Goal: Task Accomplishment & Management: Manage account settings

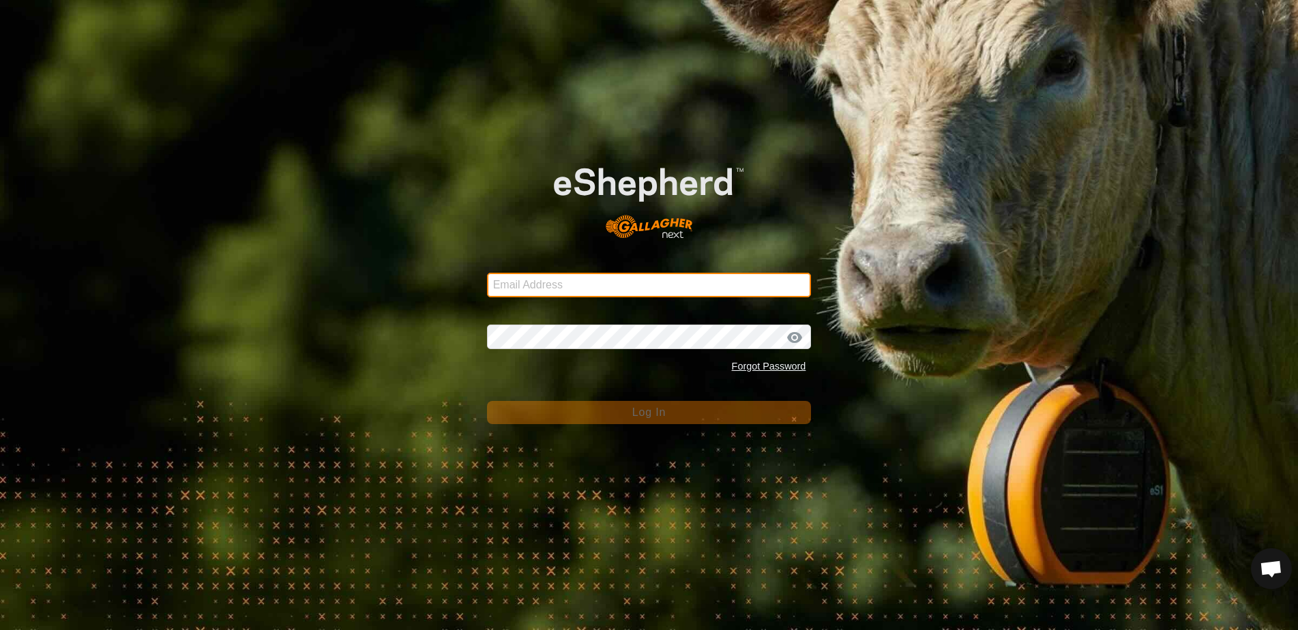
type input "[EMAIL_ADDRESS][DOMAIN_NAME]"
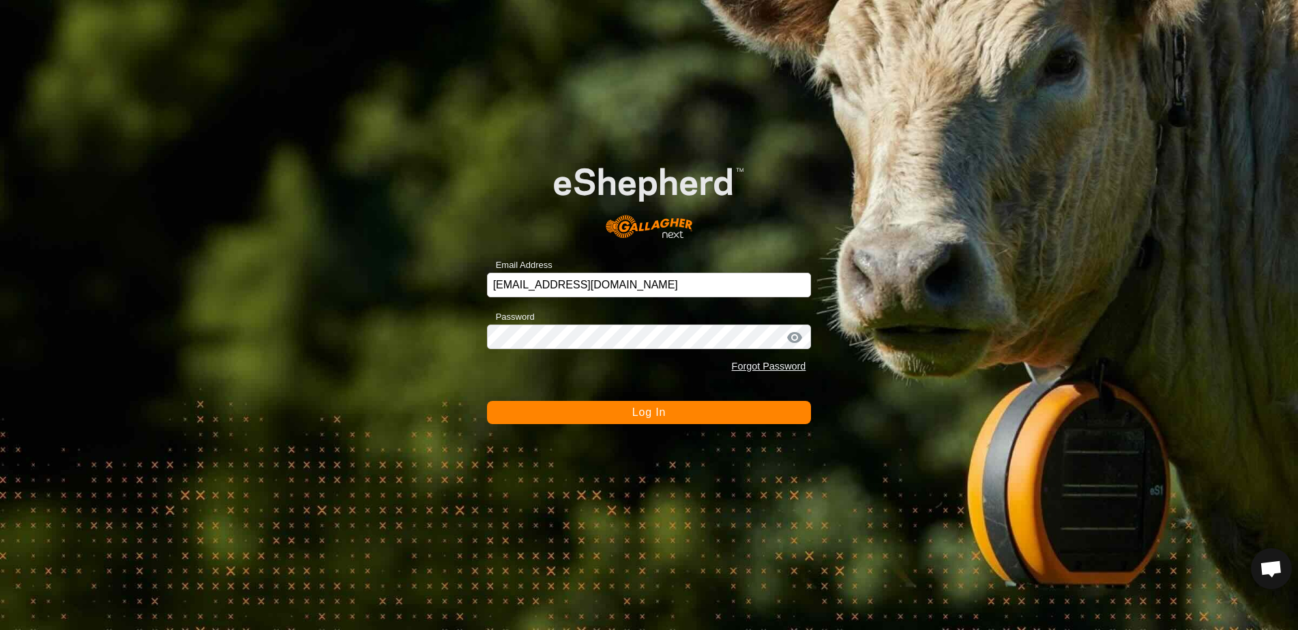
click at [618, 412] on button "Log In" at bounding box center [649, 412] width 325 height 23
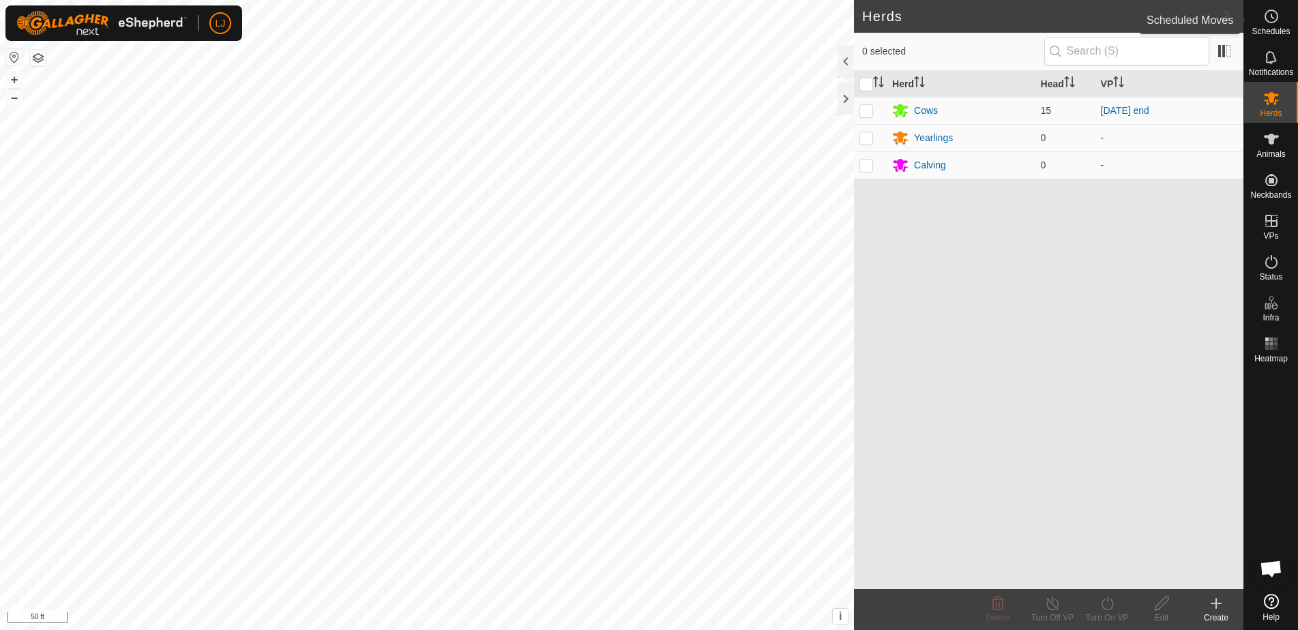
click at [1268, 20] on icon at bounding box center [1272, 16] width 16 height 16
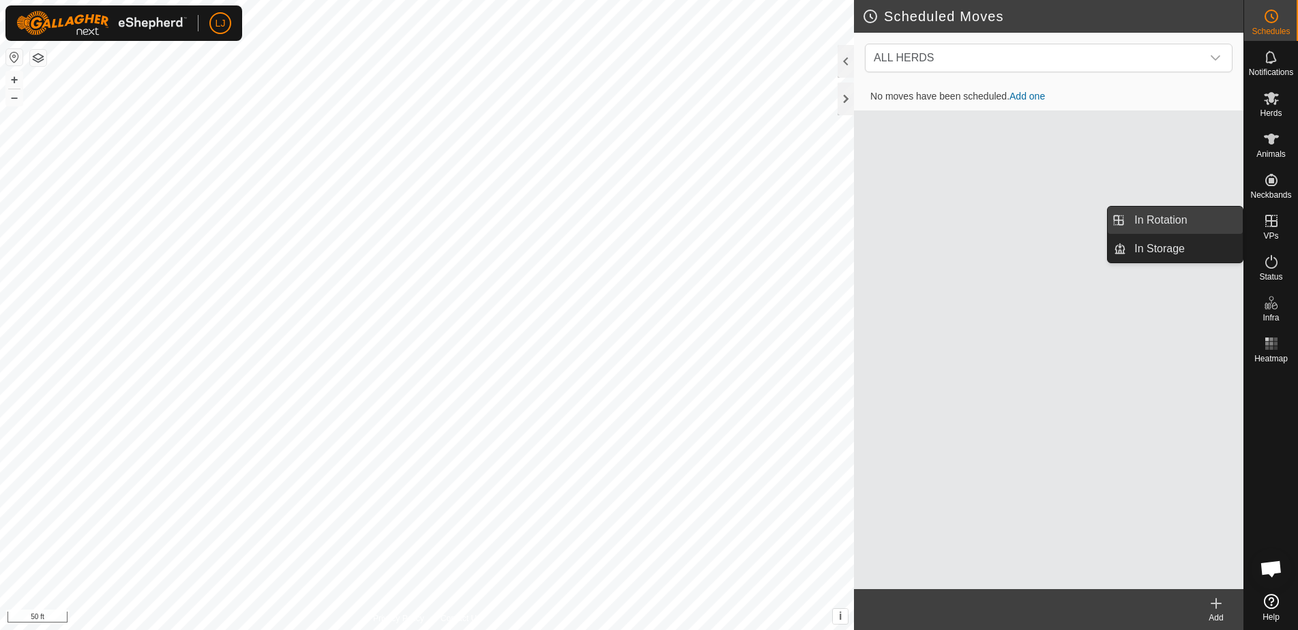
click at [1180, 222] on link "In Rotation" at bounding box center [1185, 220] width 117 height 27
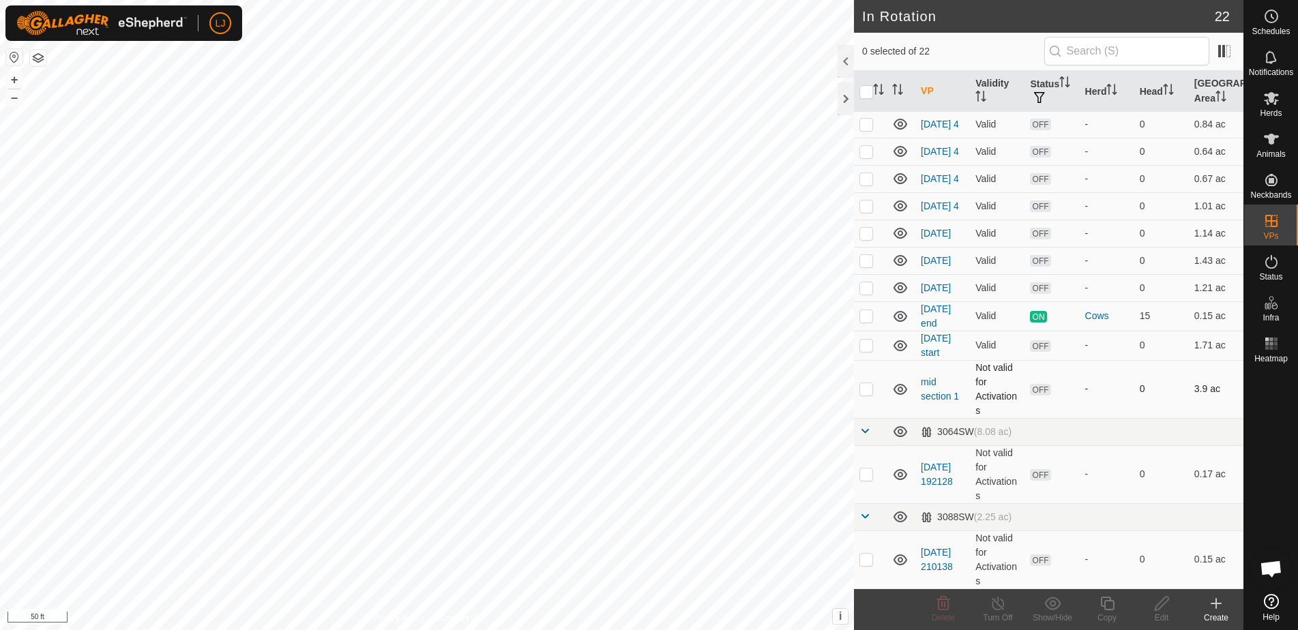
scroll to position [337, 0]
click at [863, 473] on p-checkbox at bounding box center [867, 474] width 14 height 11
click at [865, 469] on p-checkbox at bounding box center [867, 474] width 14 height 11
checkbox input "true"
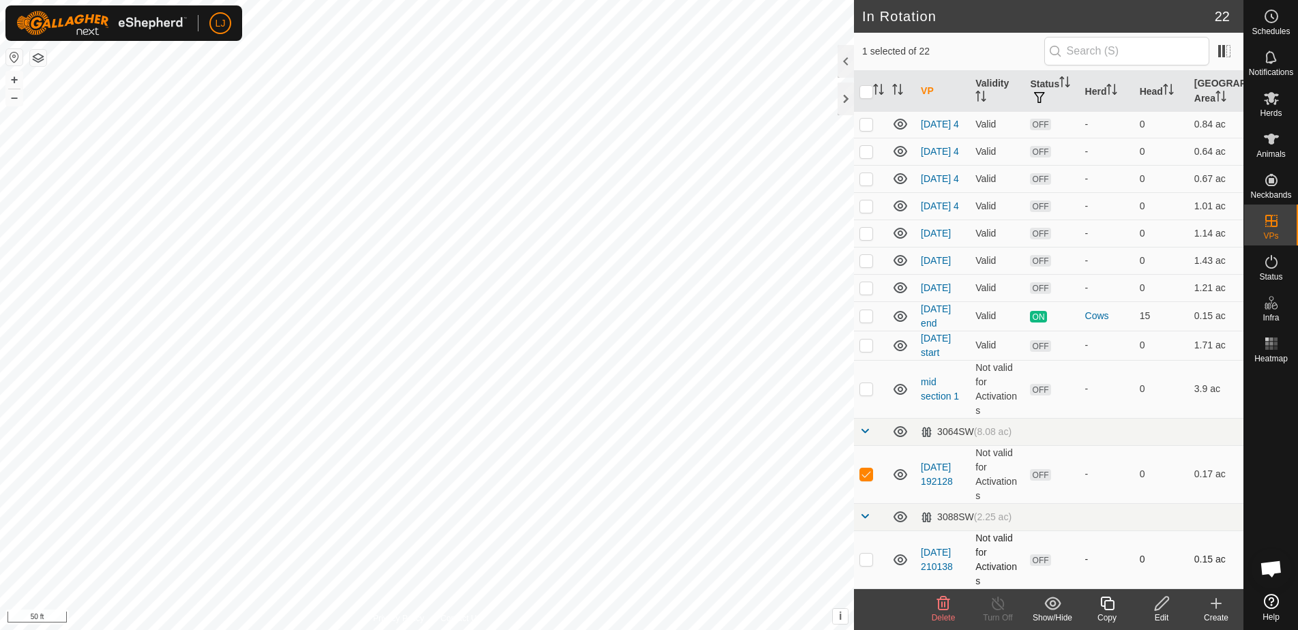
click at [866, 559] on p-checkbox at bounding box center [867, 559] width 14 height 11
checkbox input "true"
click at [942, 616] on span "Delete" at bounding box center [944, 618] width 24 height 10
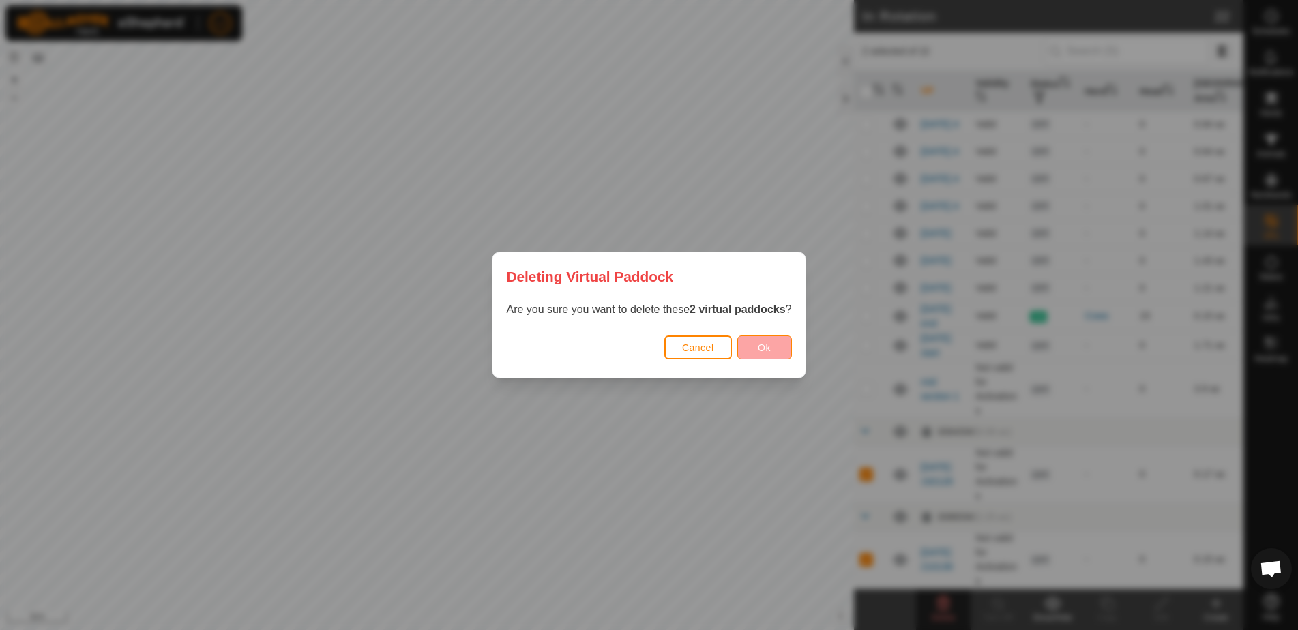
click at [776, 345] on button "Ok" at bounding box center [765, 348] width 55 height 24
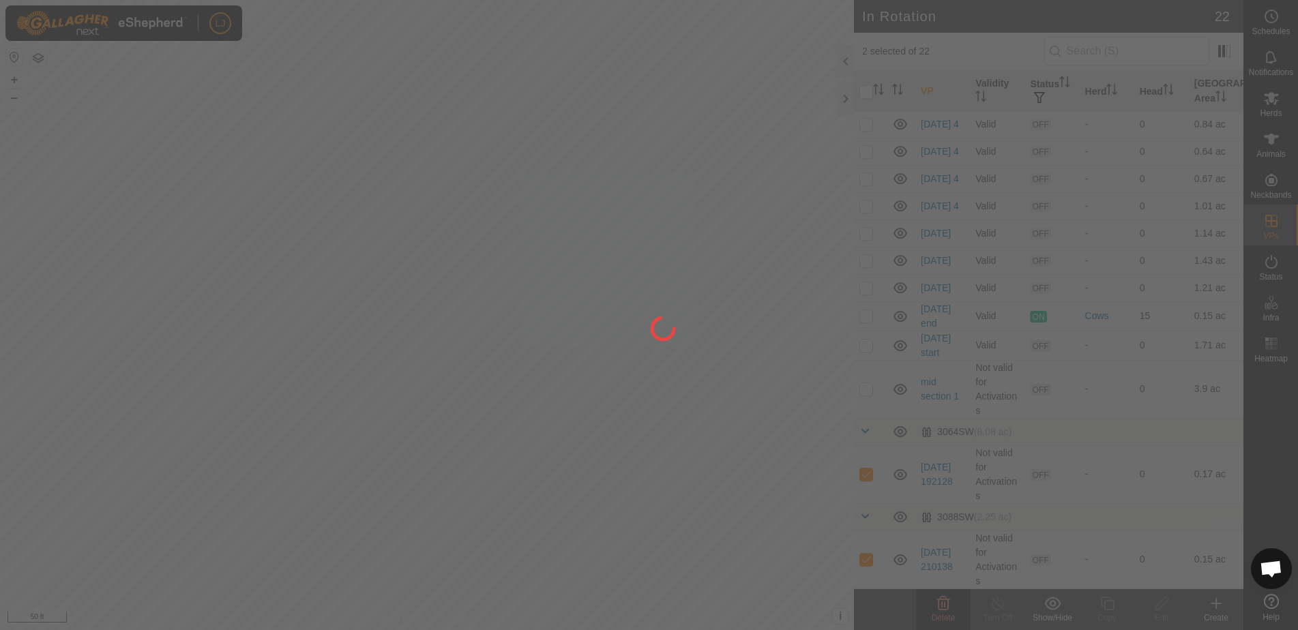
checkbox input "false"
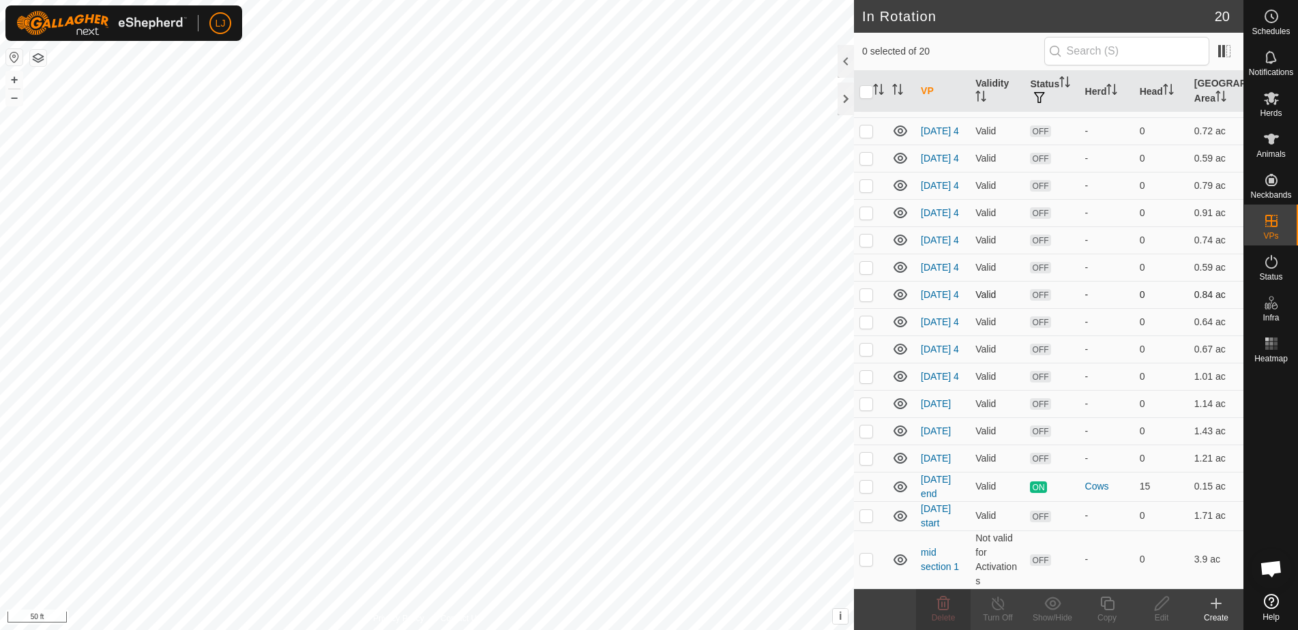
scroll to position [164, 0]
click at [865, 460] on p-checkbox at bounding box center [867, 458] width 14 height 11
checkbox input "true"
click at [866, 431] on p-checkbox at bounding box center [867, 431] width 14 height 11
checkbox input "true"
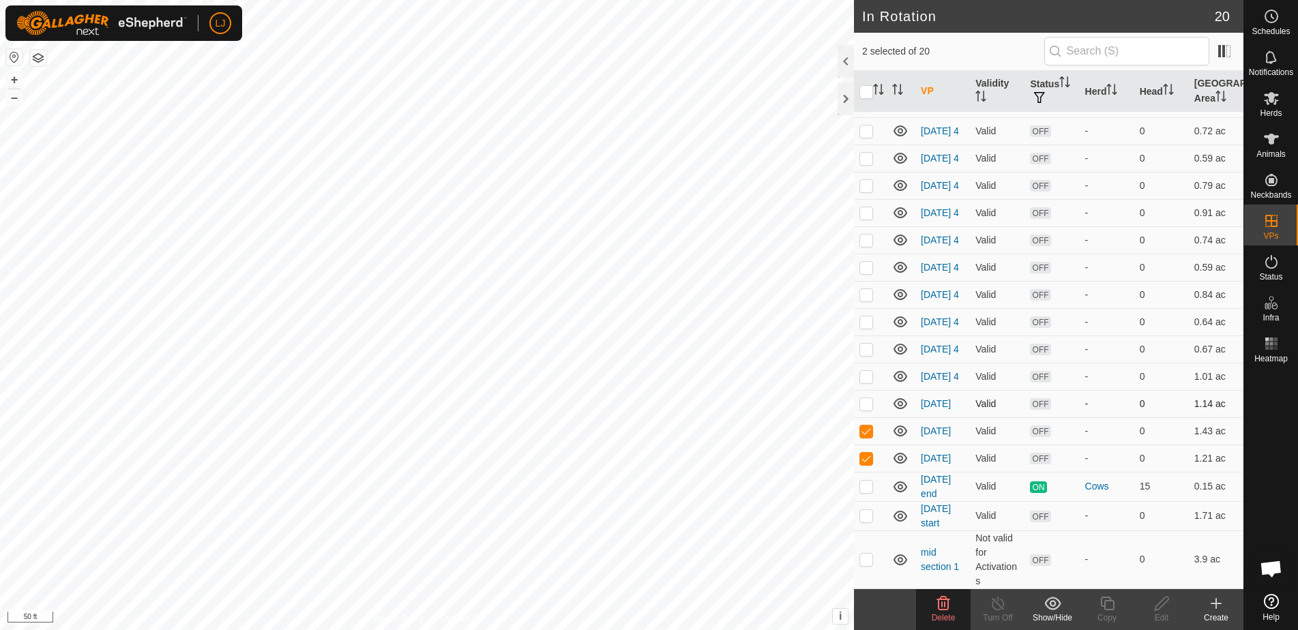
click at [863, 401] on p-checkbox at bounding box center [867, 403] width 14 height 11
checkbox input "true"
click at [868, 373] on p-checkbox at bounding box center [867, 376] width 14 height 11
checkbox input "true"
click at [870, 344] on p-checkbox at bounding box center [867, 349] width 14 height 11
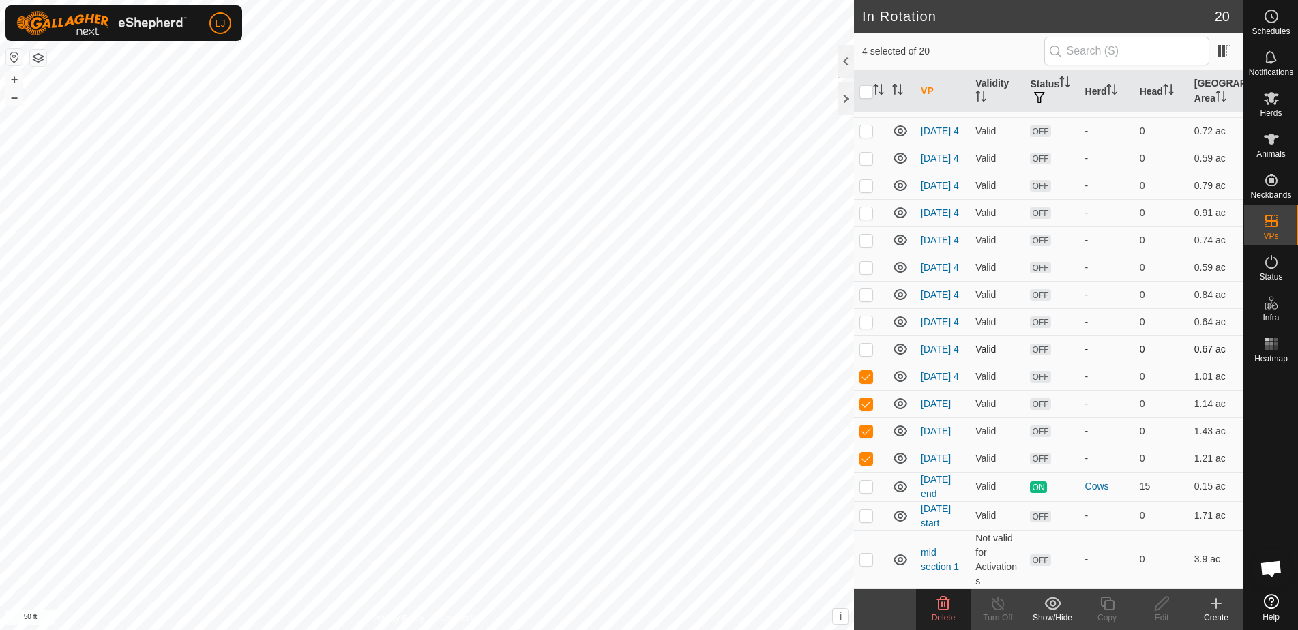
checkbox input "true"
click at [865, 317] on p-checkbox at bounding box center [867, 322] width 14 height 11
checkbox input "true"
click at [865, 289] on p-checkbox at bounding box center [867, 294] width 14 height 11
checkbox input "true"
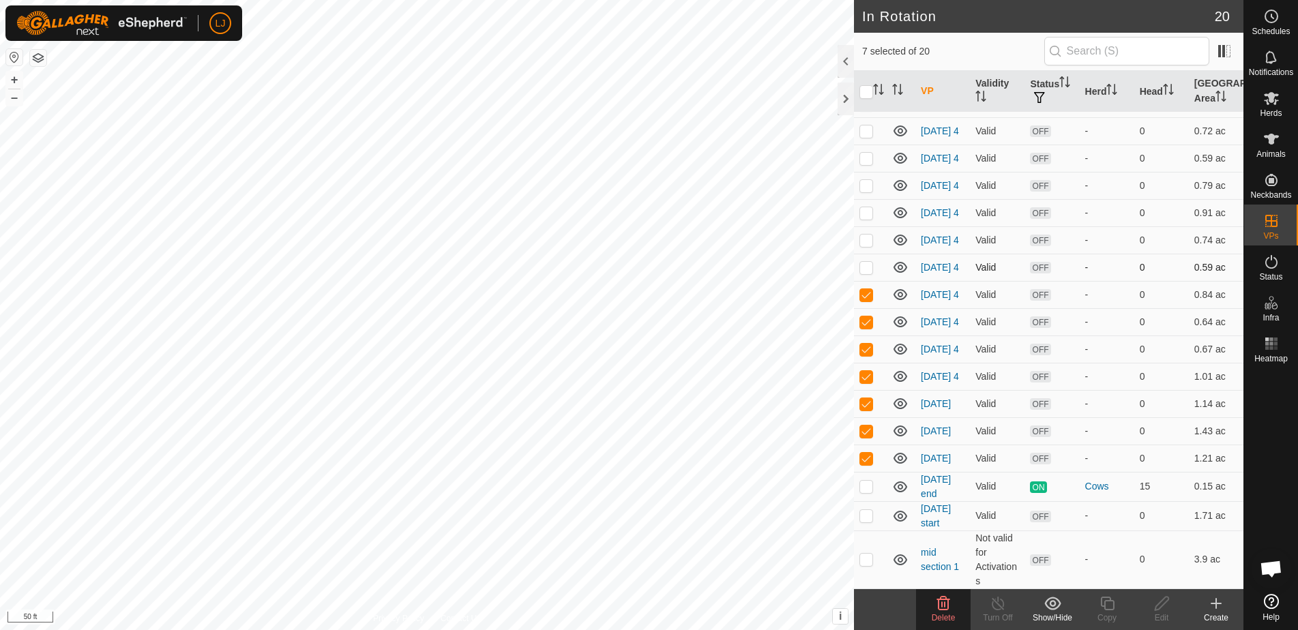
click at [869, 262] on p-checkbox at bounding box center [867, 267] width 14 height 11
checkbox input "true"
click at [866, 235] on p-checkbox at bounding box center [867, 240] width 14 height 11
checkbox input "true"
click at [869, 207] on p-checkbox at bounding box center [867, 212] width 14 height 11
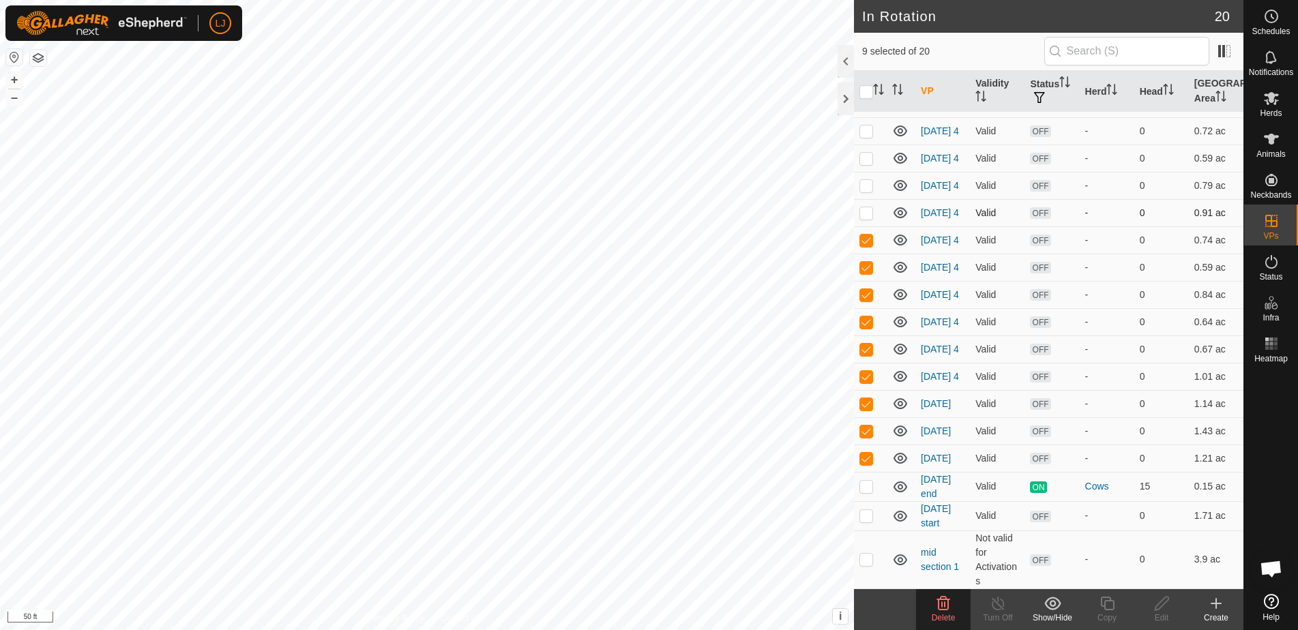
checkbox input "true"
click at [862, 180] on p-checkbox at bounding box center [867, 185] width 14 height 11
checkbox input "true"
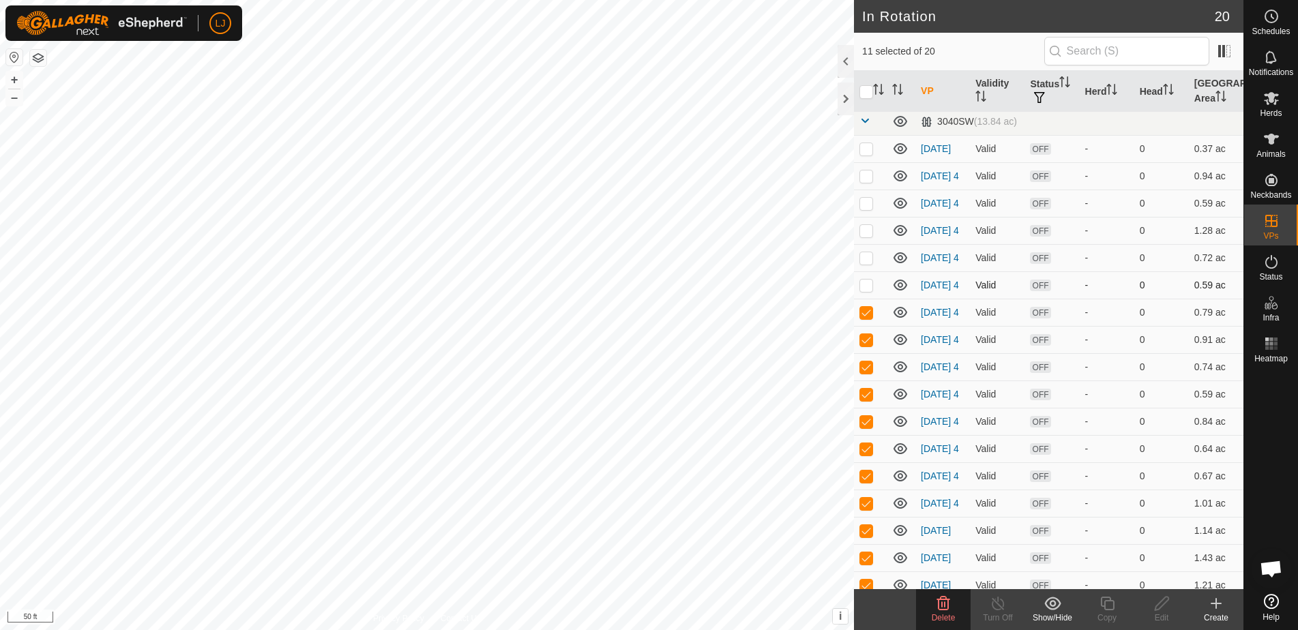
scroll to position [3, 0]
click at [869, 291] on p-checkbox at bounding box center [867, 285] width 14 height 11
checkbox input "true"
click at [869, 264] on p-checkbox at bounding box center [867, 258] width 14 height 11
checkbox input "true"
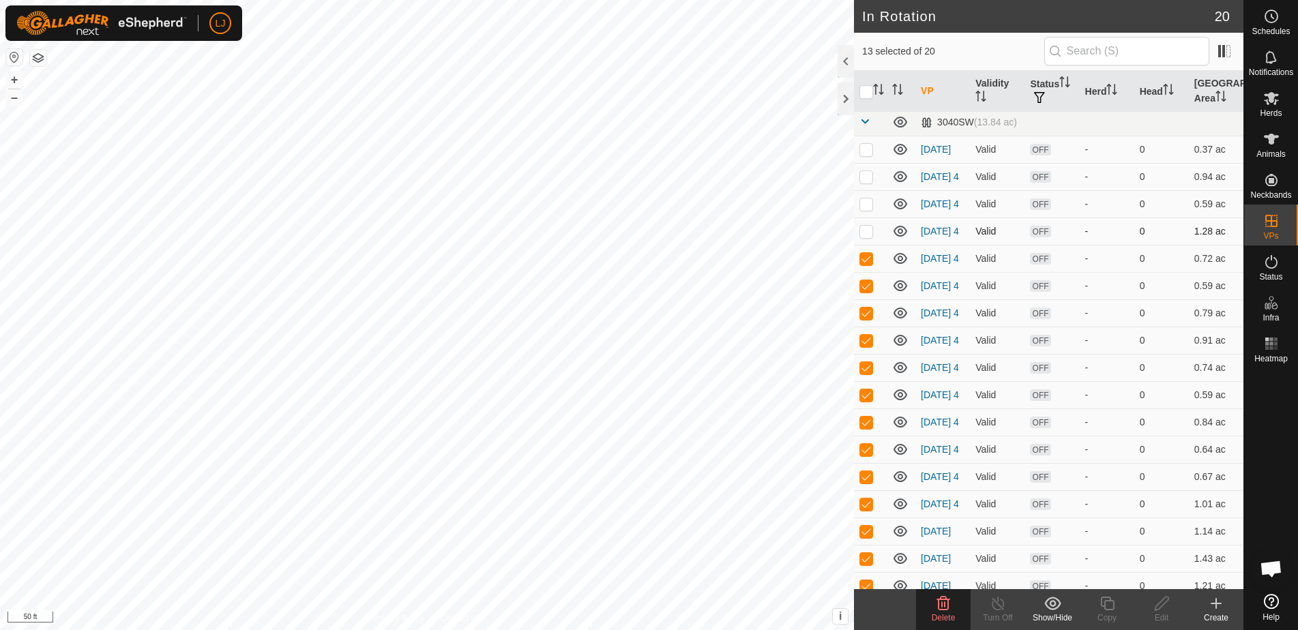
click at [864, 237] on p-checkbox at bounding box center [867, 231] width 14 height 11
checkbox input "true"
click at [867, 209] on p-checkbox at bounding box center [867, 204] width 14 height 11
checkbox input "true"
click at [869, 177] on p-checkbox at bounding box center [867, 176] width 14 height 11
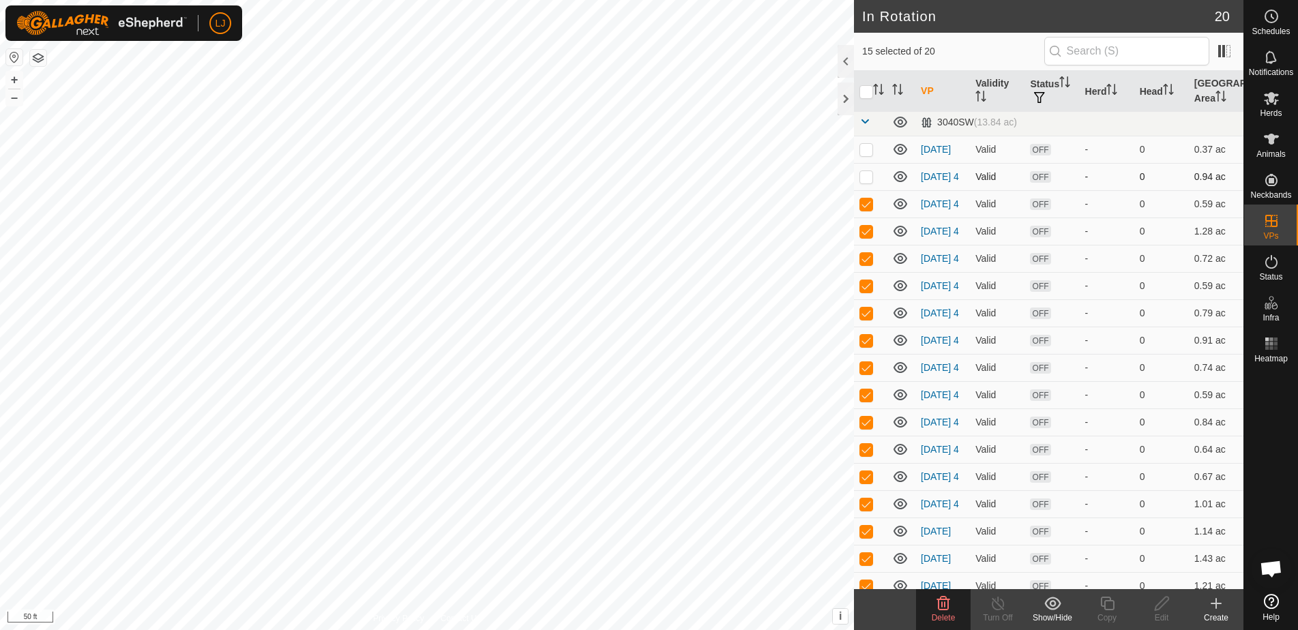
checkbox input "true"
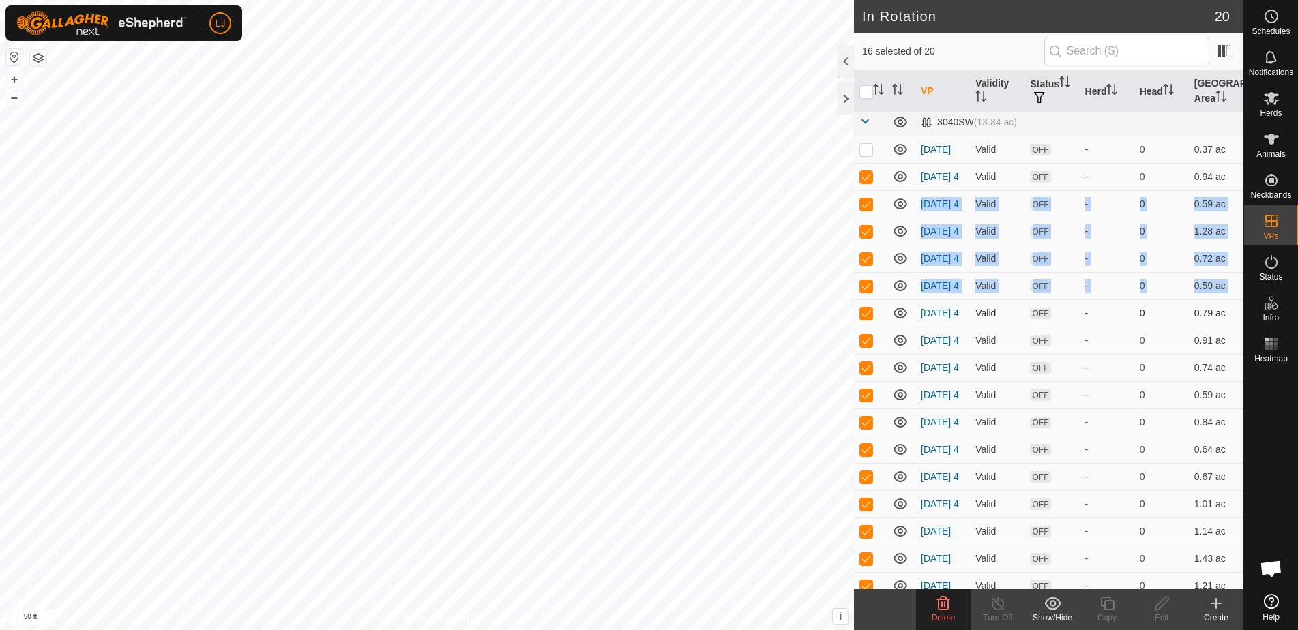
drag, startPoint x: 877, startPoint y: 229, endPoint x: 904, endPoint y: 336, distance: 111.0
click at [904, 336] on tbody "3040SW (13.84 ac) [DATE] Valid OFF - 0 0.37 ac [DATE] 4 Valid OFF - 0 0.94 ac […" at bounding box center [1049, 412] width 390 height 608
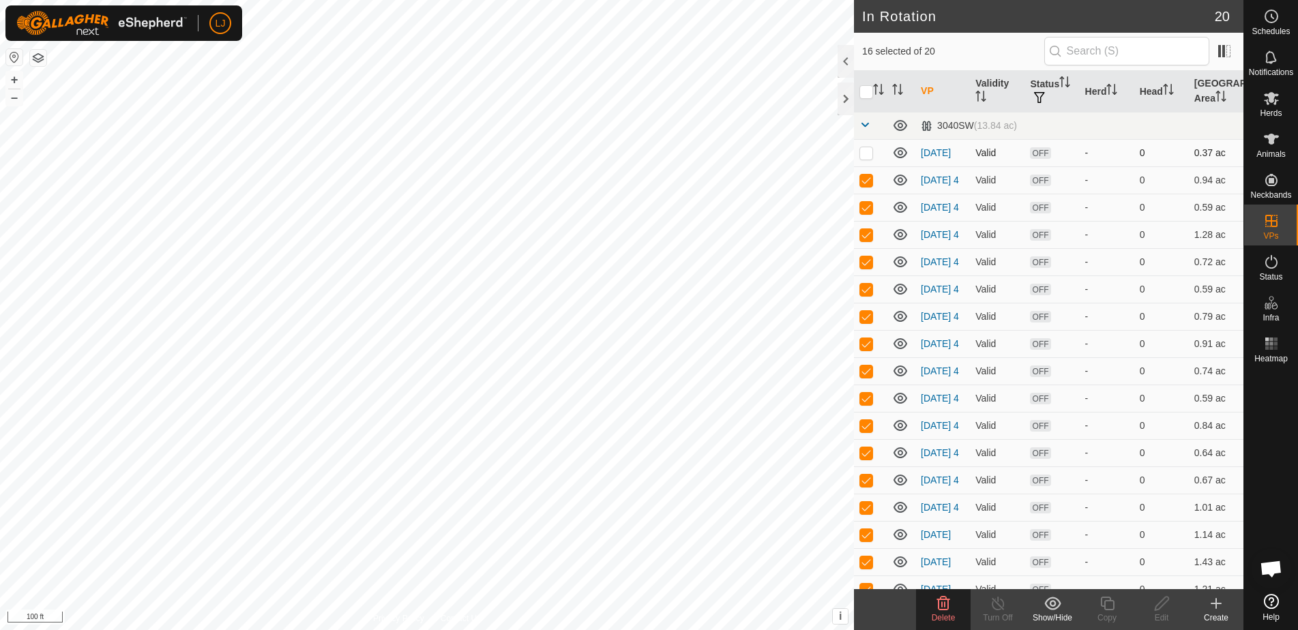
click at [871, 154] on p-checkbox at bounding box center [867, 152] width 14 height 11
click at [870, 154] on p-checkbox at bounding box center [867, 152] width 14 height 11
click at [869, 155] on p-checkbox at bounding box center [867, 152] width 14 height 11
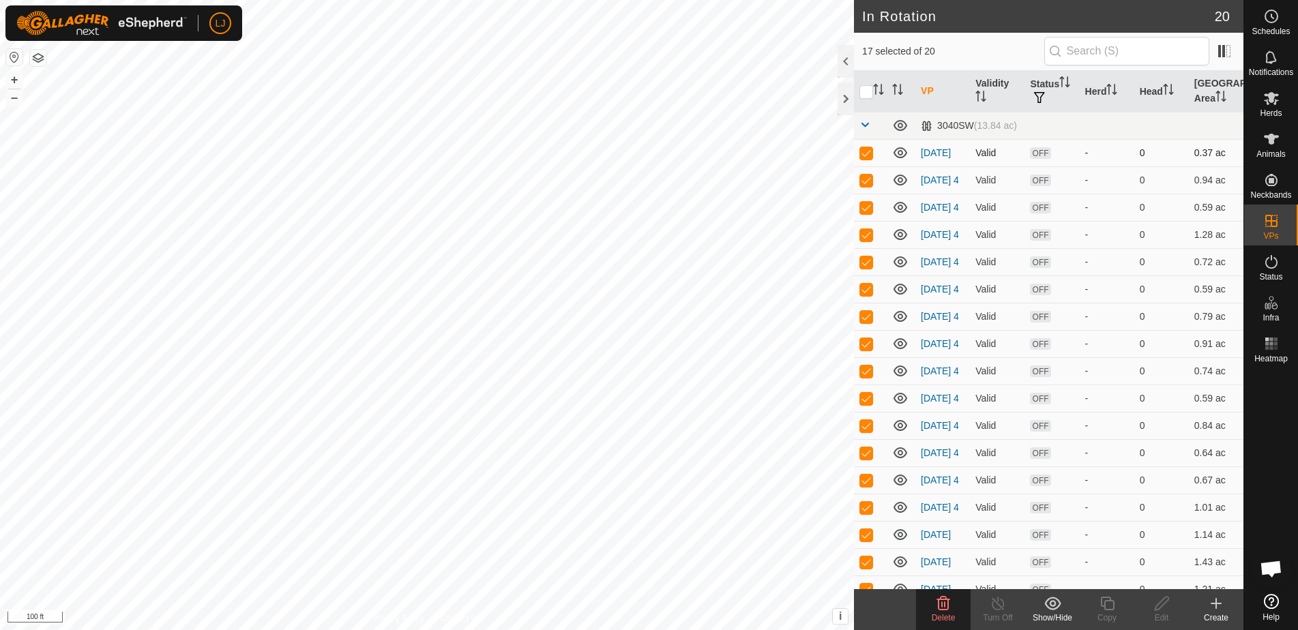
click at [869, 155] on p-checkbox at bounding box center [867, 152] width 14 height 11
checkbox input "false"
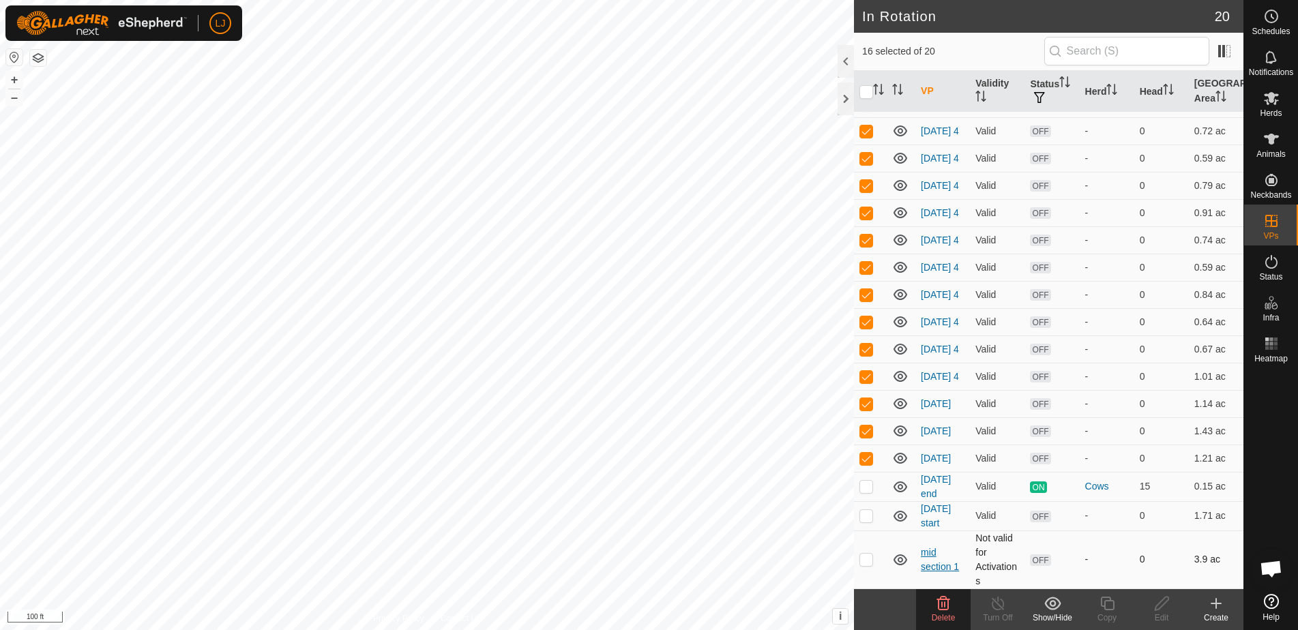
scroll to position [166, 0]
drag, startPoint x: 873, startPoint y: 517, endPoint x: 877, endPoint y: 523, distance: 7.4
click at [873, 518] on p-checkbox at bounding box center [867, 515] width 14 height 11
checkbox input "true"
click at [942, 611] on icon at bounding box center [943, 604] width 16 height 16
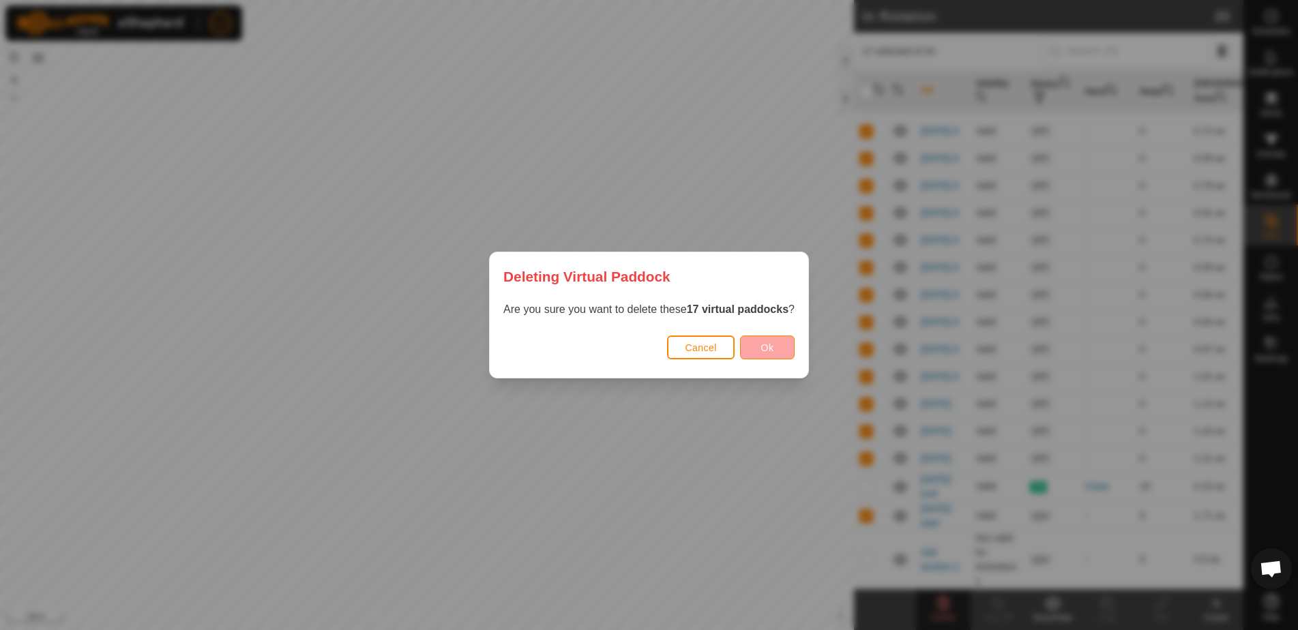
click at [753, 347] on button "Ok" at bounding box center [767, 348] width 55 height 24
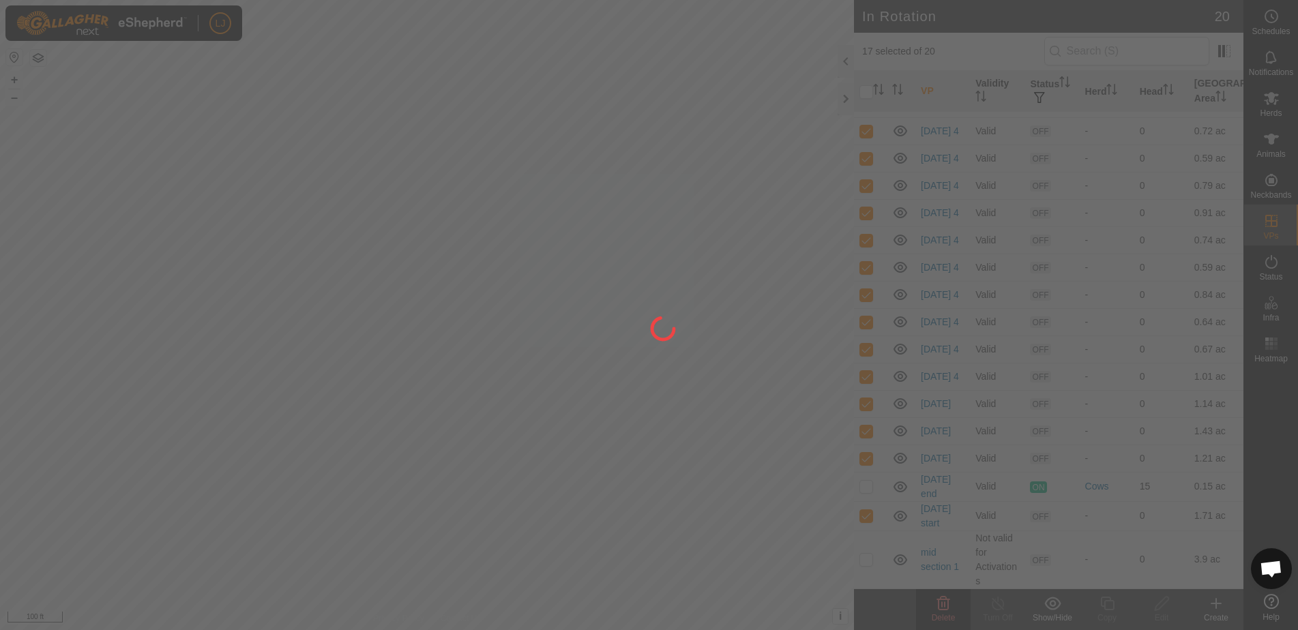
checkbox input "false"
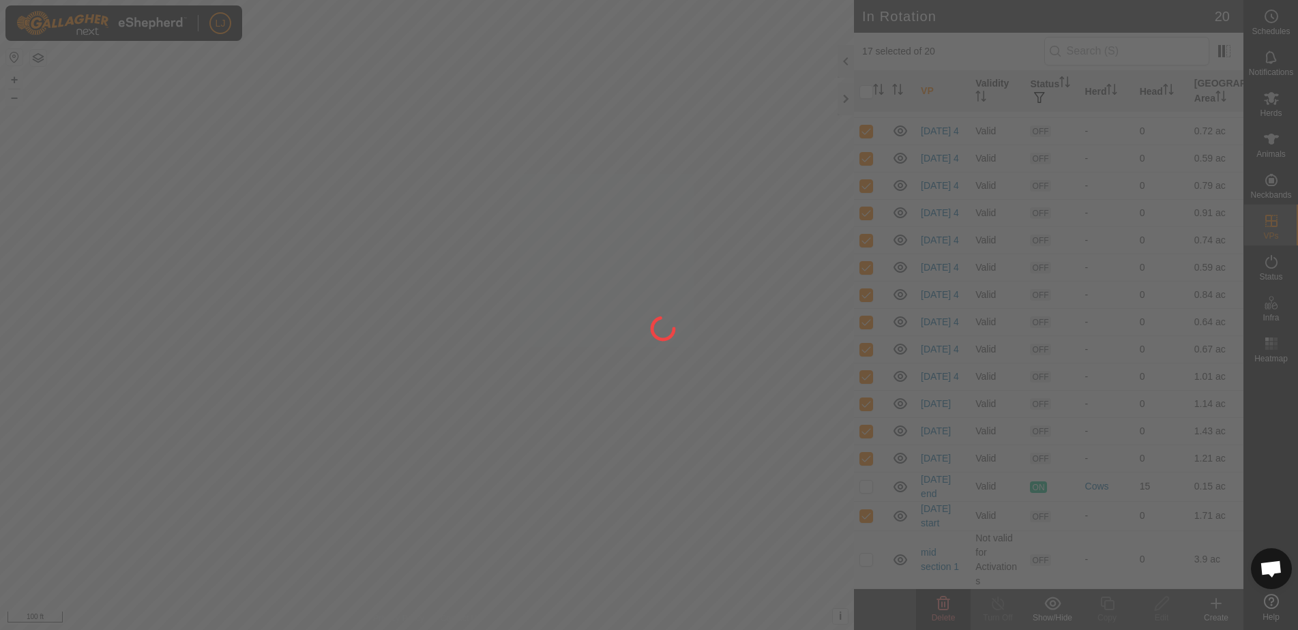
checkbox input "false"
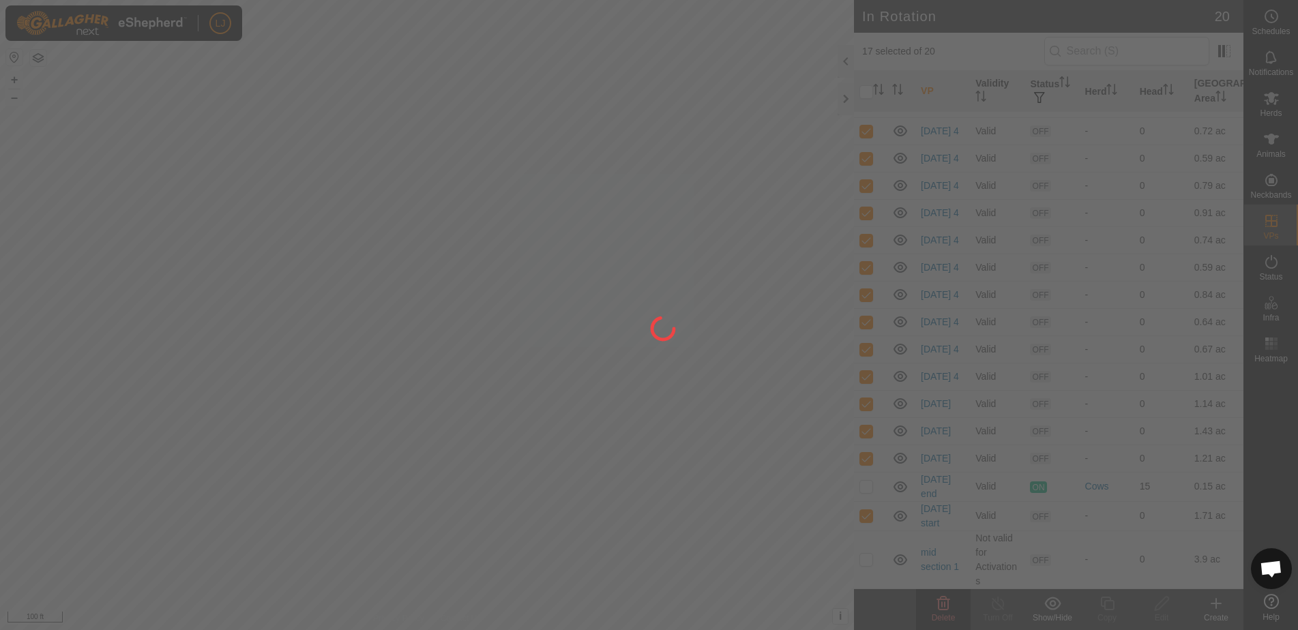
checkbox input "false"
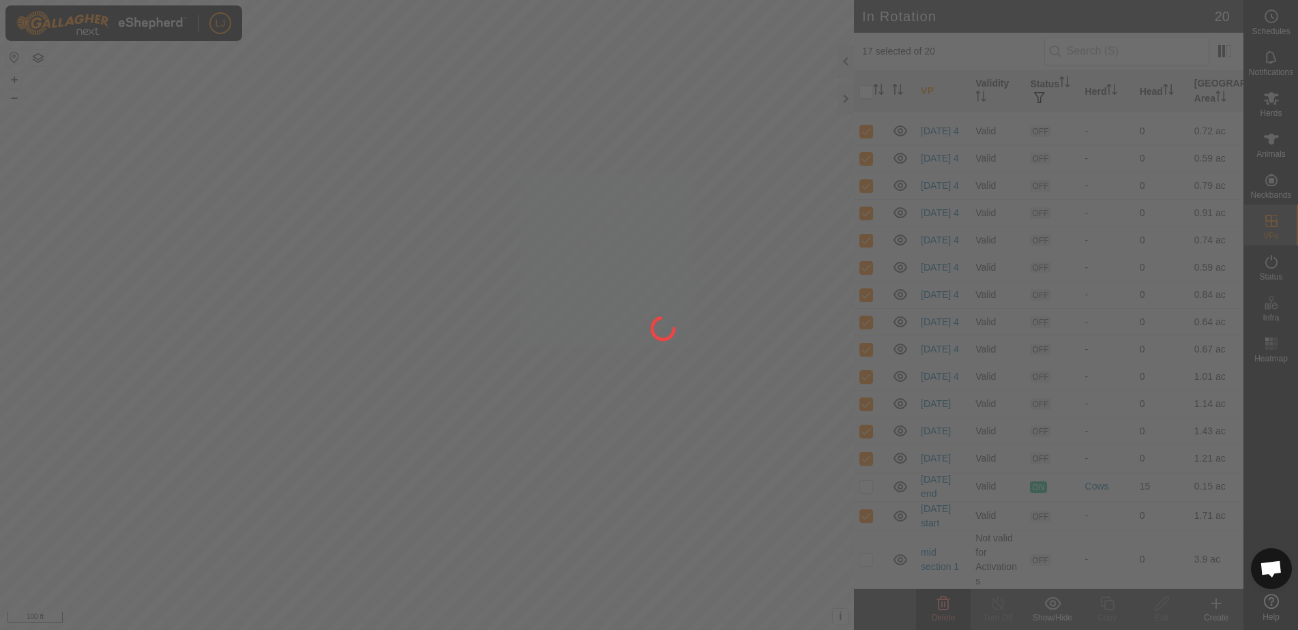
checkbox input "false"
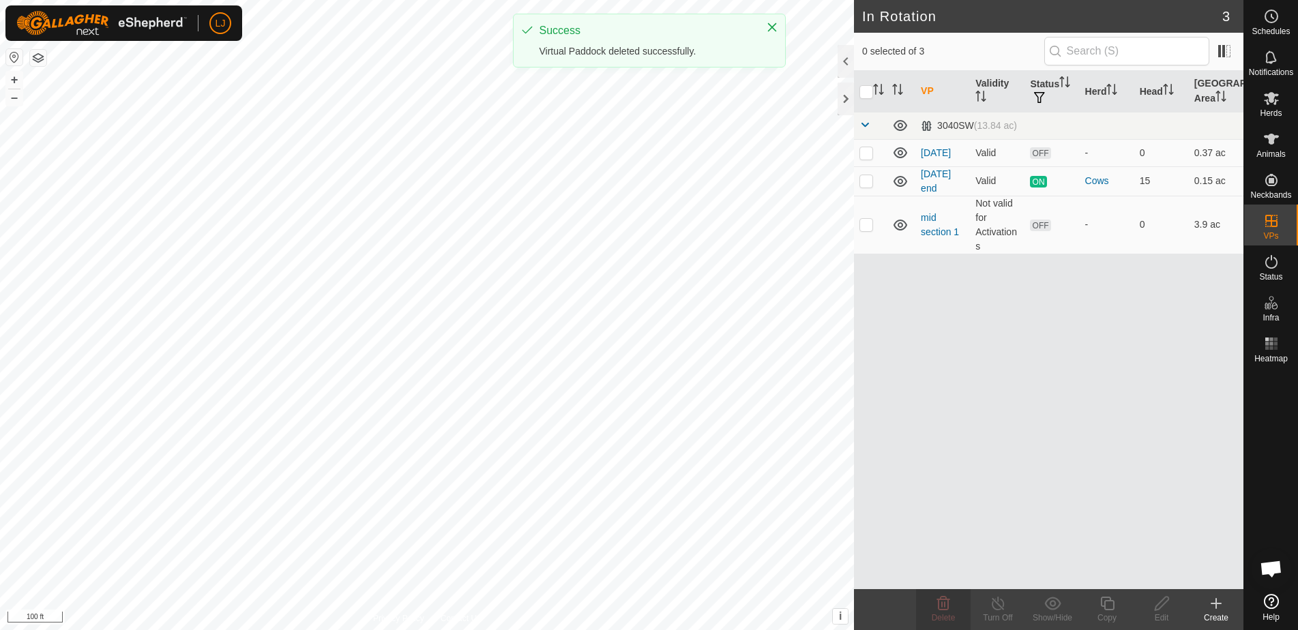
scroll to position [0, 0]
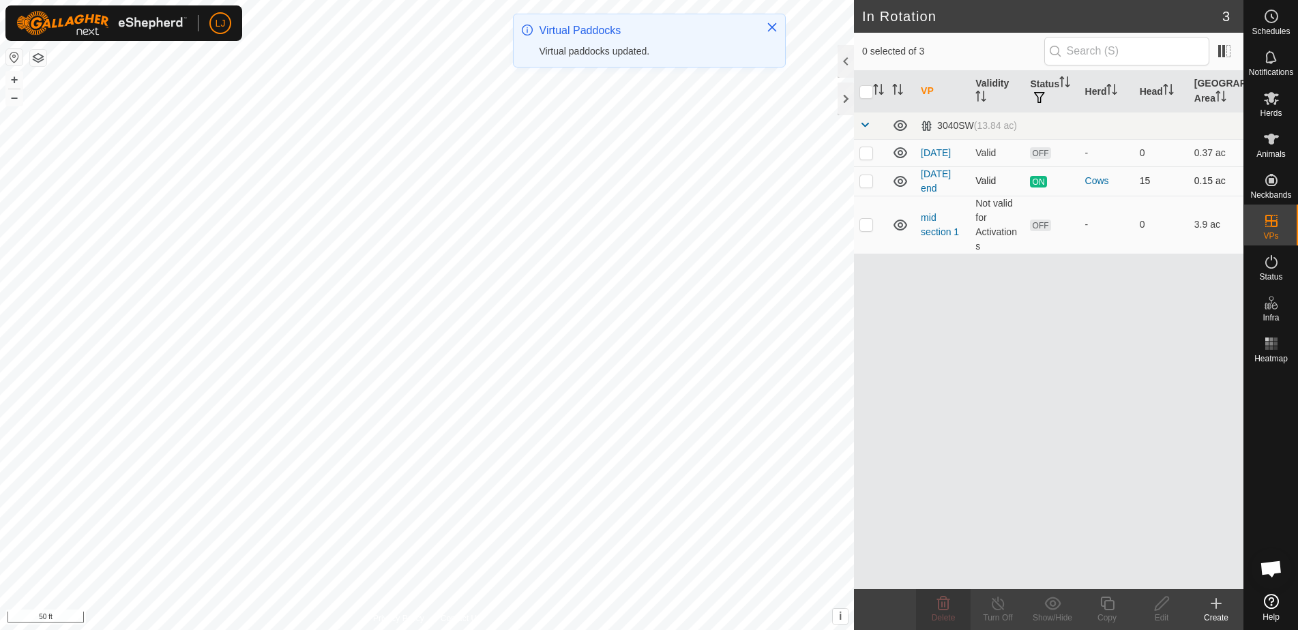
click at [867, 186] on p-checkbox at bounding box center [867, 180] width 14 height 11
checkbox input "true"
click at [1114, 607] on icon at bounding box center [1108, 604] width 14 height 14
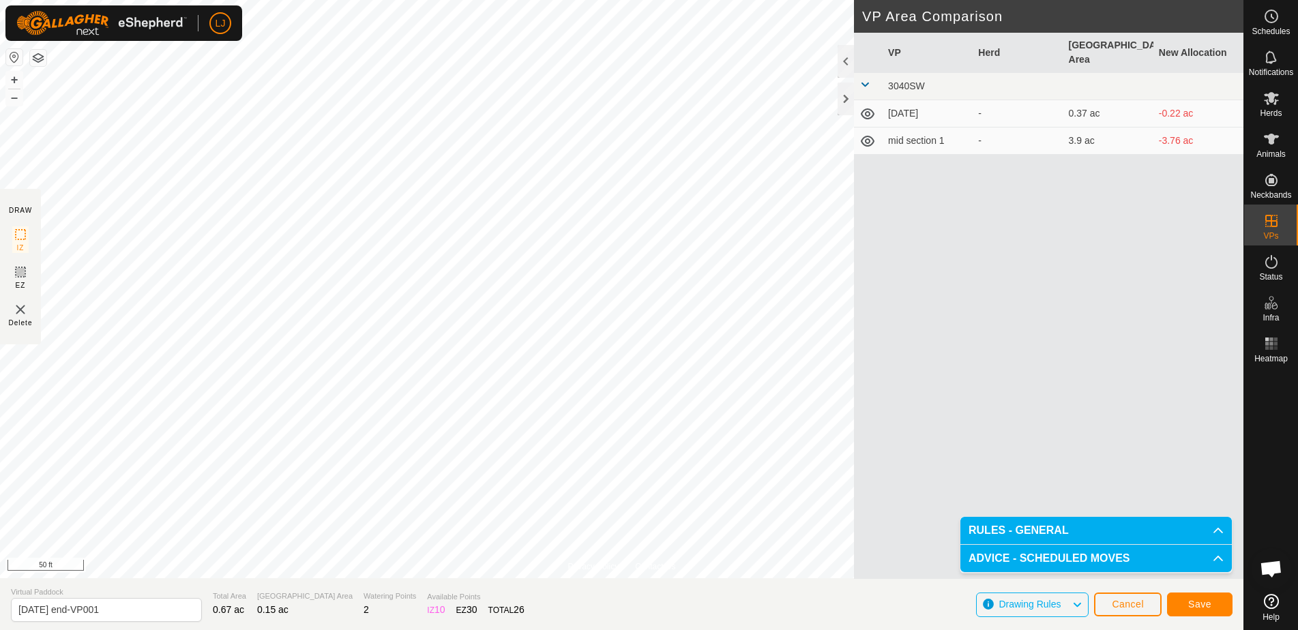
click at [1204, 603] on span "Save" at bounding box center [1200, 604] width 23 height 11
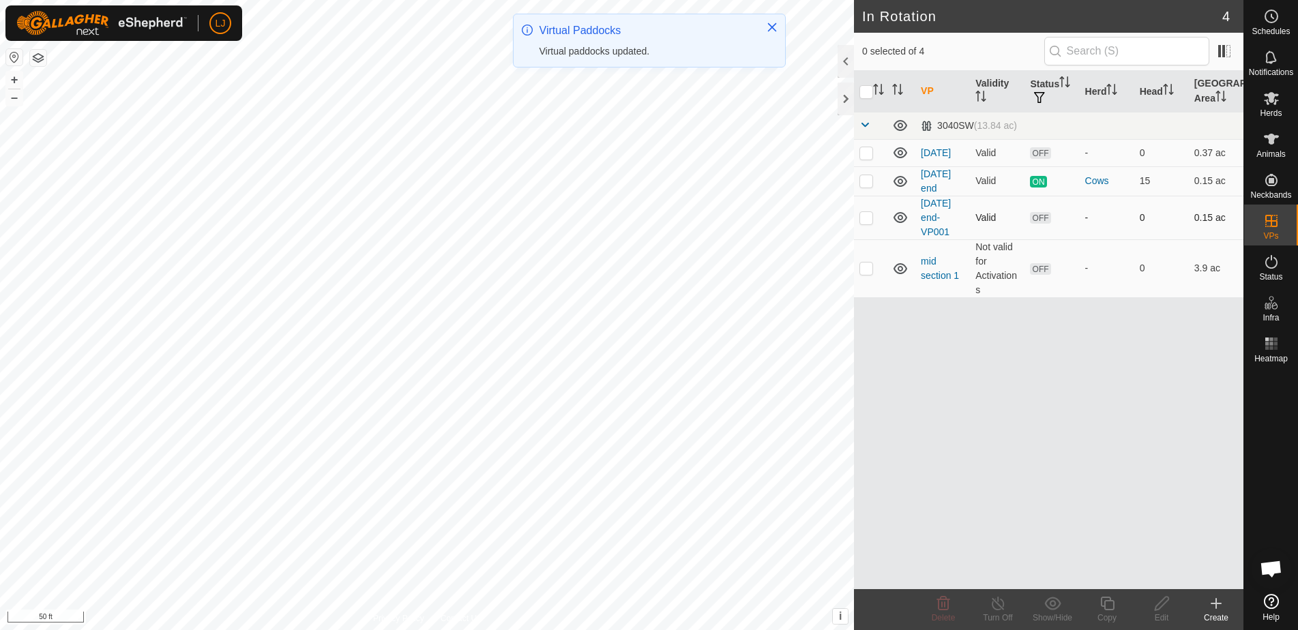
drag, startPoint x: 872, startPoint y: 221, endPoint x: 910, endPoint y: 307, distance: 93.8
click at [872, 221] on p-checkbox at bounding box center [867, 217] width 14 height 11
checkbox input "true"
click at [1109, 608] on icon at bounding box center [1107, 604] width 17 height 16
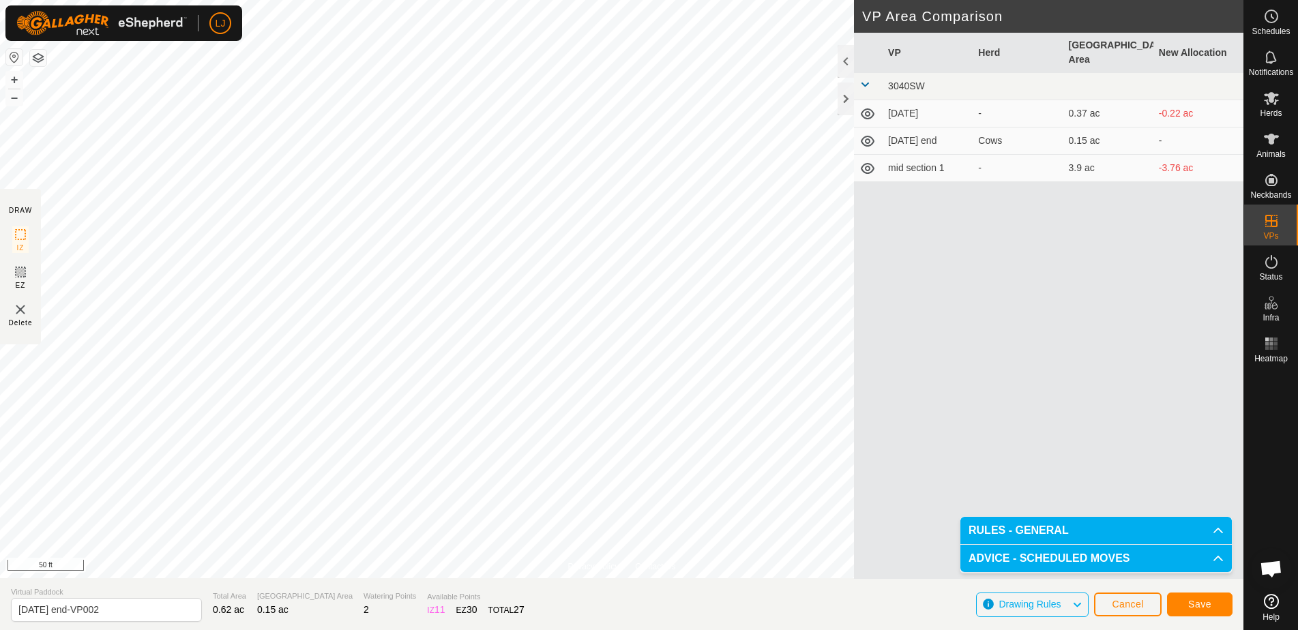
click at [1149, 606] on button "Cancel" at bounding box center [1128, 605] width 68 height 24
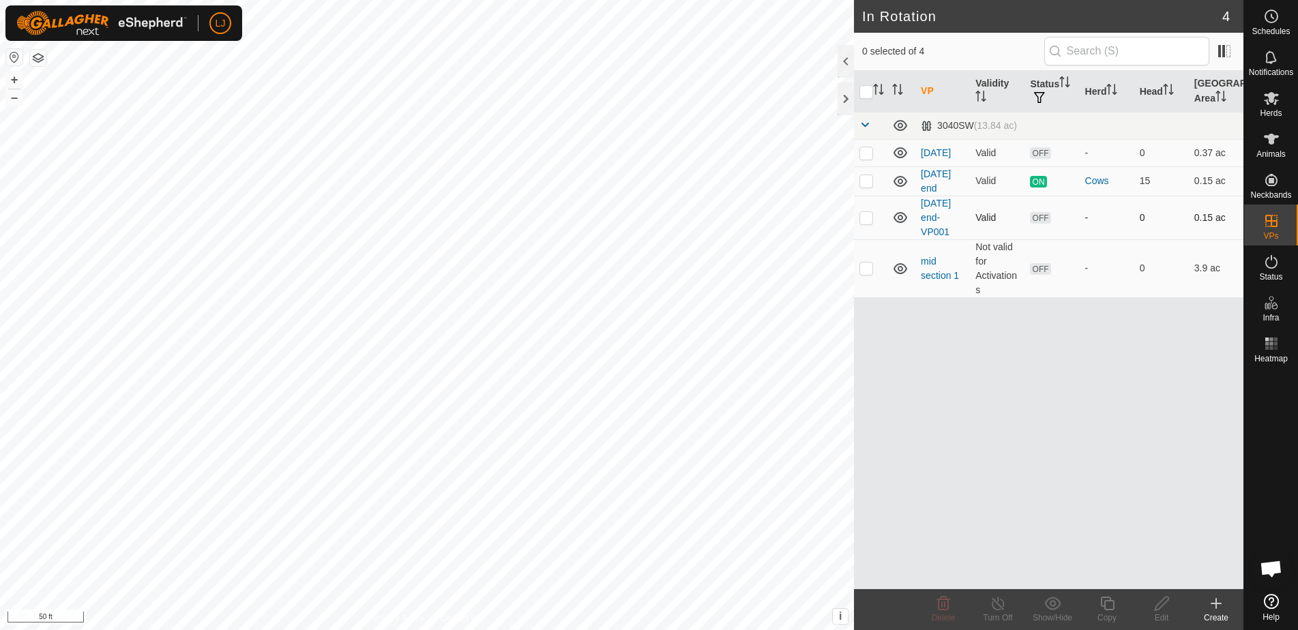
click at [873, 222] on p-checkbox at bounding box center [867, 217] width 14 height 11
checkbox input "true"
click at [1112, 608] on icon at bounding box center [1107, 604] width 17 height 16
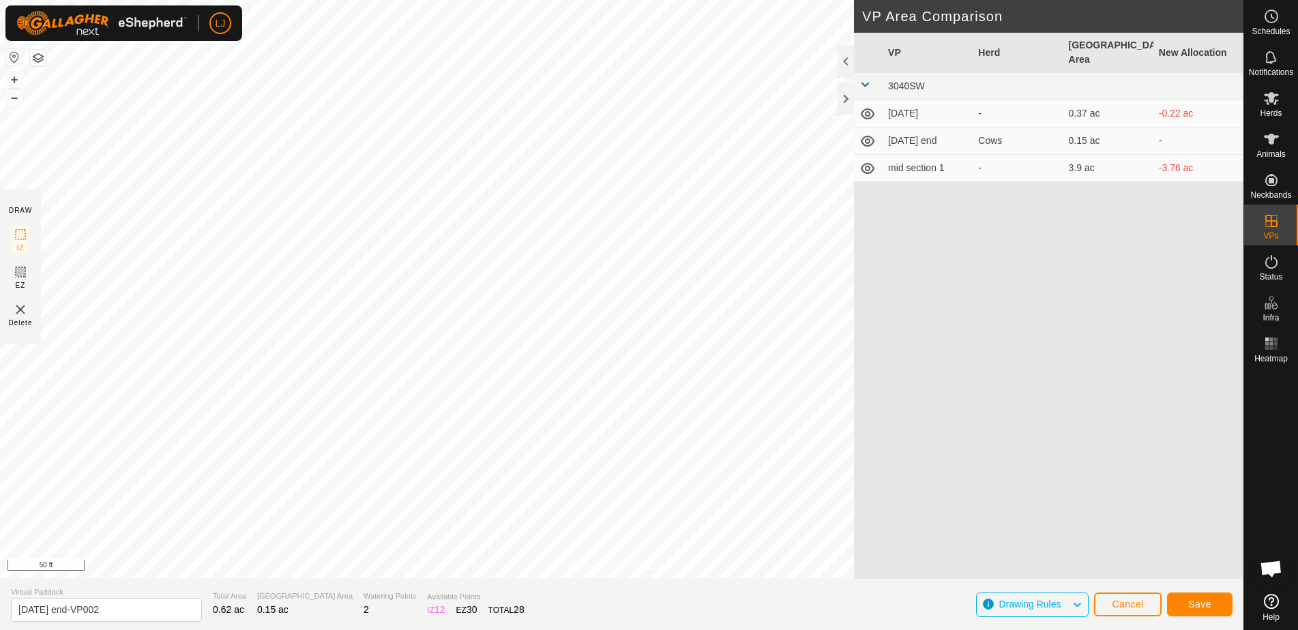
click at [1196, 607] on span "Save" at bounding box center [1200, 604] width 23 height 11
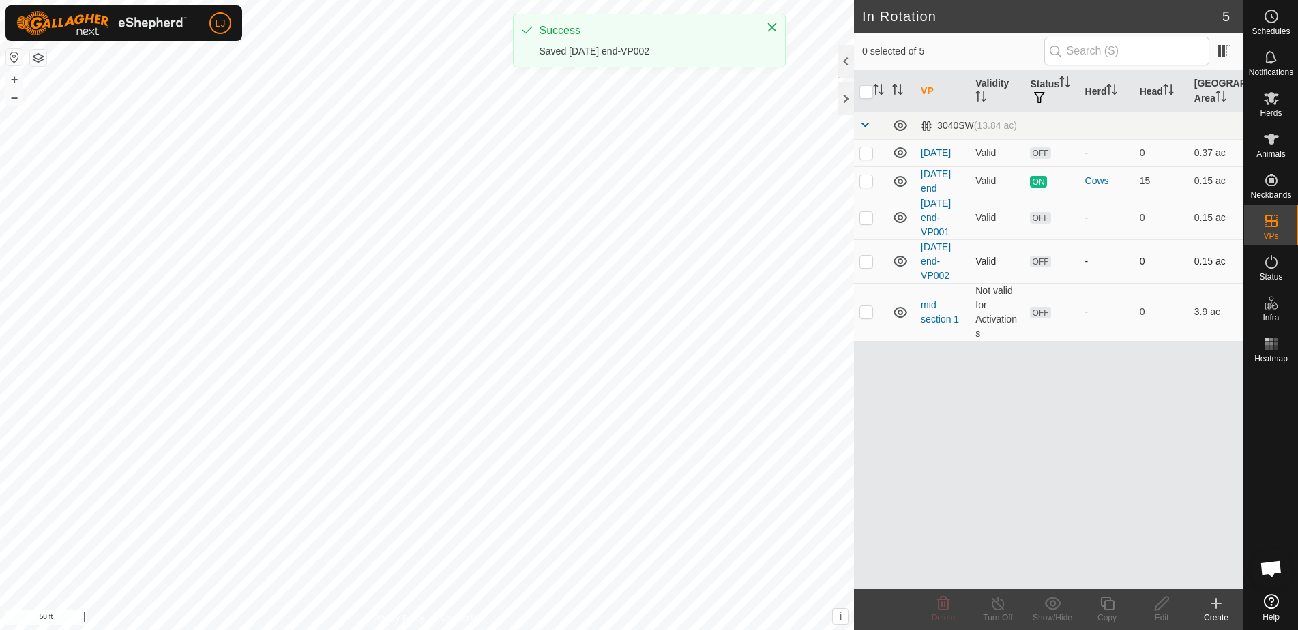
click at [873, 270] on td at bounding box center [870, 261] width 33 height 44
checkbox input "true"
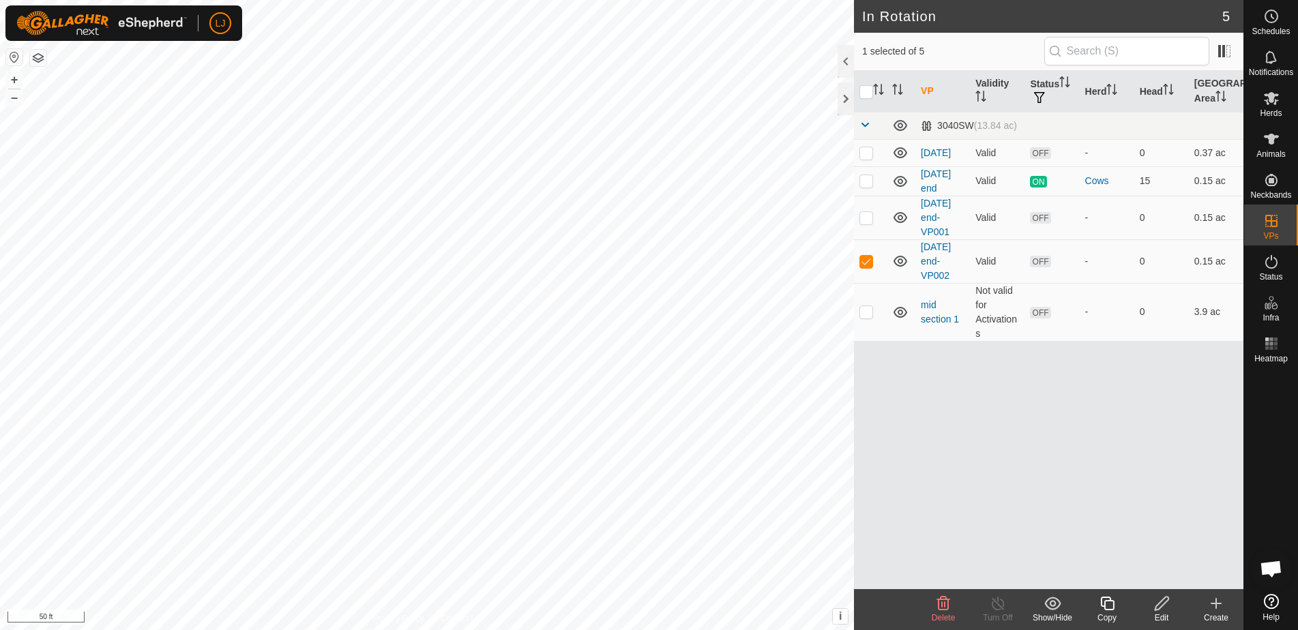
click at [1107, 611] on icon at bounding box center [1108, 604] width 14 height 14
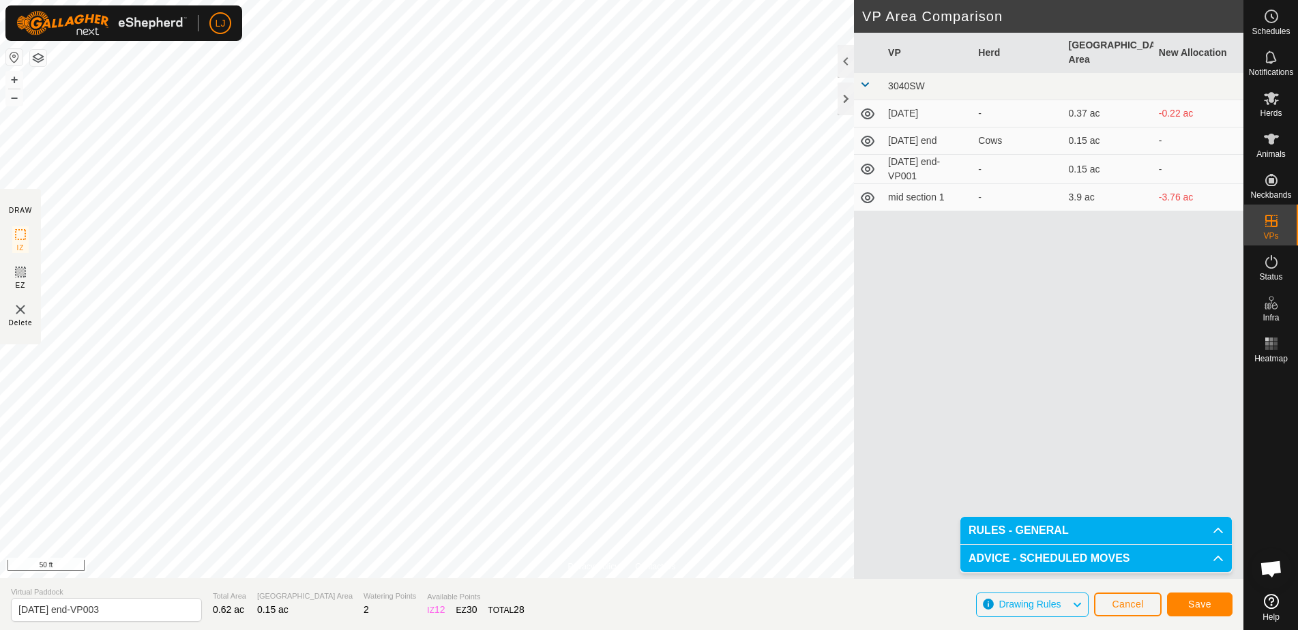
click at [1186, 609] on button "Save" at bounding box center [1200, 605] width 66 height 24
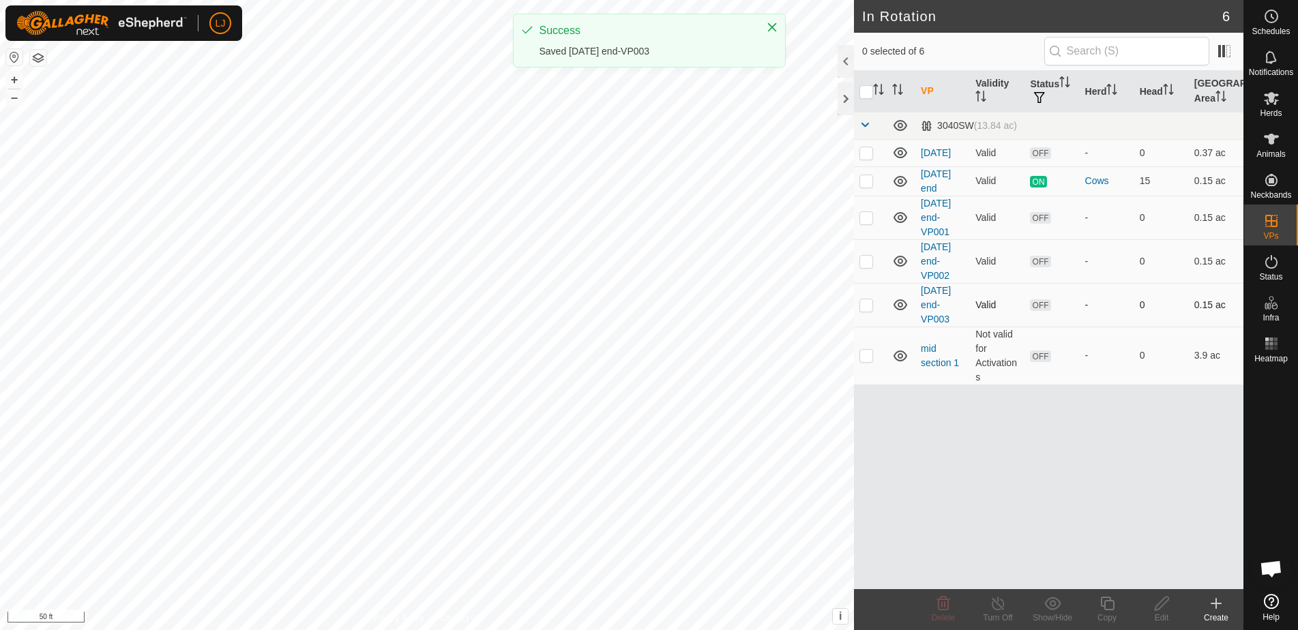
drag, startPoint x: 868, startPoint y: 309, endPoint x: 872, endPoint y: 318, distance: 9.8
click at [868, 309] on p-checkbox at bounding box center [867, 305] width 14 height 11
checkbox input "true"
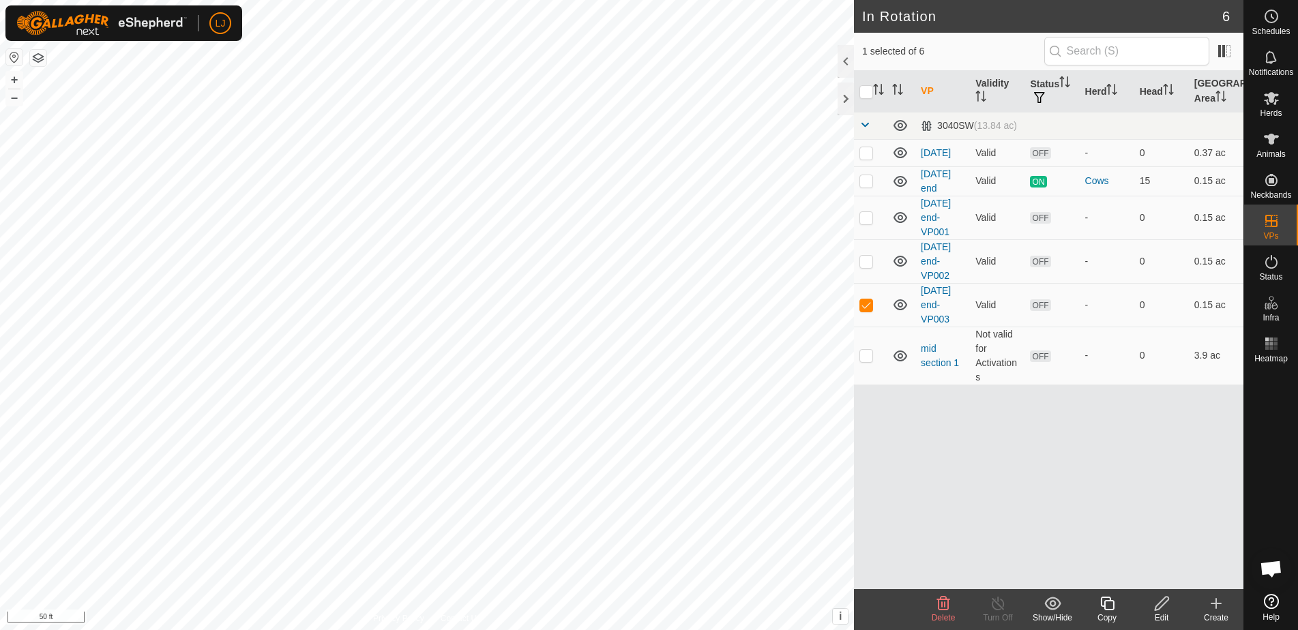
click at [1111, 609] on icon at bounding box center [1108, 604] width 14 height 14
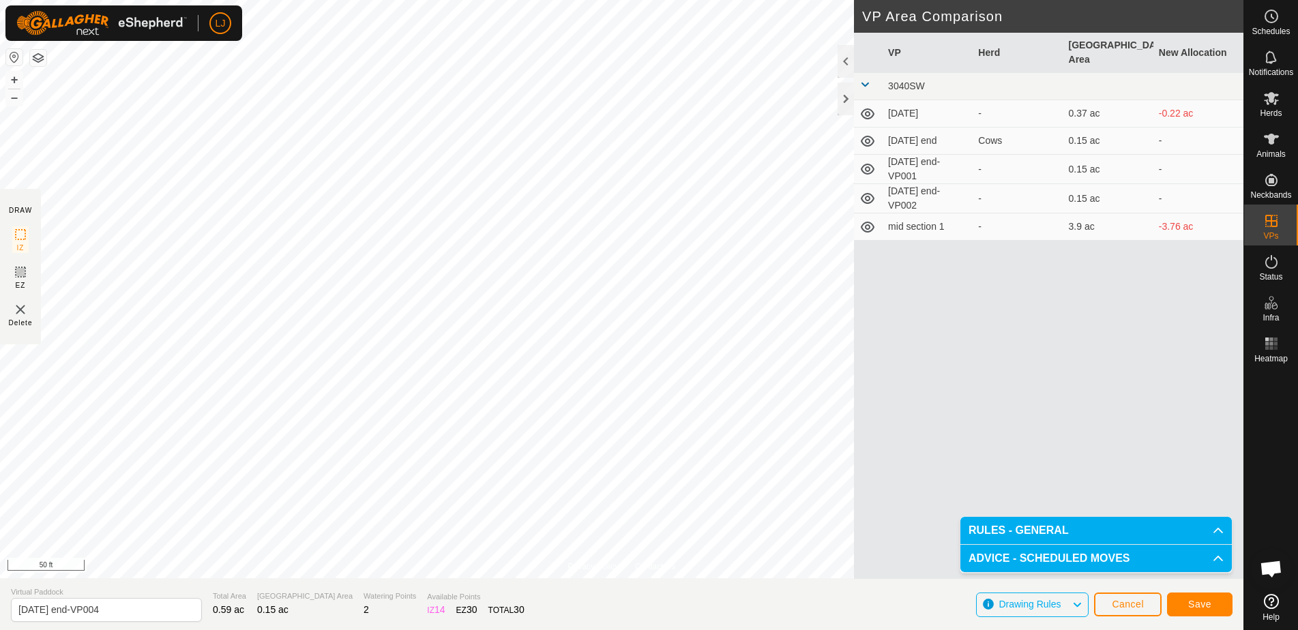
click at [1181, 607] on button "Save" at bounding box center [1200, 605] width 66 height 24
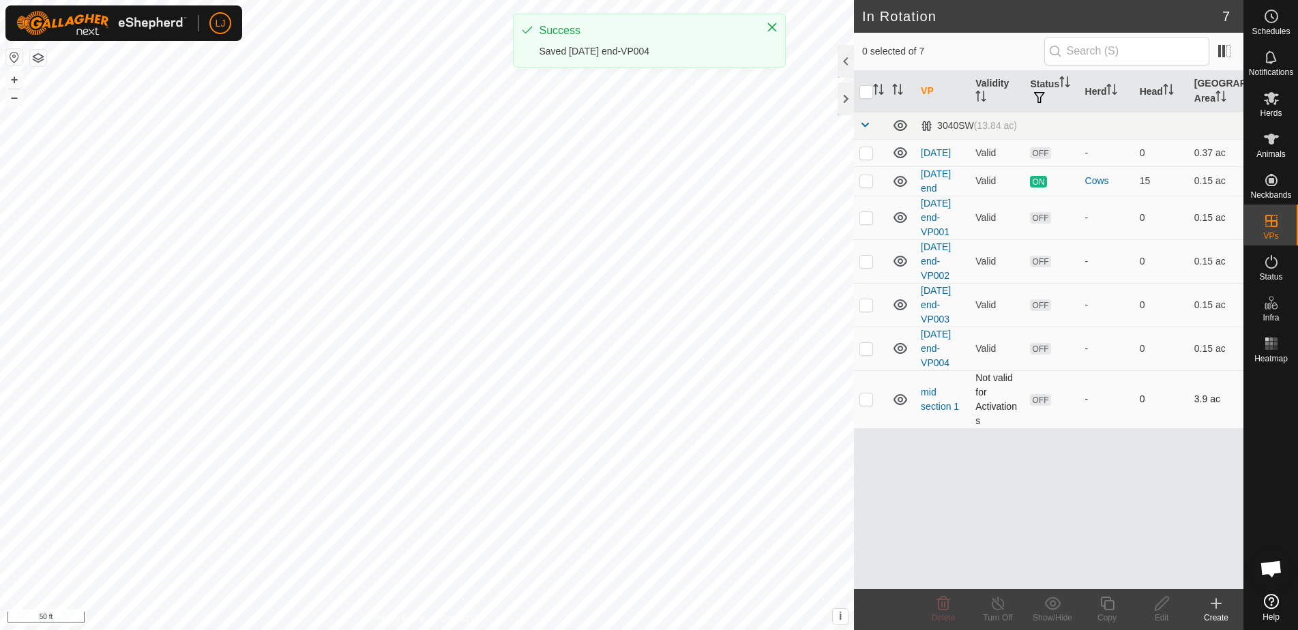
drag, startPoint x: 865, startPoint y: 351, endPoint x: 908, endPoint y: 417, distance: 78.3
click at [866, 351] on p-checkbox at bounding box center [867, 348] width 14 height 11
checkbox input "true"
click at [1112, 603] on icon at bounding box center [1107, 604] width 17 height 16
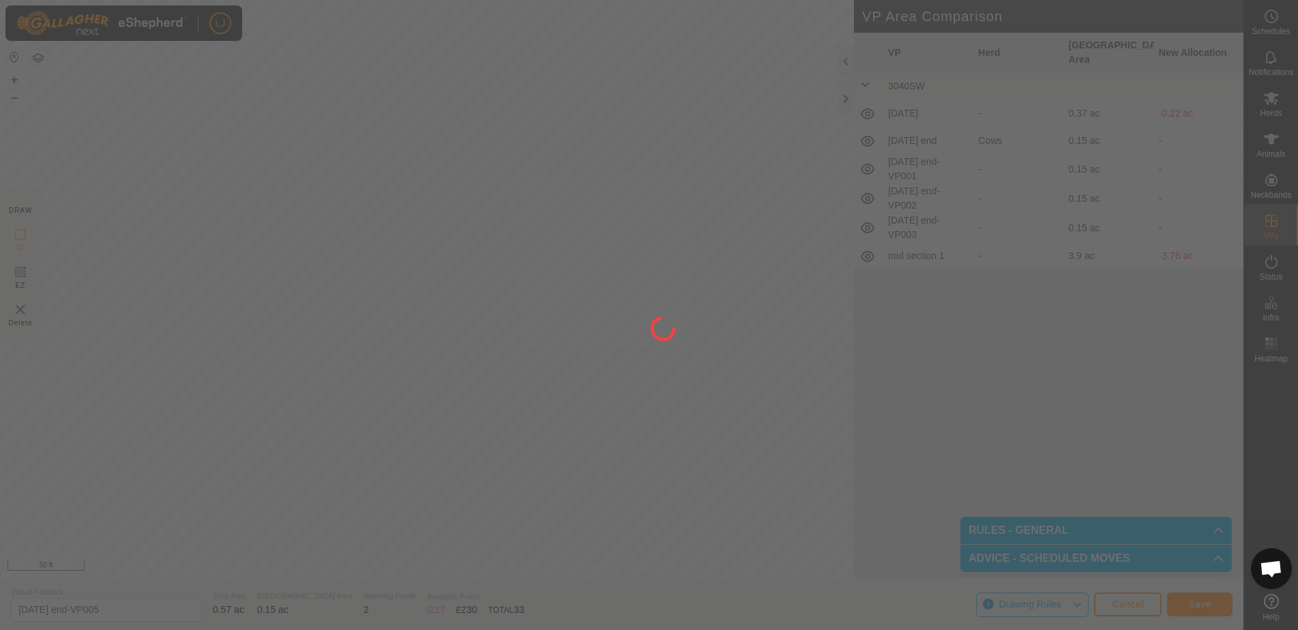
drag, startPoint x: 1115, startPoint y: 624, endPoint x: 1203, endPoint y: 609, distance: 89.3
click at [1203, 609] on span "Save" at bounding box center [1200, 604] width 23 height 11
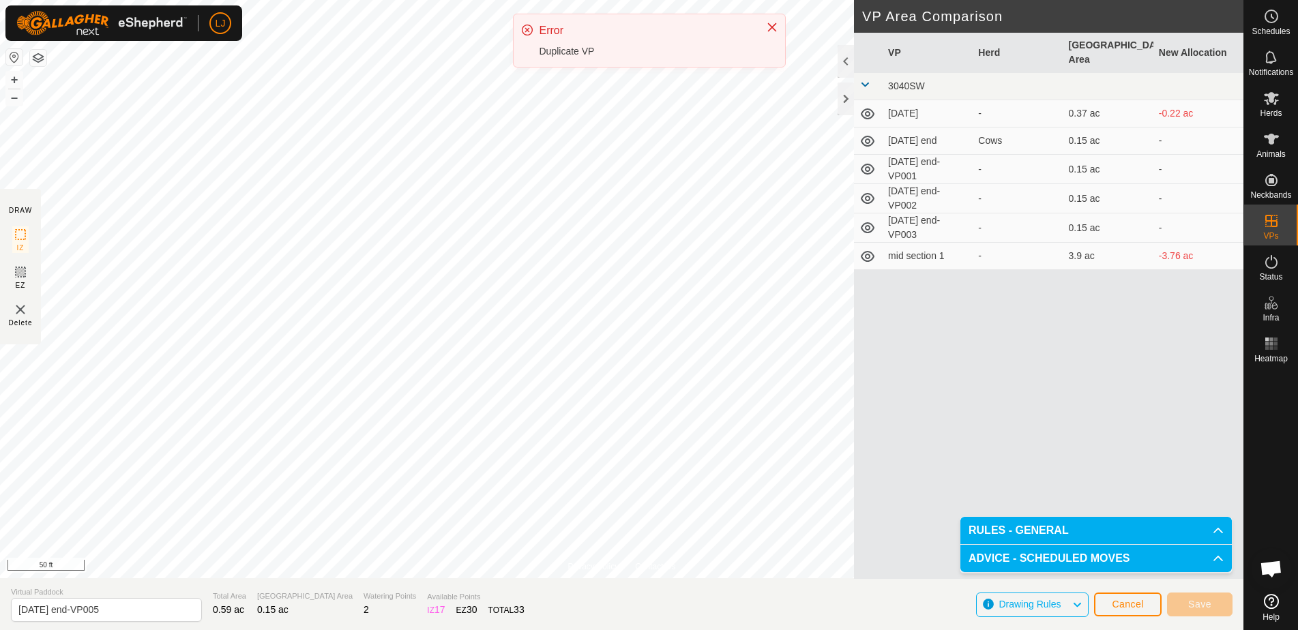
click at [1077, 411] on div "VP Herd Grazing Area New Allocation 3040SW [DATE] - 0.37 ac -0.22 ac [DATE] end…" at bounding box center [1049, 306] width 390 height 547
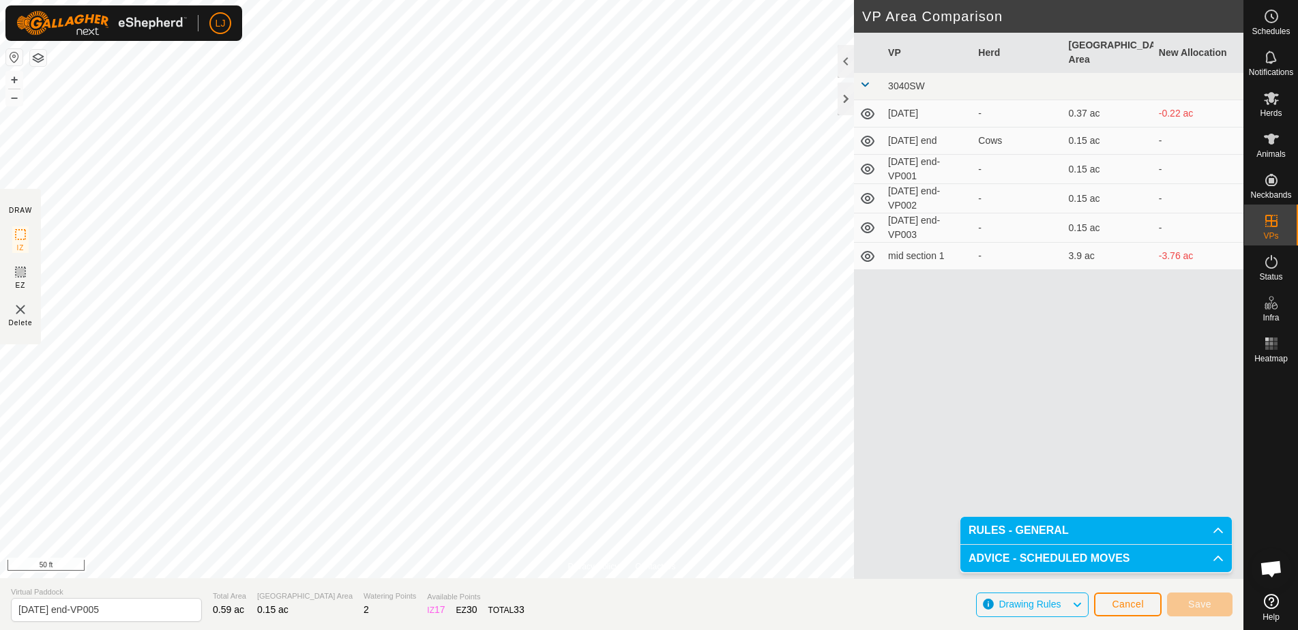
click at [1146, 602] on button "Cancel" at bounding box center [1128, 605] width 68 height 24
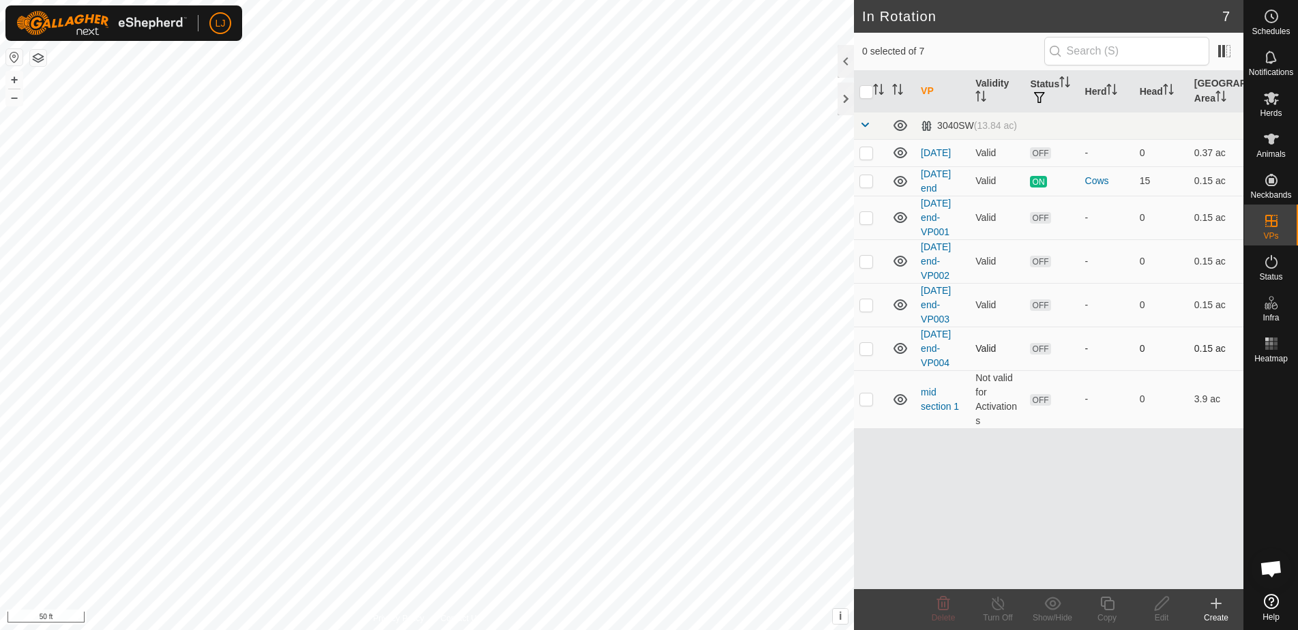
click at [871, 353] on p-checkbox at bounding box center [867, 348] width 14 height 11
checkbox input "true"
click at [1107, 611] on icon at bounding box center [1107, 604] width 17 height 16
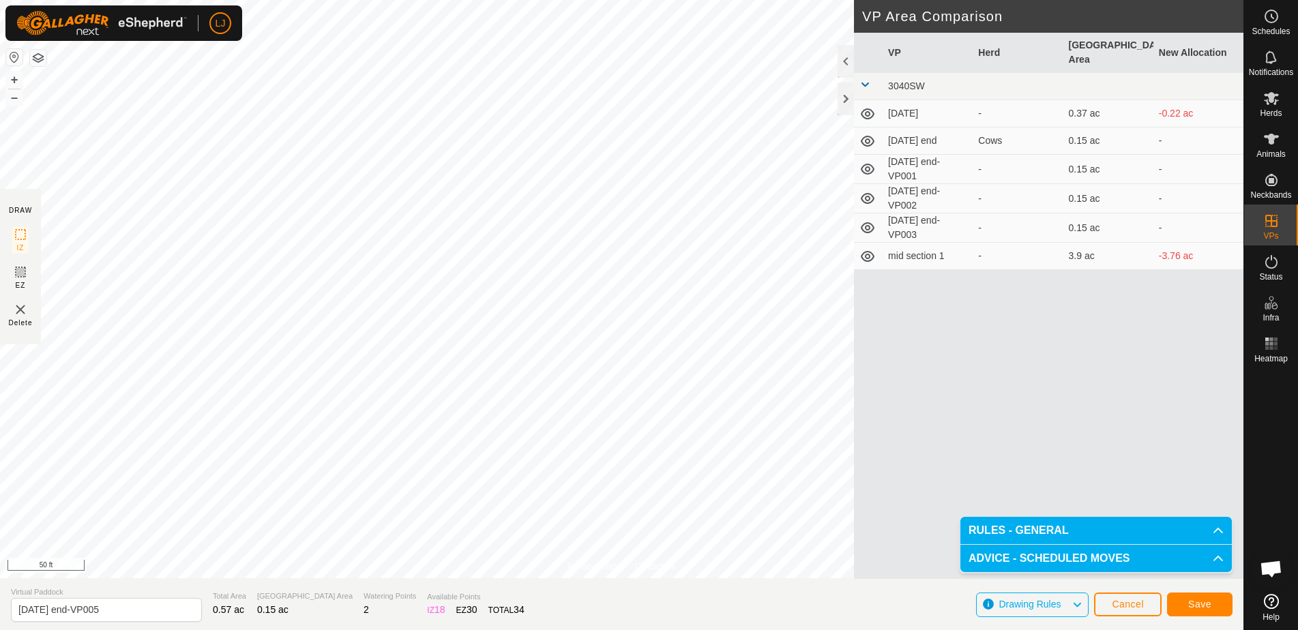
click at [1199, 611] on button "Save" at bounding box center [1200, 605] width 66 height 24
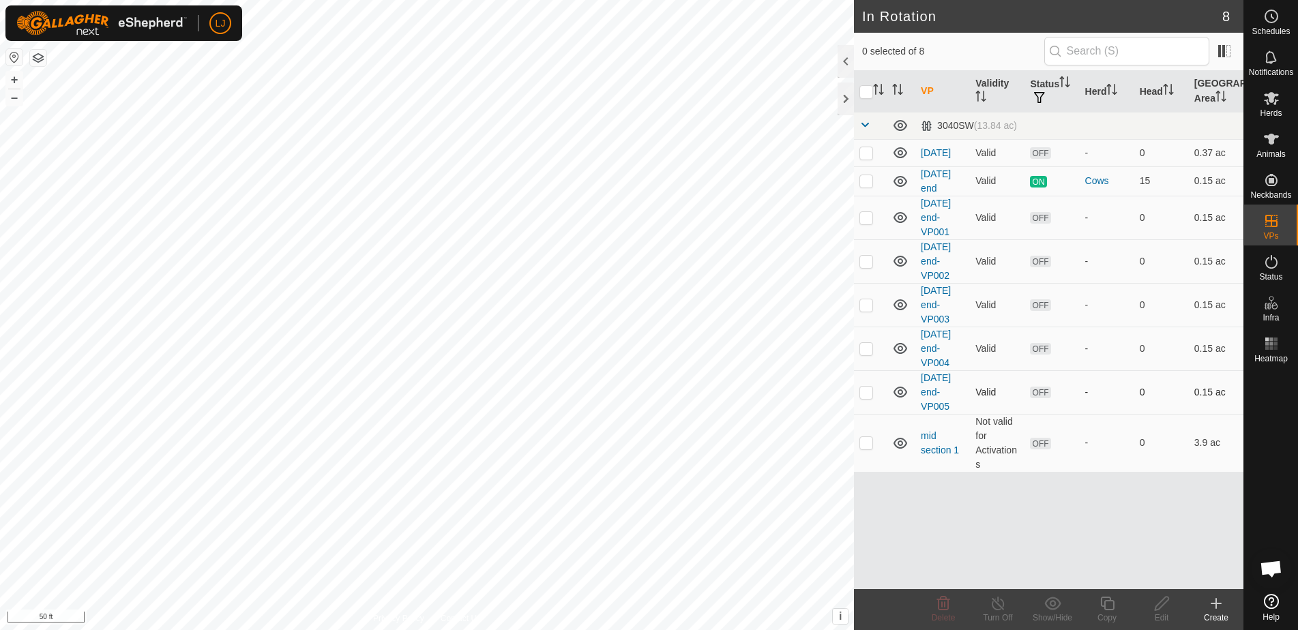
click at [869, 401] on td at bounding box center [870, 393] width 33 height 44
click at [868, 392] on p-checkbox at bounding box center [867, 392] width 14 height 11
drag, startPoint x: 867, startPoint y: 397, endPoint x: 907, endPoint y: 453, distance: 68.9
click at [867, 397] on p-checkbox at bounding box center [867, 392] width 14 height 11
checkbox input "true"
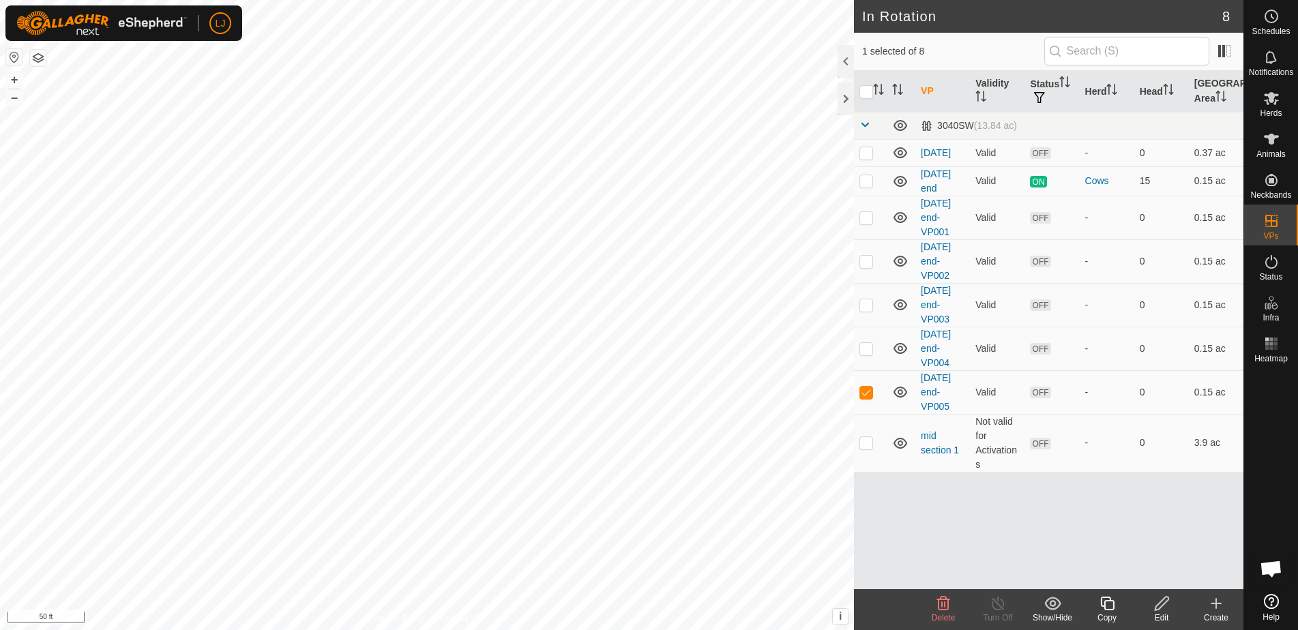
click at [1112, 606] on icon at bounding box center [1107, 604] width 17 height 16
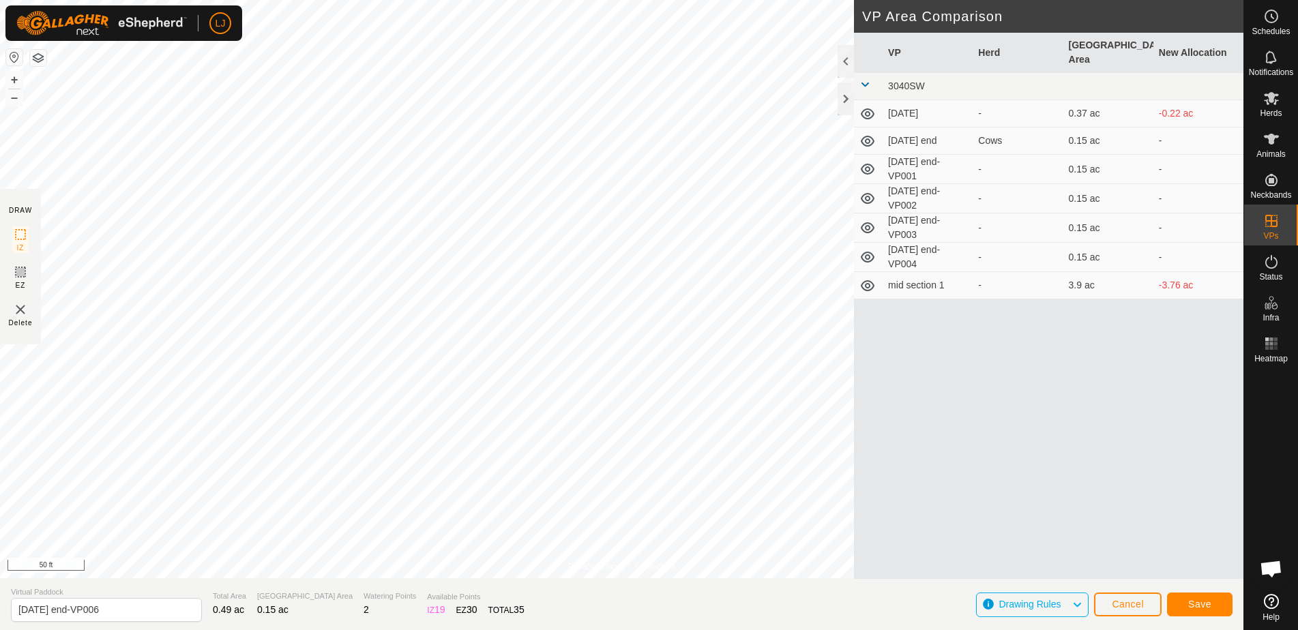
click at [1204, 604] on span "Save" at bounding box center [1200, 604] width 23 height 11
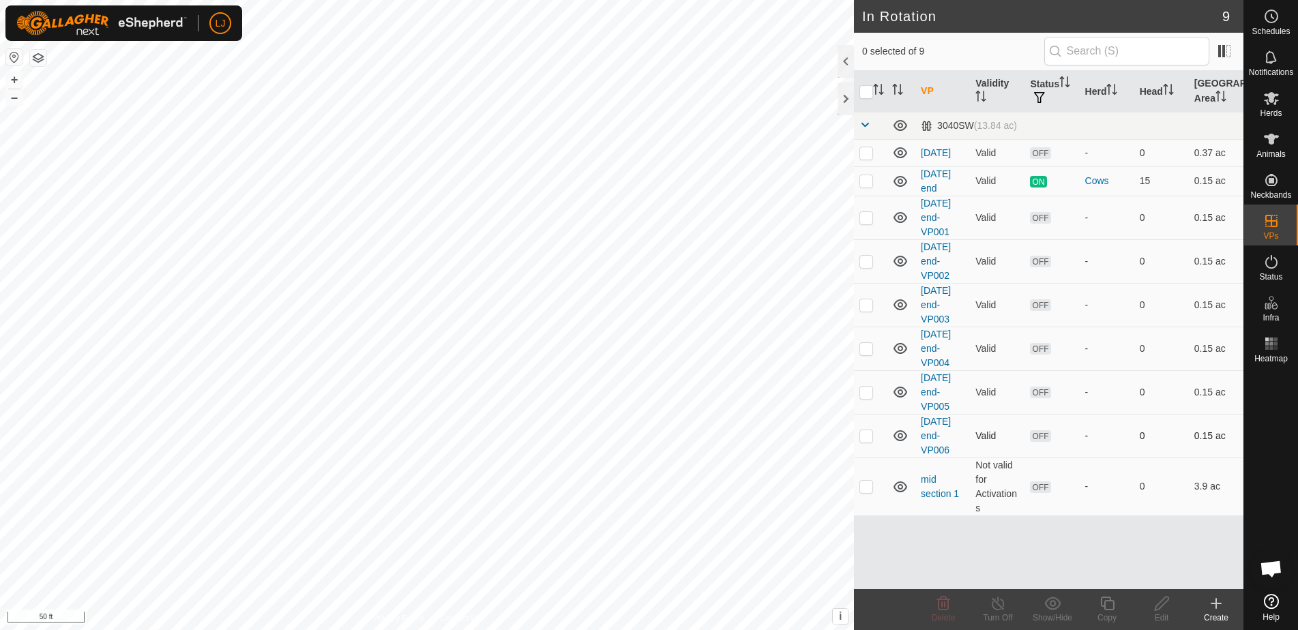
click at [870, 437] on p-checkbox at bounding box center [867, 436] width 14 height 11
checkbox input "true"
click at [1113, 606] on icon at bounding box center [1107, 604] width 17 height 16
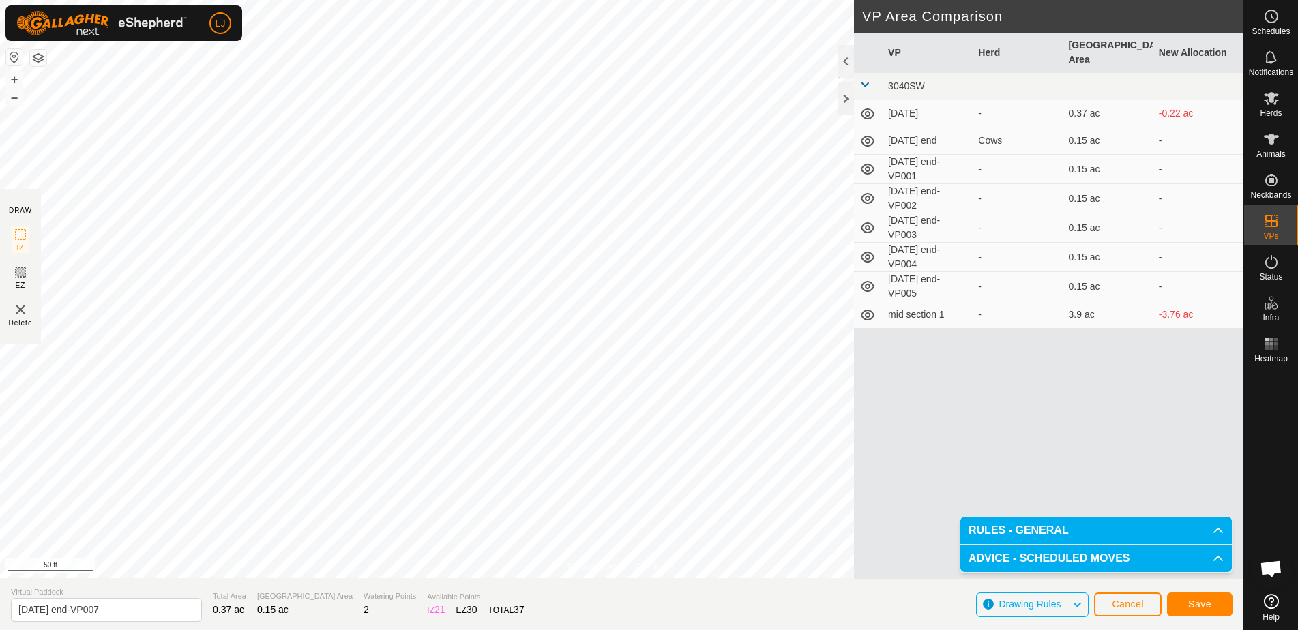
click at [1206, 605] on span "Save" at bounding box center [1200, 604] width 23 height 11
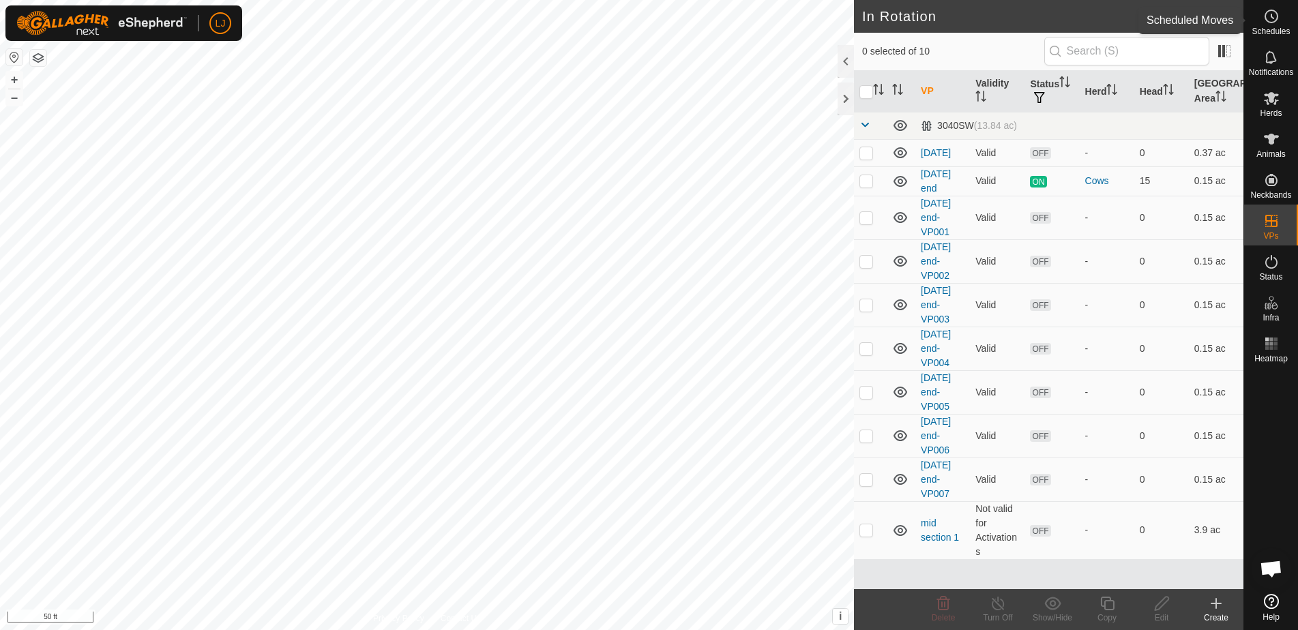
click at [1276, 32] on span "Schedules" at bounding box center [1271, 31] width 38 height 8
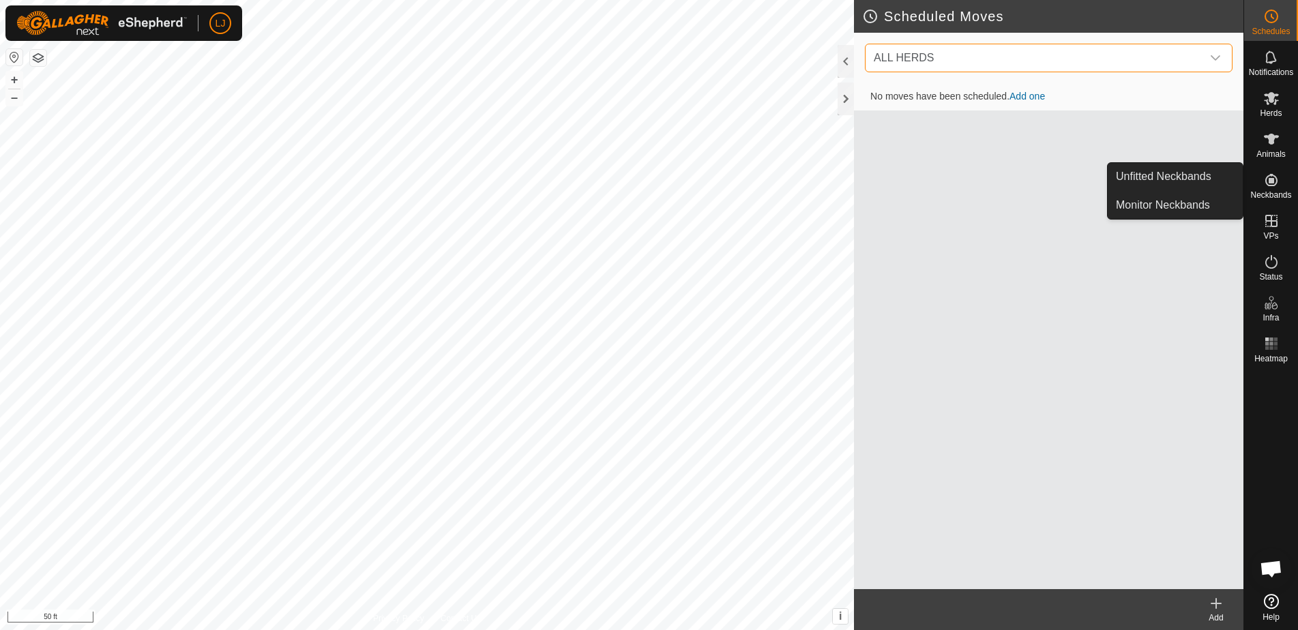
click at [1002, 65] on span "ALL HERDS" at bounding box center [1036, 57] width 334 height 27
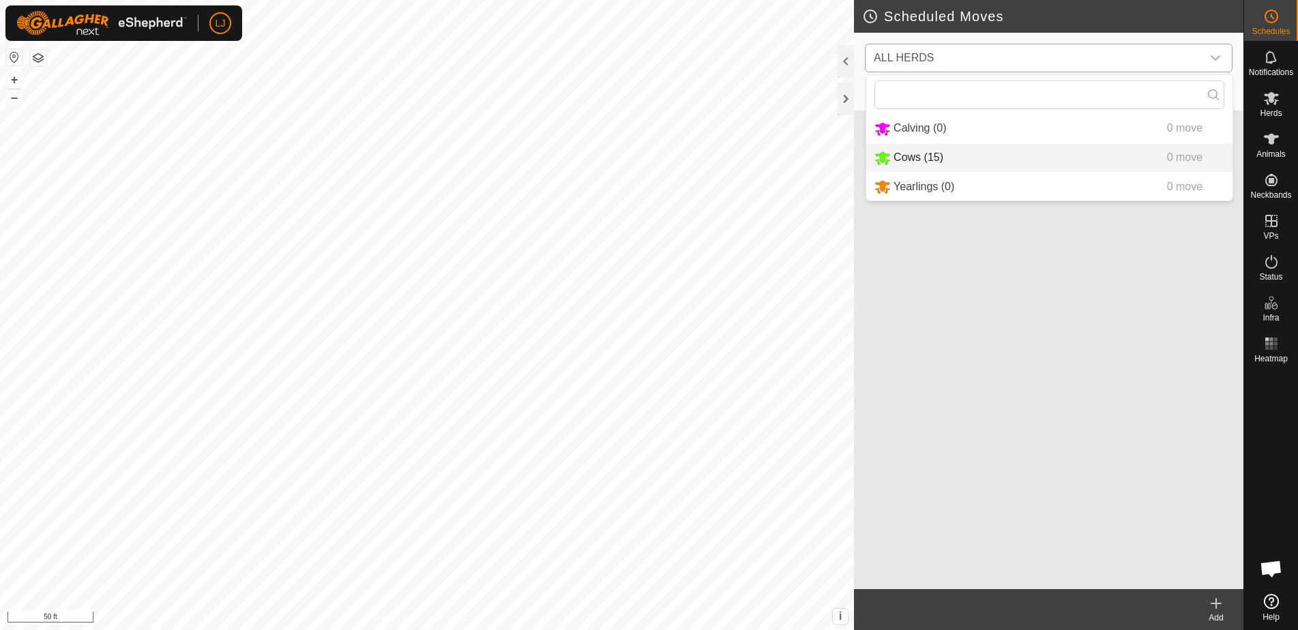
click at [989, 160] on li "Cows (15) 0 move" at bounding box center [1050, 158] width 366 height 28
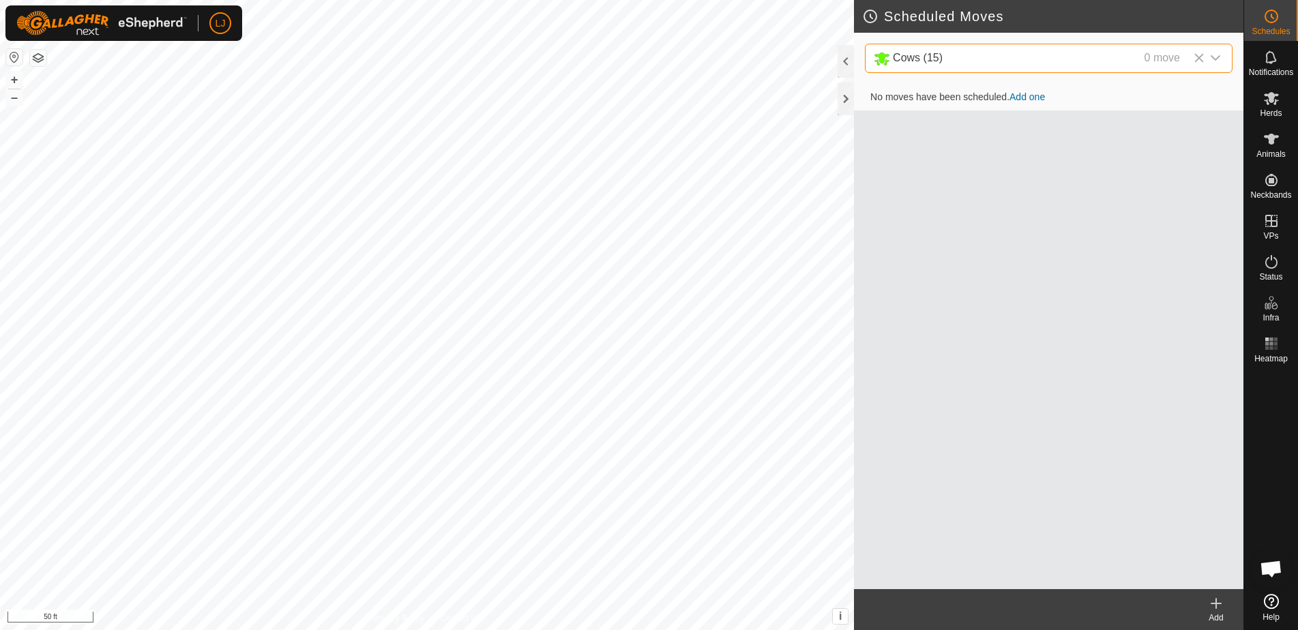
click at [1210, 607] on icon at bounding box center [1216, 604] width 16 height 16
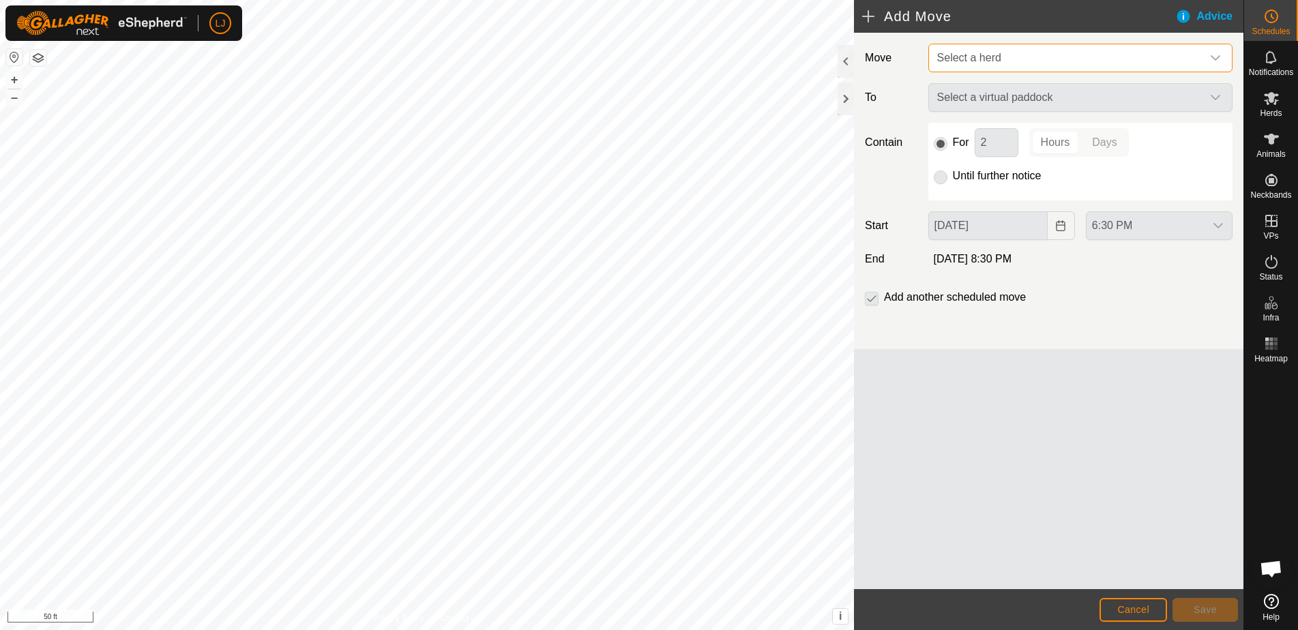
click at [1001, 66] on span "Select a herd" at bounding box center [1067, 57] width 270 height 27
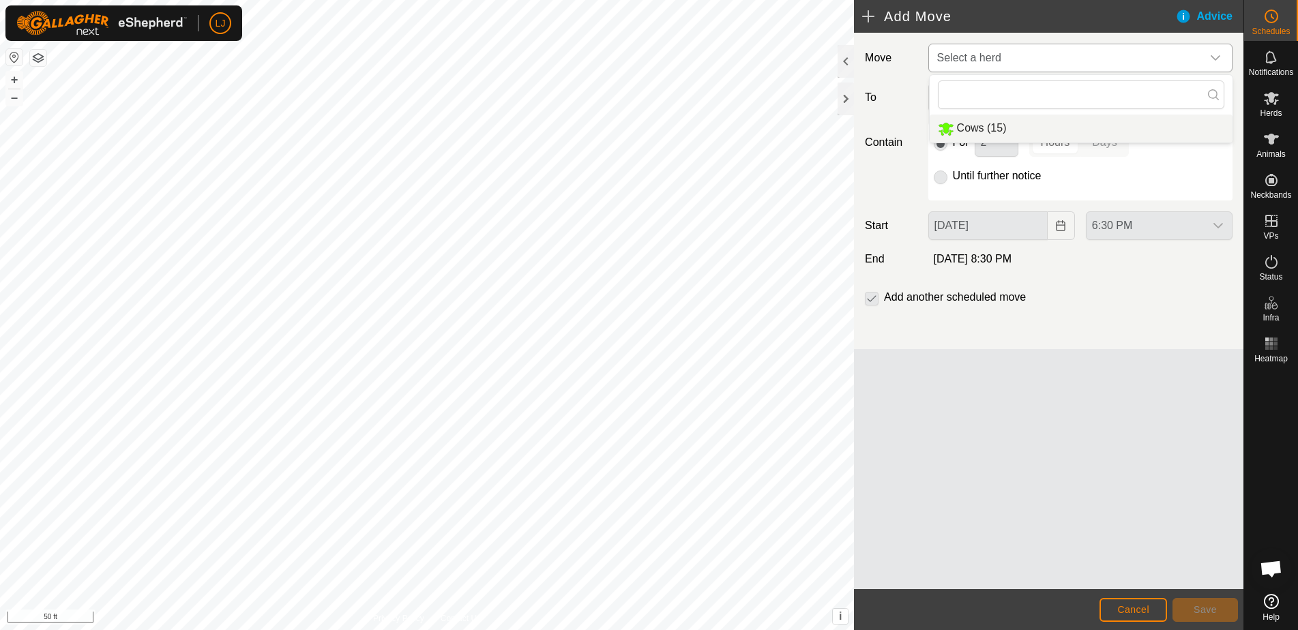
click at [1026, 126] on li "Cows (15)" at bounding box center [1081, 129] width 303 height 28
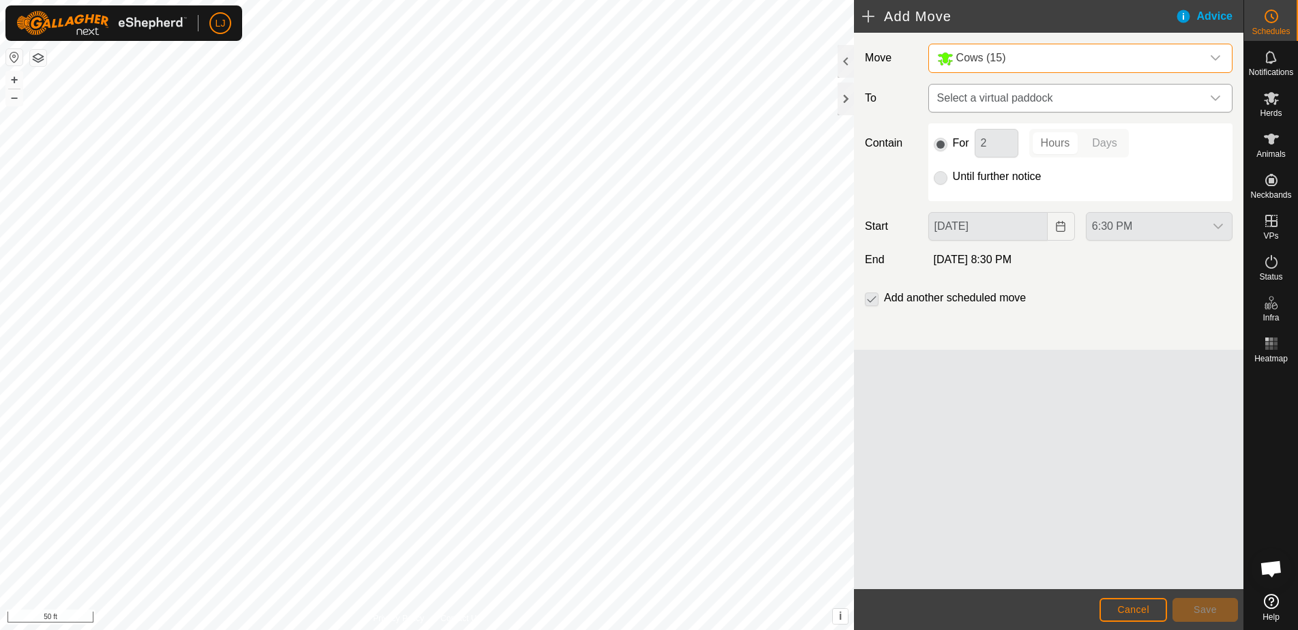
click at [1030, 100] on span "Select a virtual paddock" at bounding box center [1067, 98] width 270 height 27
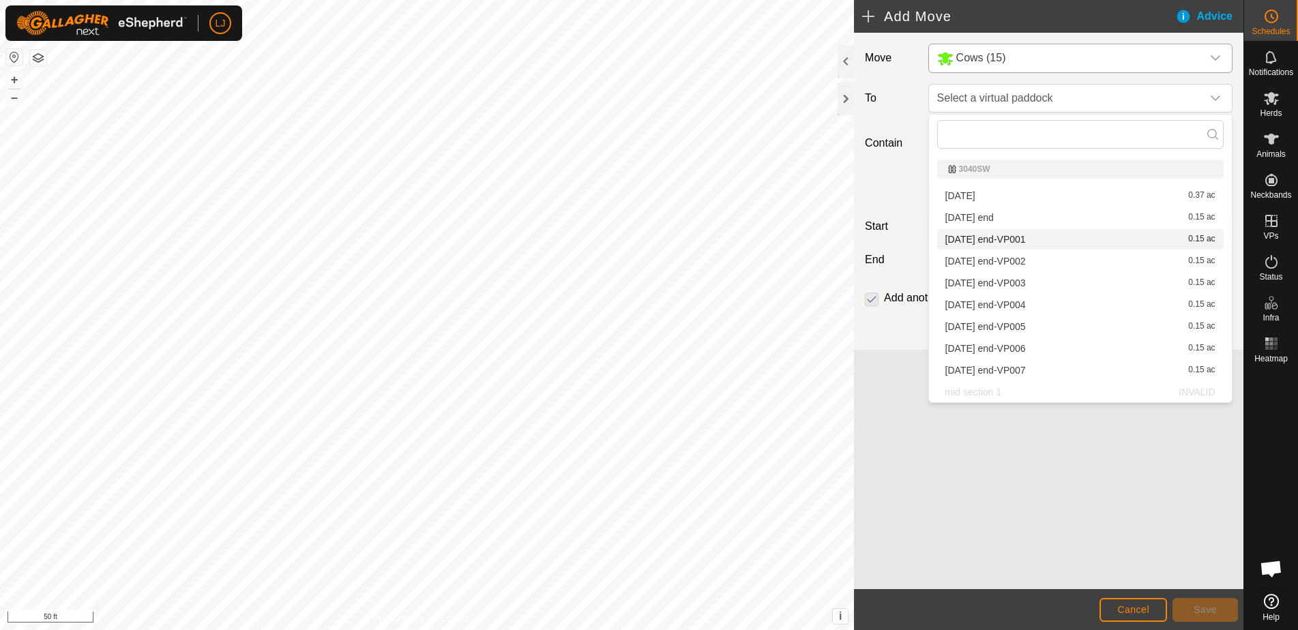
click at [1071, 242] on li "[DATE] end-VP001 0.15 ac" at bounding box center [1081, 239] width 287 height 20
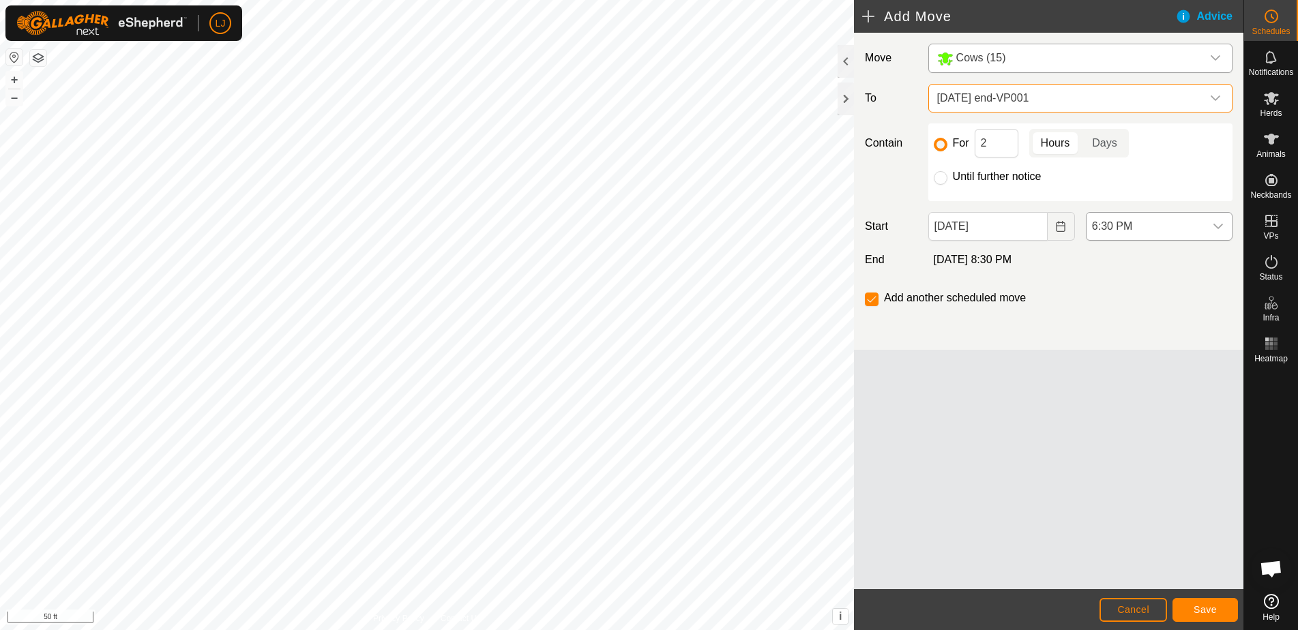
click at [1159, 231] on span "6:30 PM" at bounding box center [1146, 226] width 118 height 27
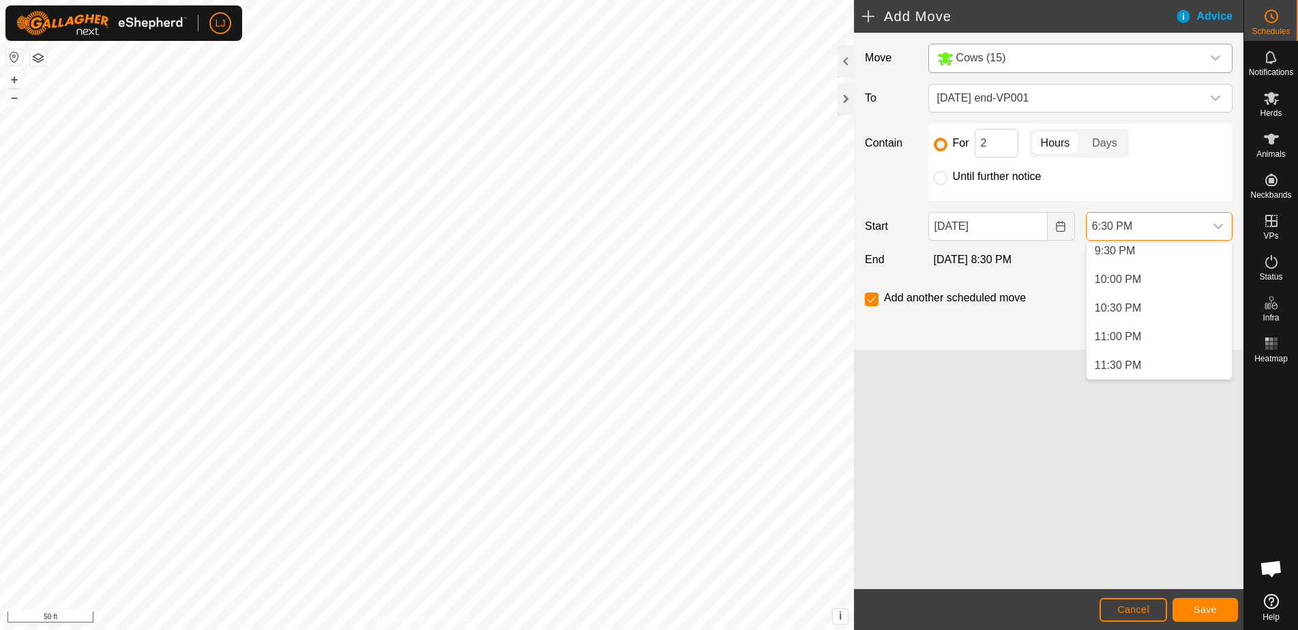
scroll to position [1238, 0]
click at [1139, 281] on li "10:00 PM" at bounding box center [1159, 279] width 145 height 27
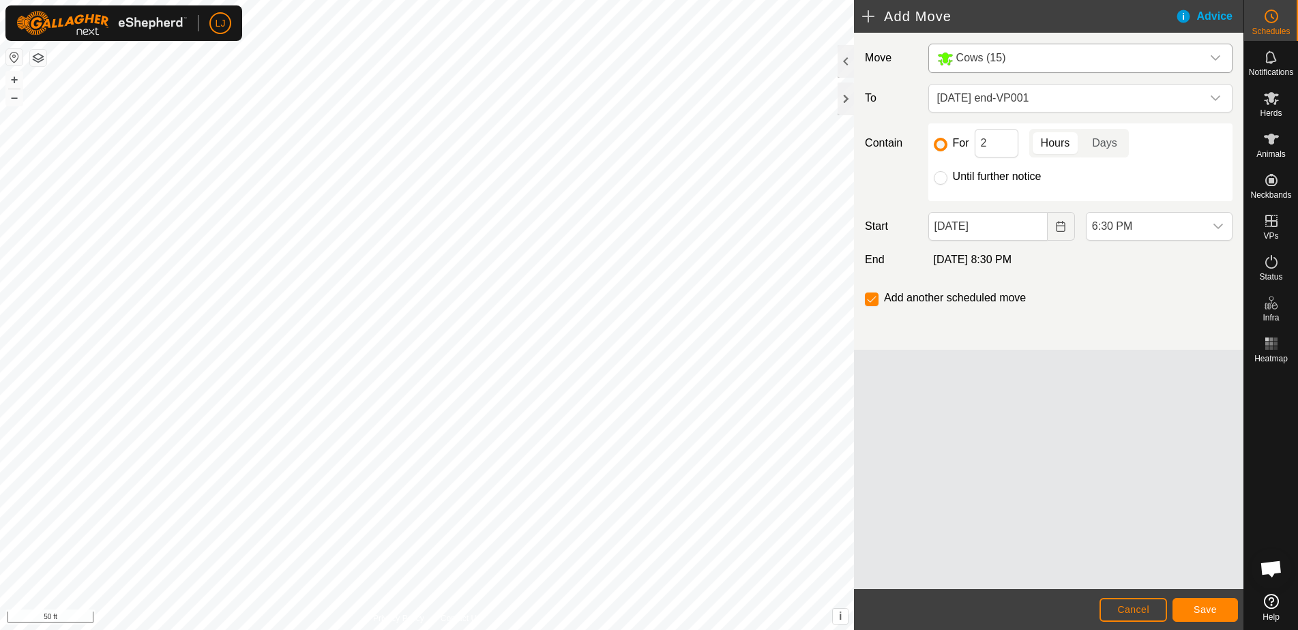
scroll to position [1060, 0]
click at [959, 141] on div "For 2 Hours Days" at bounding box center [1080, 143] width 293 height 29
click at [1124, 224] on span "10:00 PM" at bounding box center [1146, 226] width 118 height 27
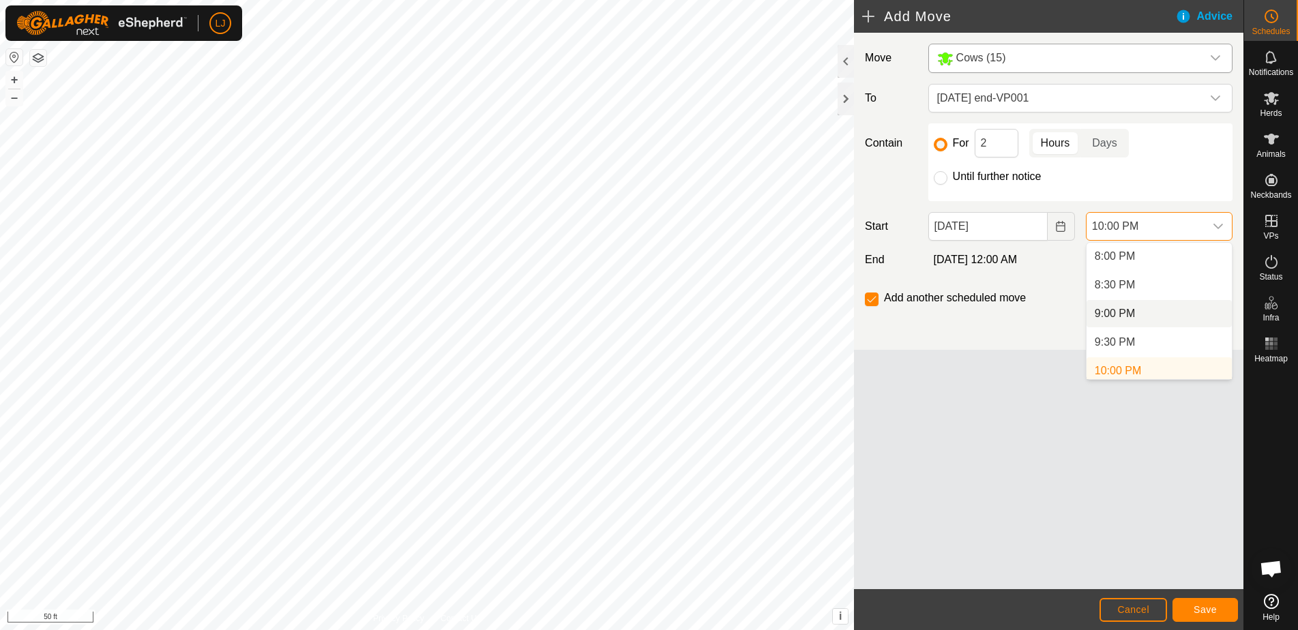
click at [1139, 308] on li "9:00 PM" at bounding box center [1159, 313] width 145 height 27
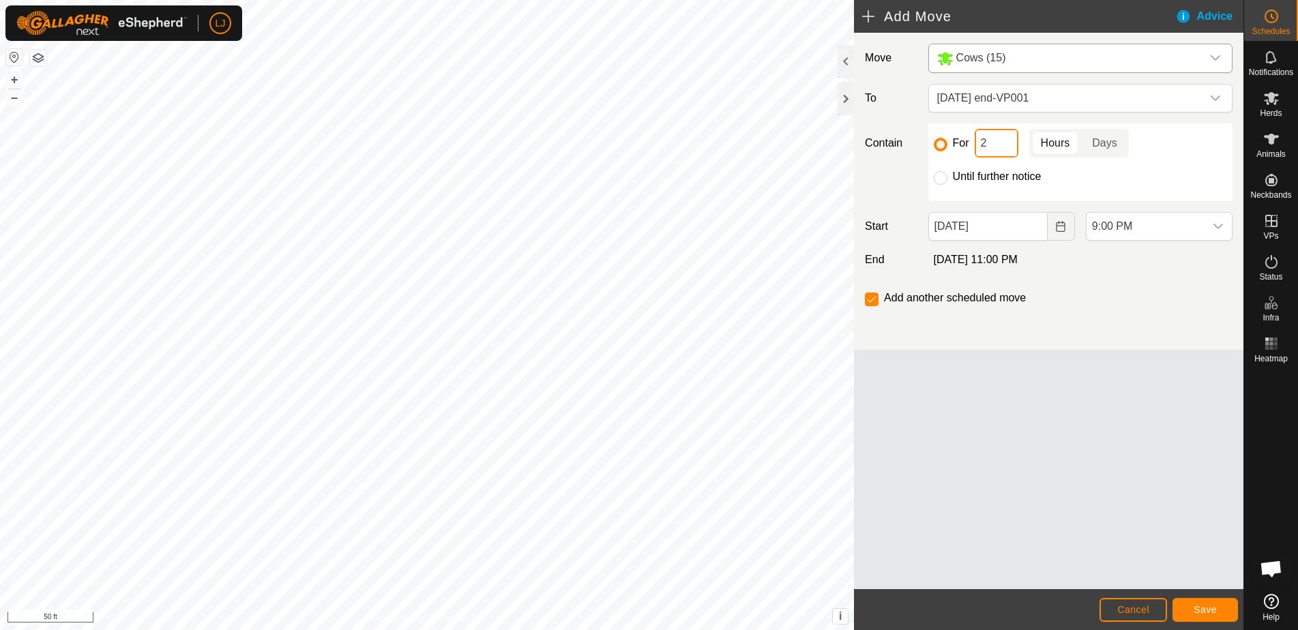
drag, startPoint x: 985, startPoint y: 141, endPoint x: 969, endPoint y: 142, distance: 16.4
click at [970, 142] on div "For 2 Hours Days" at bounding box center [1080, 143] width 293 height 29
type input "1"
click at [1195, 615] on button "Save" at bounding box center [1206, 610] width 66 height 24
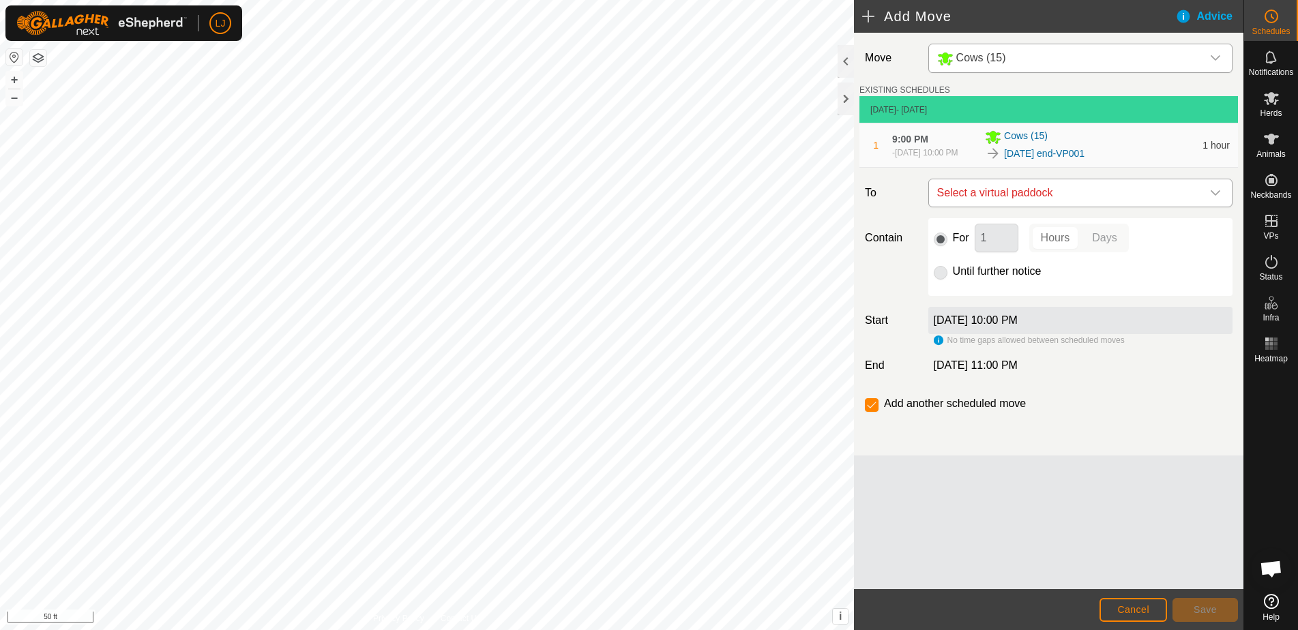
click at [1085, 207] on span "Select a virtual paddock" at bounding box center [1067, 192] width 270 height 27
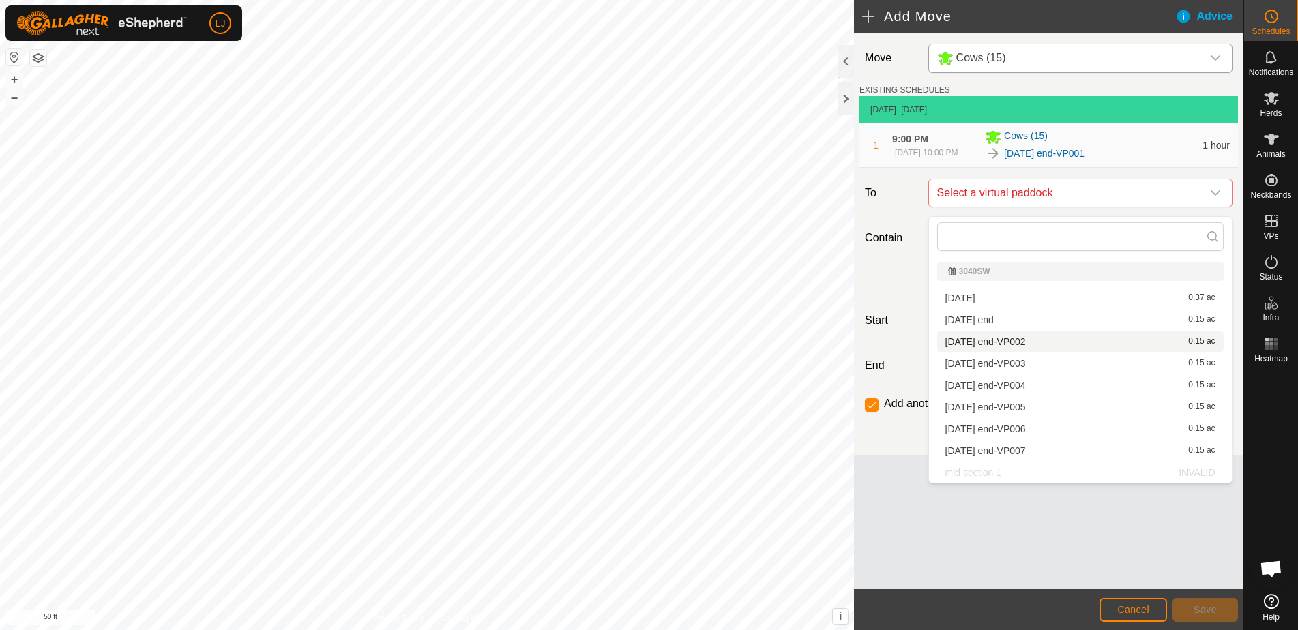
click at [1092, 340] on li "[DATE] end-VP002 0.15 ac" at bounding box center [1081, 342] width 287 height 20
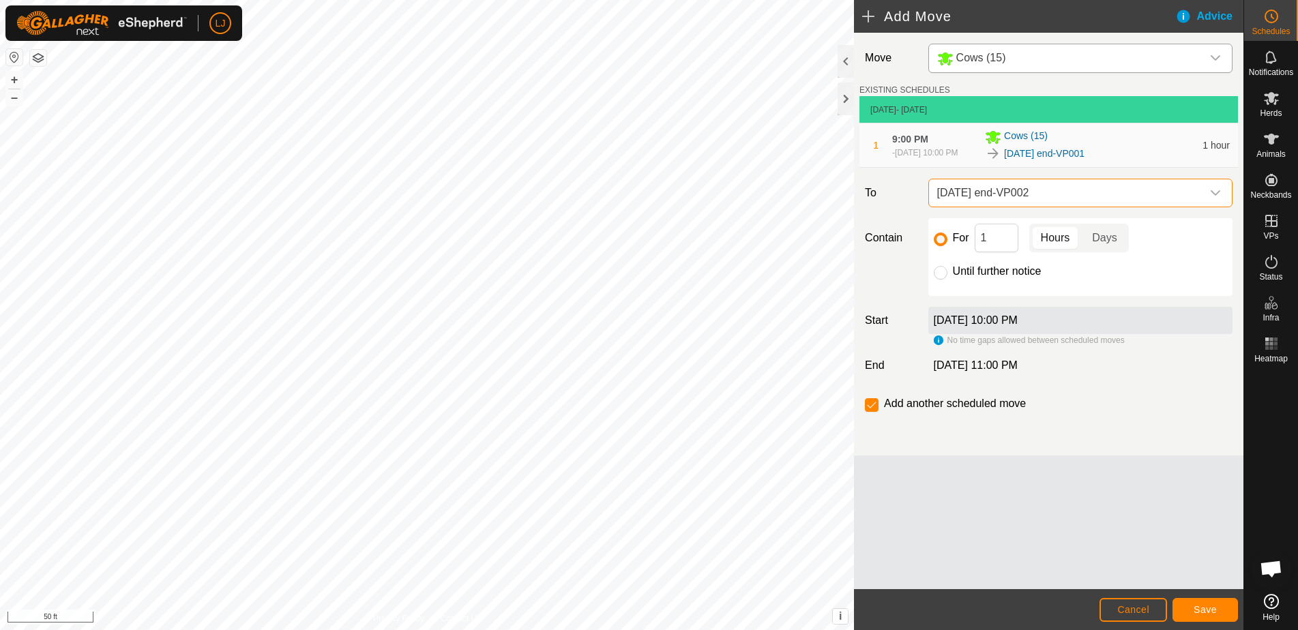
click at [1205, 609] on span "Save" at bounding box center [1205, 610] width 23 height 11
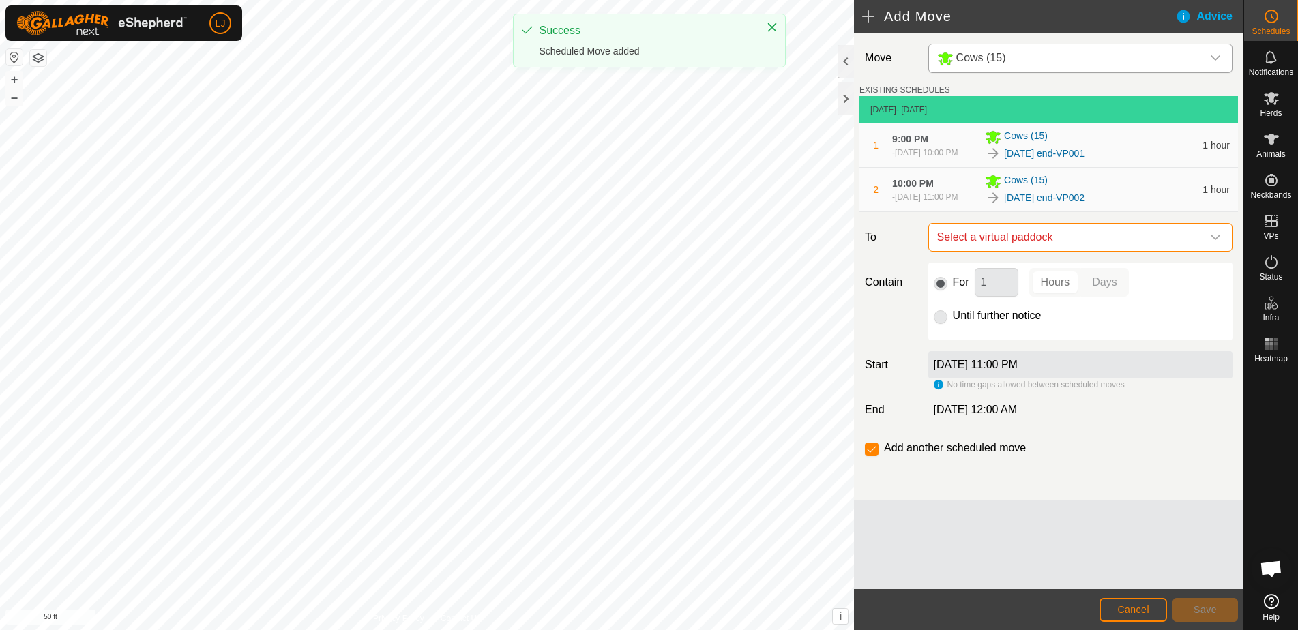
click at [1054, 251] on span "Select a virtual paddock" at bounding box center [1067, 237] width 270 height 27
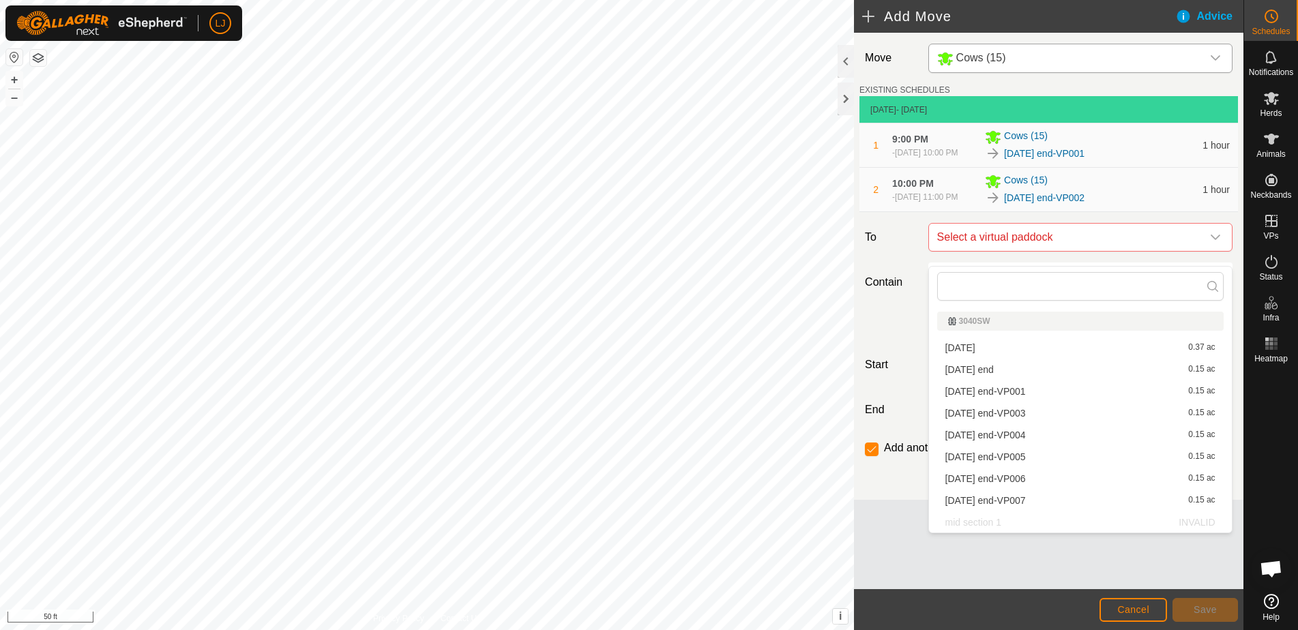
click at [1086, 419] on li "[DATE] end-VP003 0.15 ac" at bounding box center [1081, 413] width 287 height 20
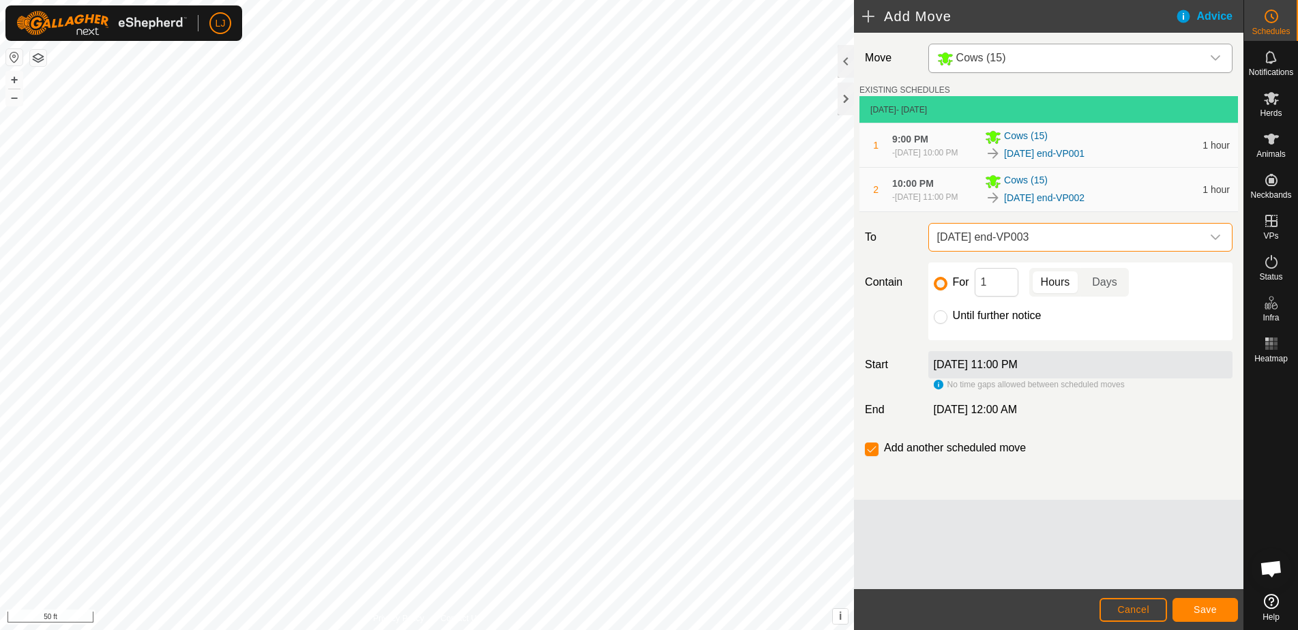
click at [1204, 618] on button "Save" at bounding box center [1206, 610] width 66 height 24
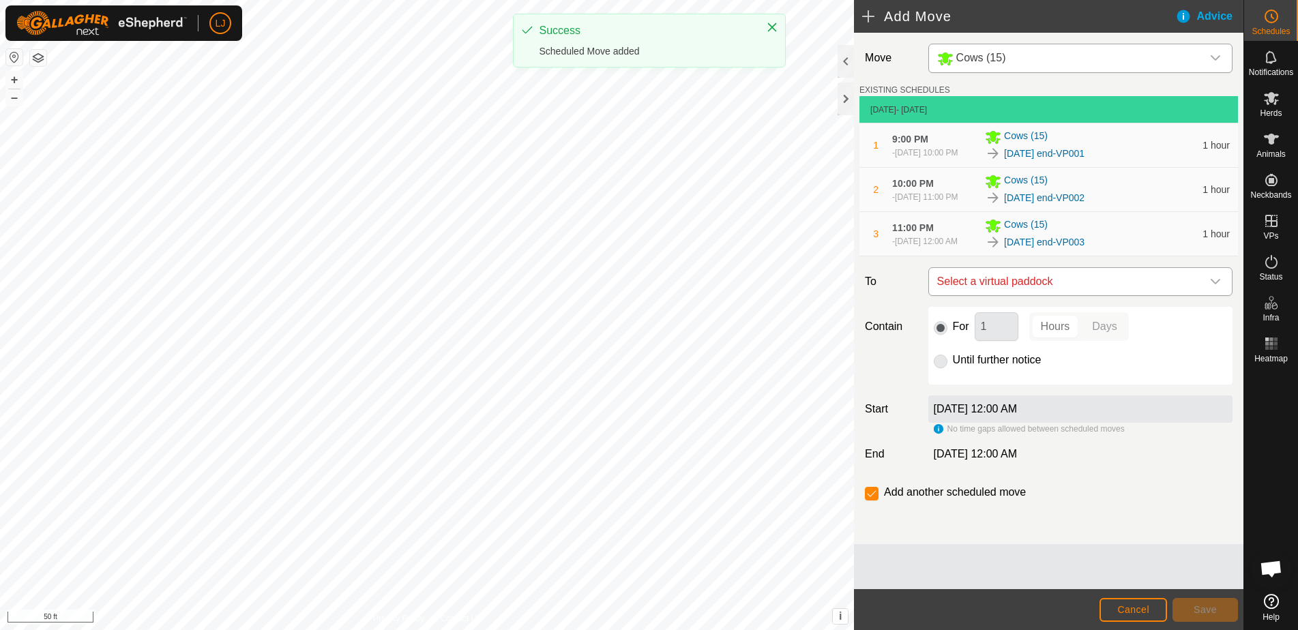
click at [1063, 295] on span "Select a virtual paddock" at bounding box center [1067, 281] width 270 height 27
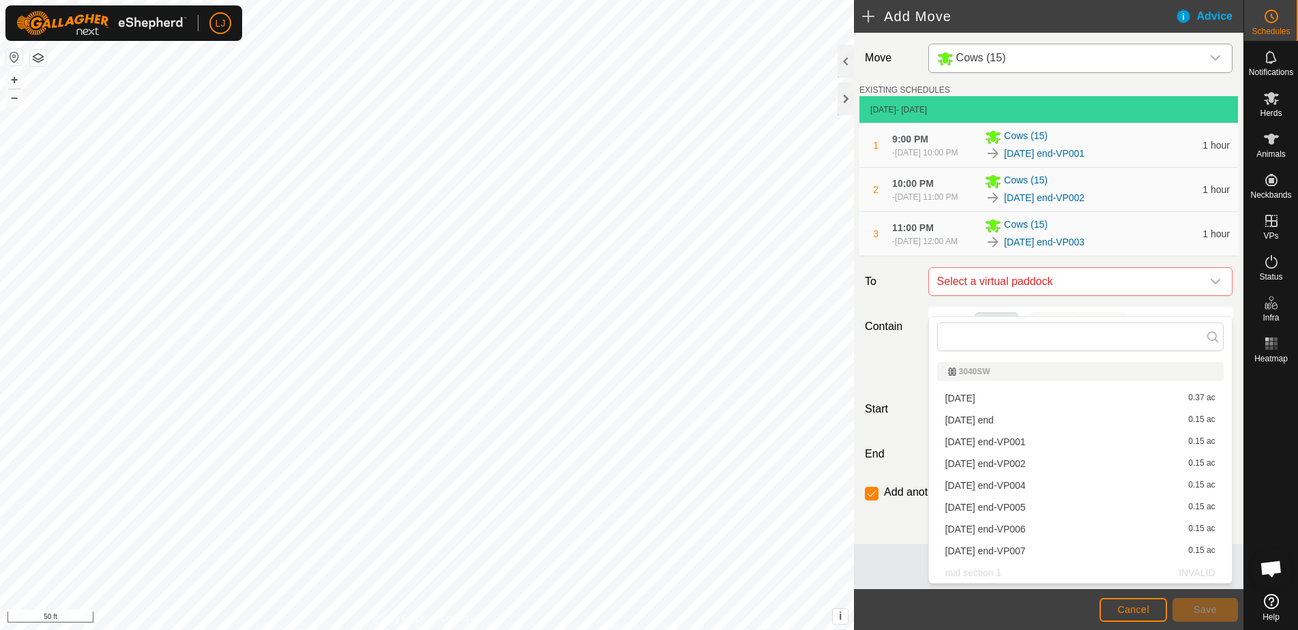
click at [1100, 482] on li "[DATE] end-VP004 0.15 ac" at bounding box center [1081, 486] width 287 height 20
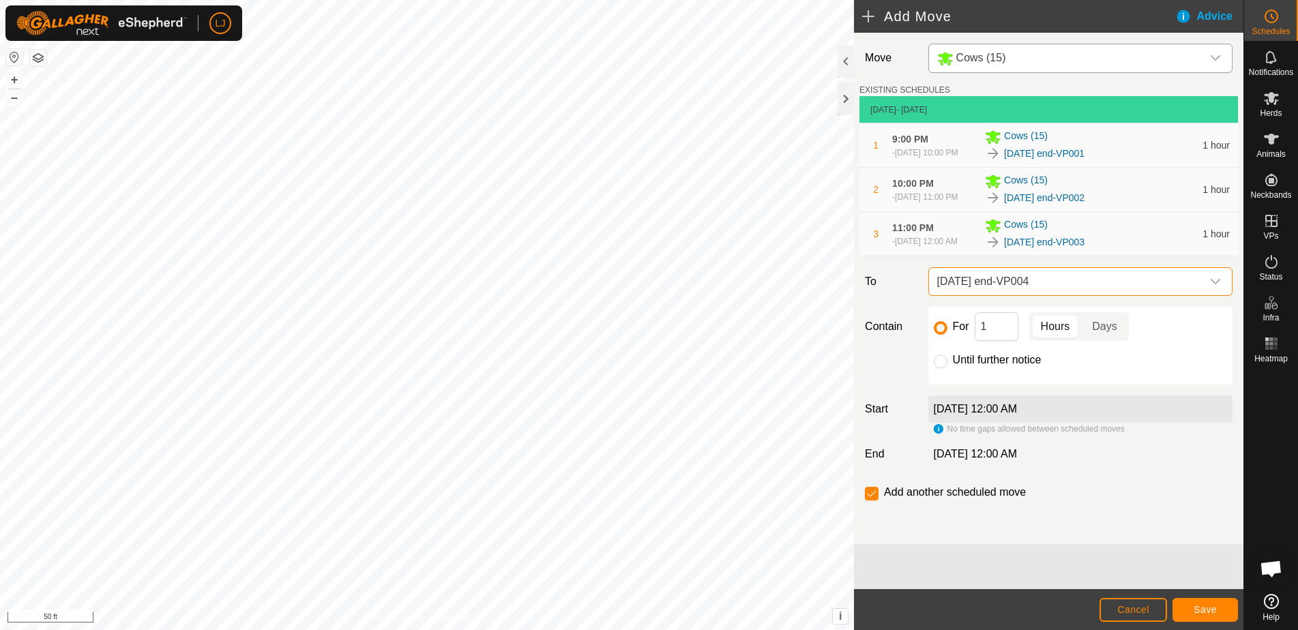
click at [1216, 615] on button "Save" at bounding box center [1206, 610] width 66 height 24
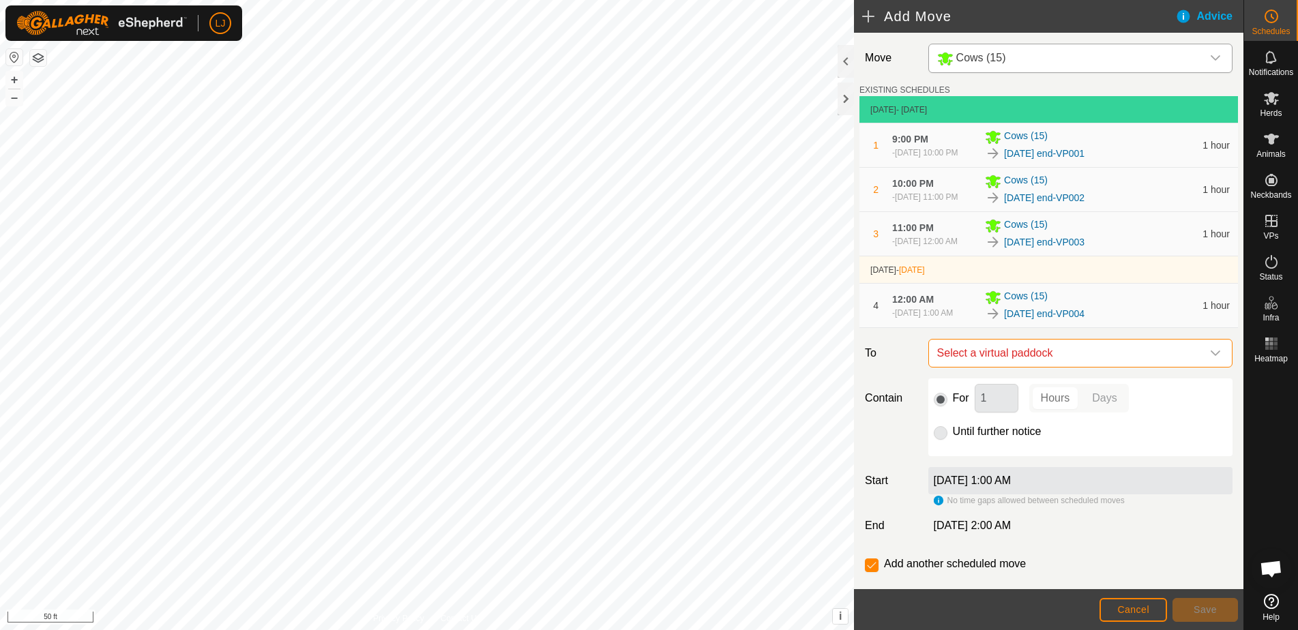
click at [1095, 367] on span "Select a virtual paddock" at bounding box center [1067, 353] width 270 height 27
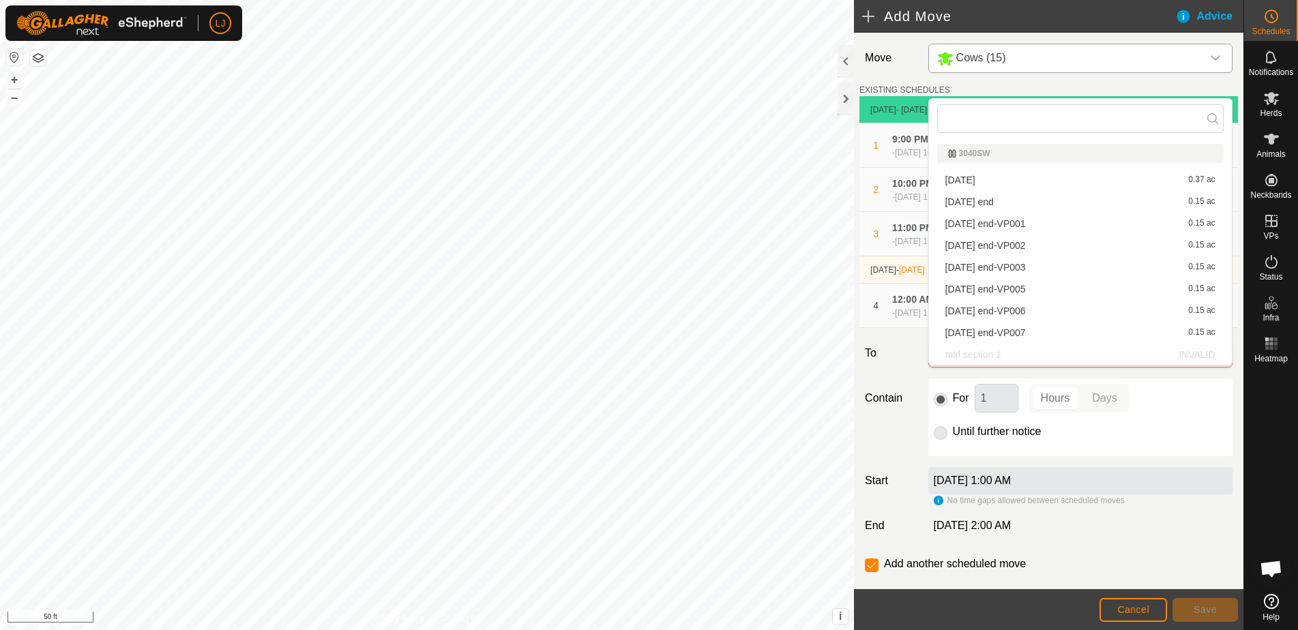
click at [1073, 293] on li "[DATE] end-VP005 0.15 ac" at bounding box center [1081, 289] width 287 height 20
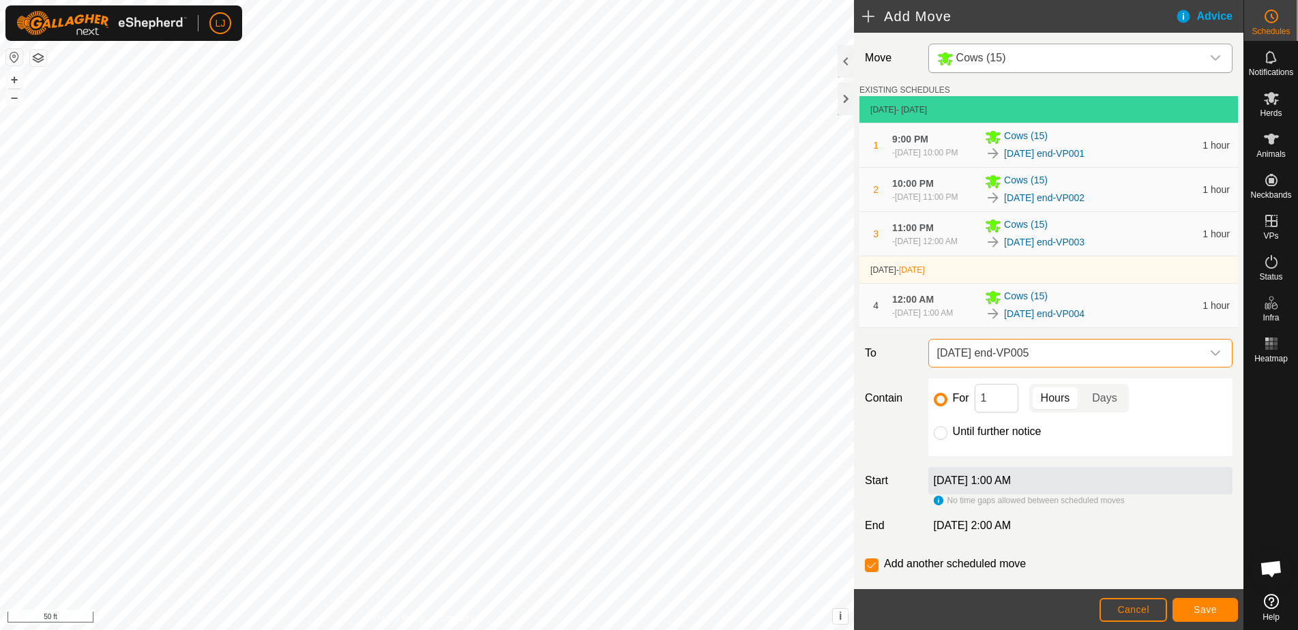
click at [1206, 610] on span "Save" at bounding box center [1205, 610] width 23 height 11
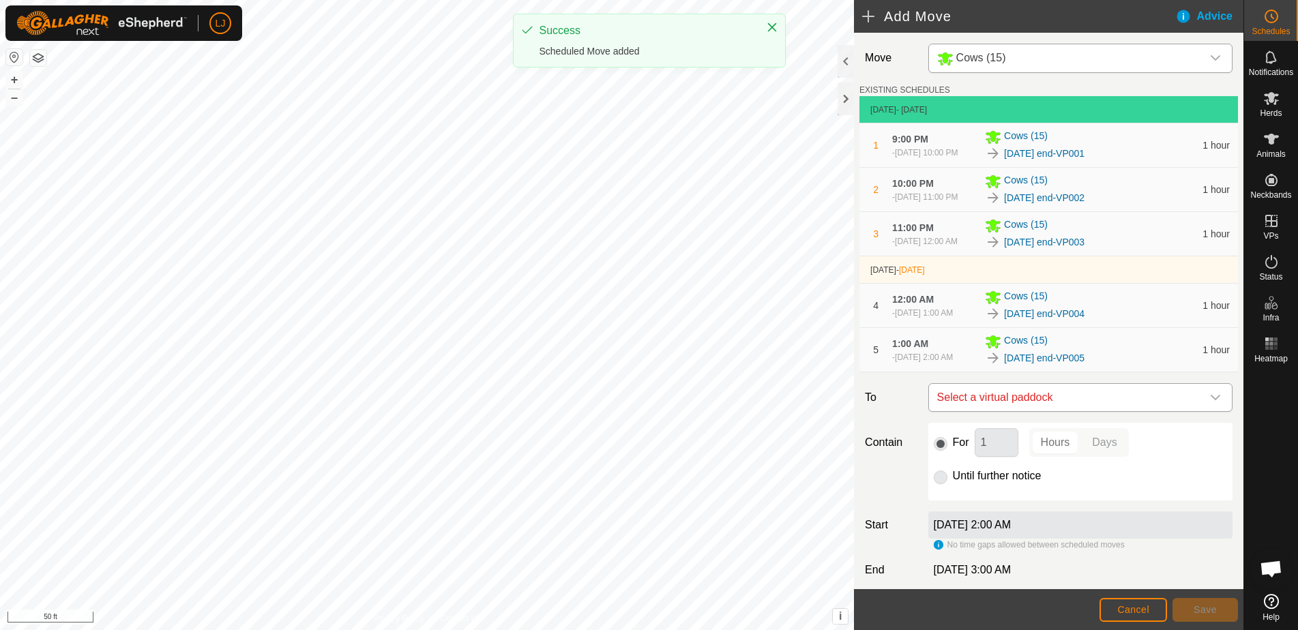
click at [1108, 411] on span "Select a virtual paddock" at bounding box center [1067, 397] width 270 height 27
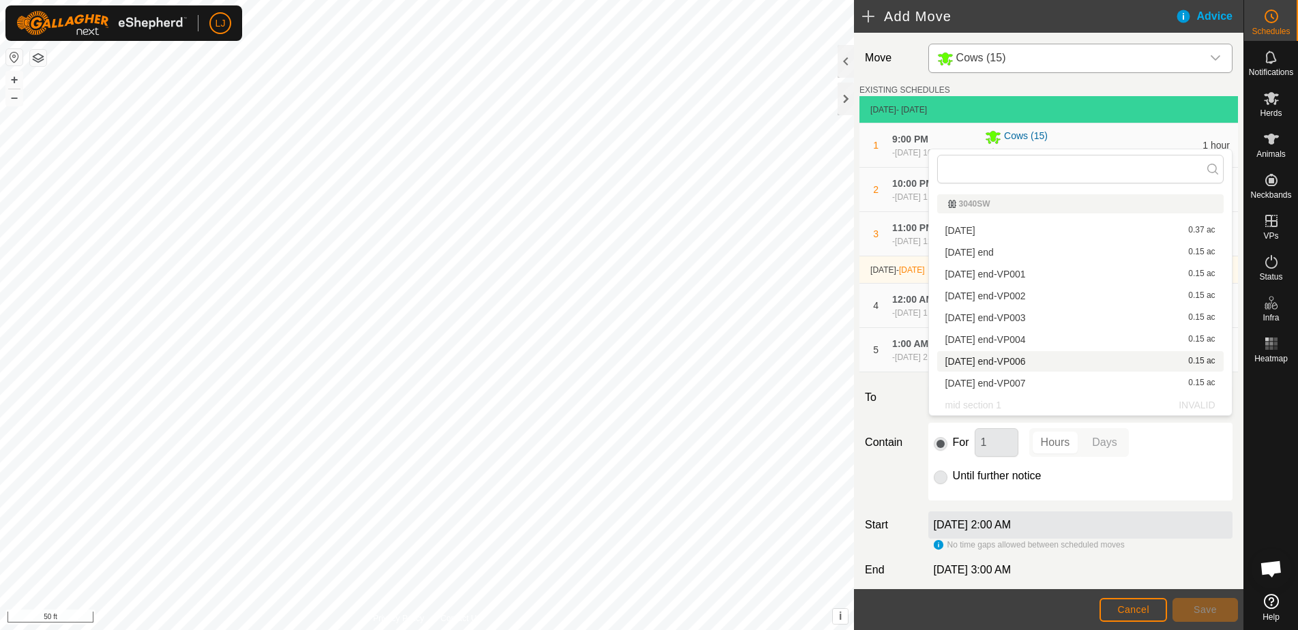
click at [1078, 358] on li "[DATE] end-VP006 0.15 ac" at bounding box center [1081, 361] width 287 height 20
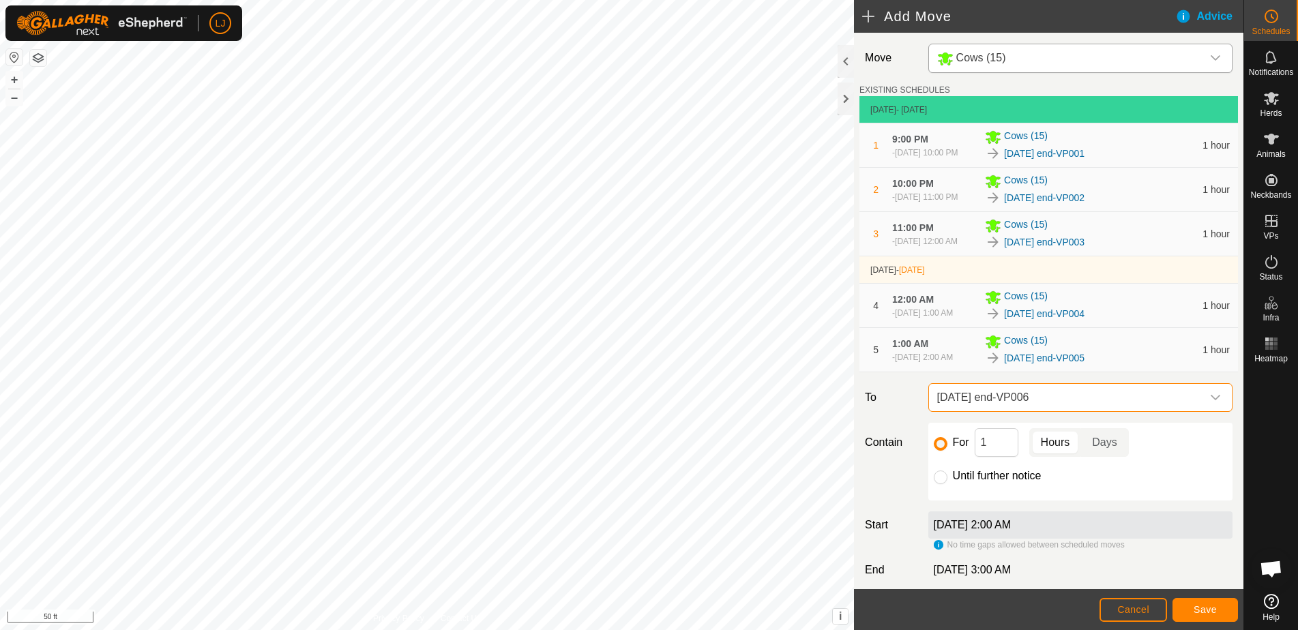
click at [1194, 612] on span "Save" at bounding box center [1205, 610] width 23 height 11
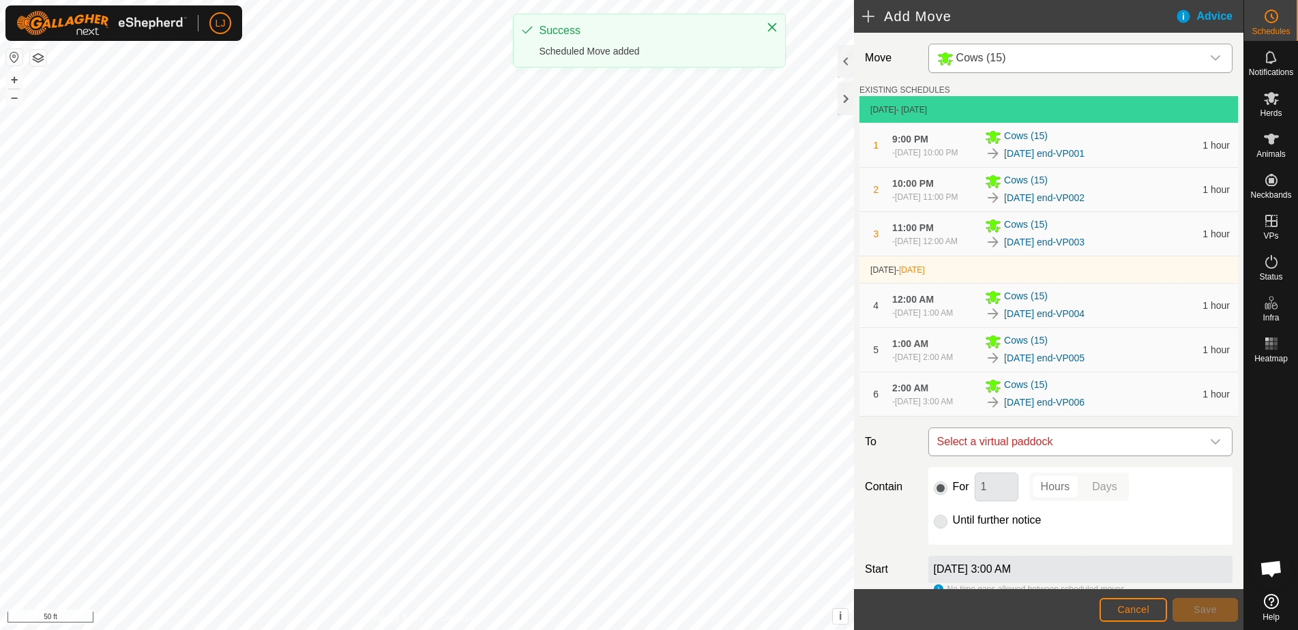
click at [1122, 456] on span "Select a virtual paddock" at bounding box center [1067, 441] width 270 height 27
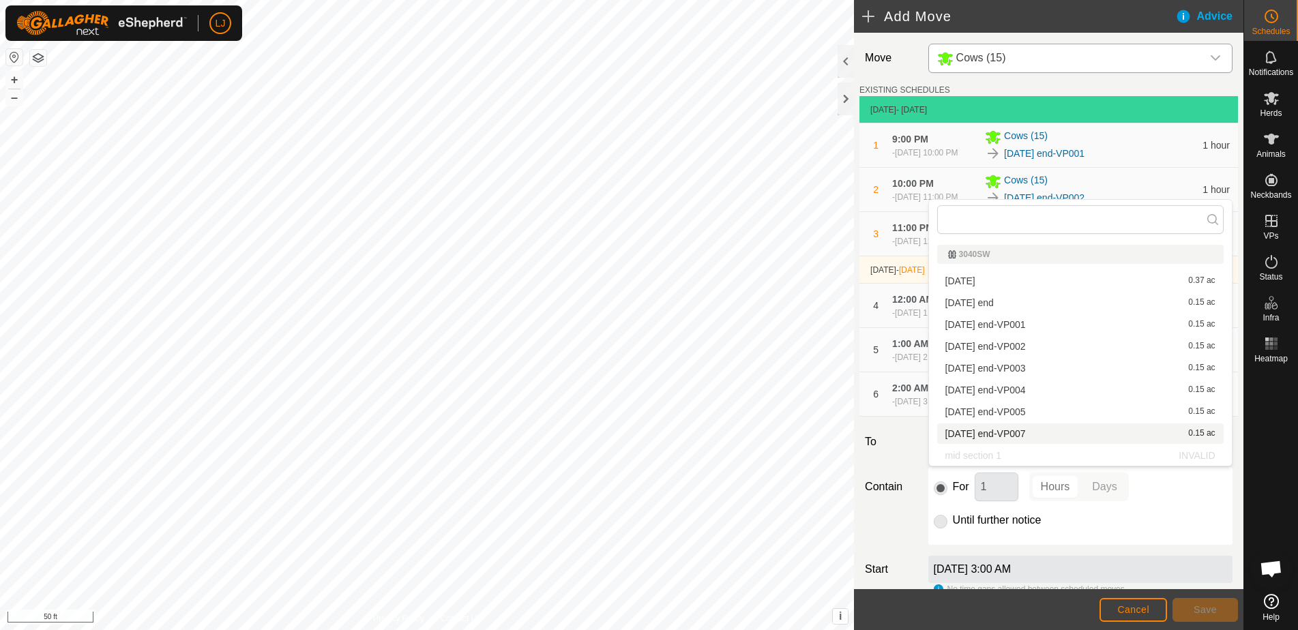
click at [1082, 437] on li "[DATE] end-VP007 0.15 ac" at bounding box center [1081, 434] width 287 height 20
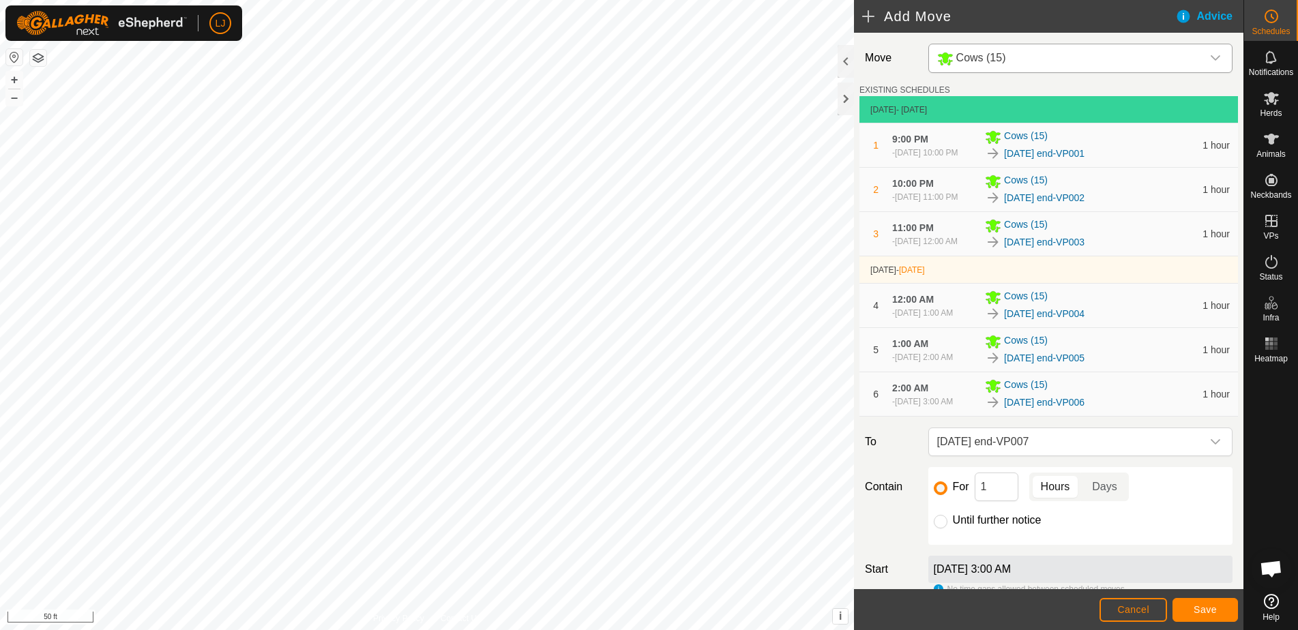
drag, startPoint x: 1000, startPoint y: 559, endPoint x: 1021, endPoint y: 564, distance: 21.7
click at [1002, 526] on label "Until further notice" at bounding box center [997, 520] width 89 height 11
click at [948, 529] on input "Until further notice" at bounding box center [941, 522] width 14 height 14
radio input "true"
checkbox input "false"
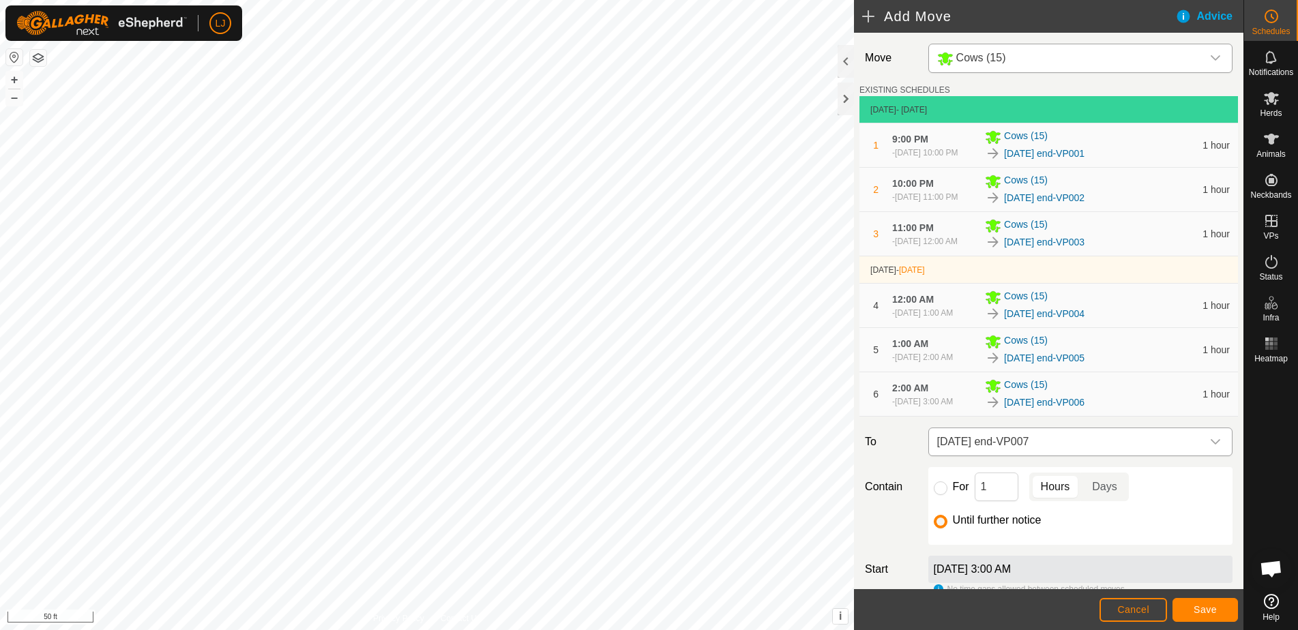
click at [1099, 456] on span "[DATE] end-VP007" at bounding box center [1067, 441] width 270 height 27
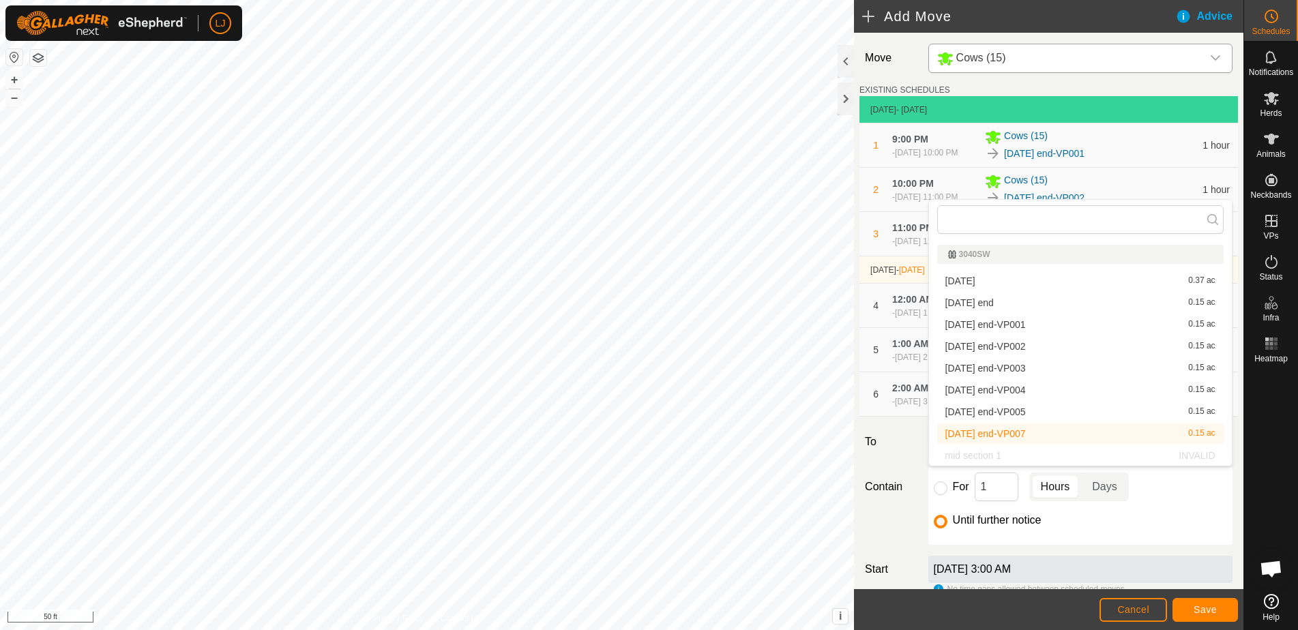
click at [1099, 456] on span "[DATE] end-VP007" at bounding box center [1067, 441] width 270 height 27
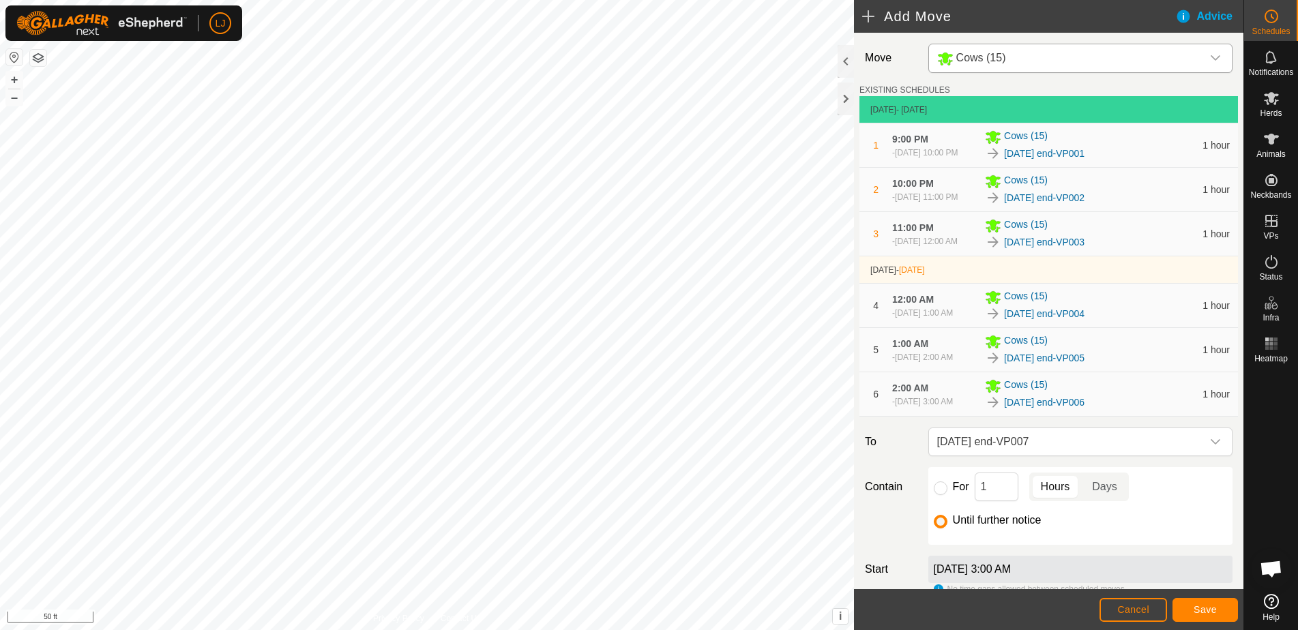
click at [1204, 609] on span "Save" at bounding box center [1205, 610] width 23 height 11
